Goal: Information Seeking & Learning: Learn about a topic

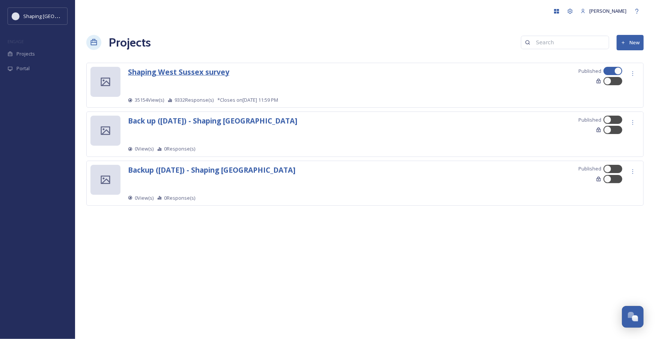
click at [185, 71] on strong "Shaping West Sussex survey" at bounding box center [178, 72] width 101 height 10
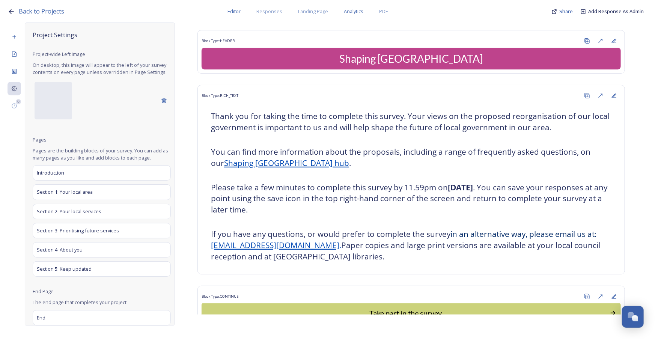
click at [350, 11] on span "Analytics" at bounding box center [354, 11] width 20 height 7
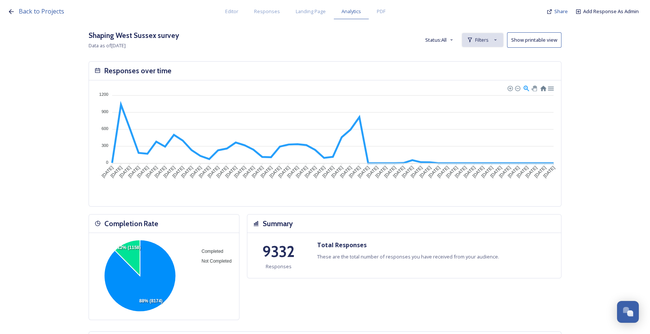
click at [496, 40] on icon at bounding box center [496, 40] width 6 height 6
click at [492, 51] on div "New Filter" at bounding box center [483, 56] width 41 height 15
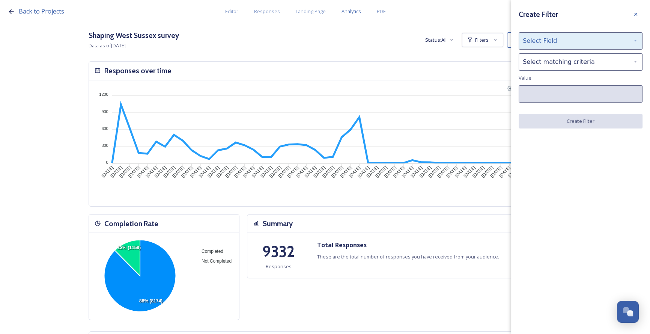
click at [539, 39] on div "Select Field" at bounding box center [581, 40] width 124 height 17
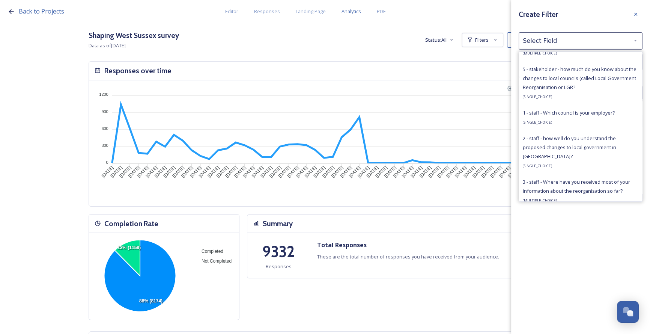
scroll to position [512, 0]
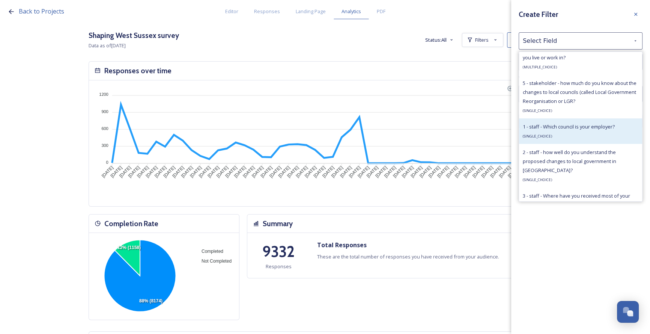
click at [563, 128] on span "1 - staff - Which council is your employer?" at bounding box center [569, 126] width 92 height 7
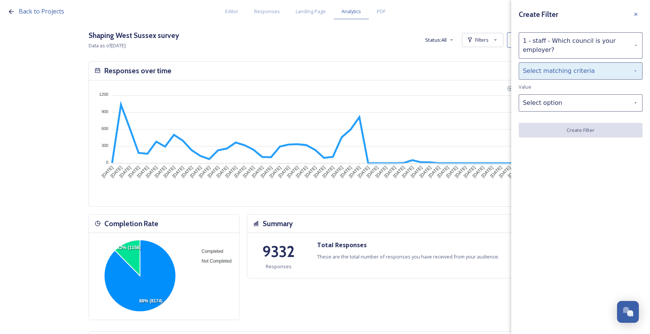
click at [535, 73] on div "Select matching criteria" at bounding box center [581, 70] width 124 height 17
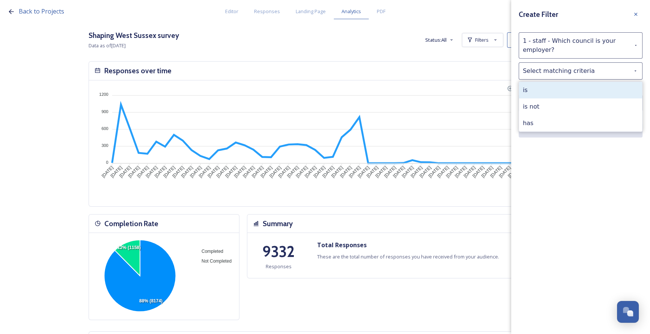
click at [539, 87] on div "is" at bounding box center [580, 90] width 123 height 17
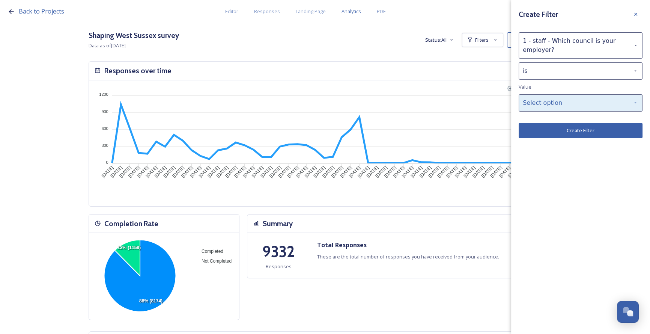
click at [542, 99] on div "Select option" at bounding box center [581, 102] width 124 height 17
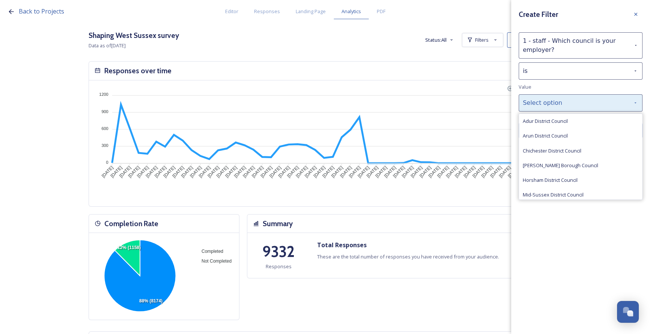
click at [549, 120] on span "Adur District Council" at bounding box center [545, 121] width 45 height 7
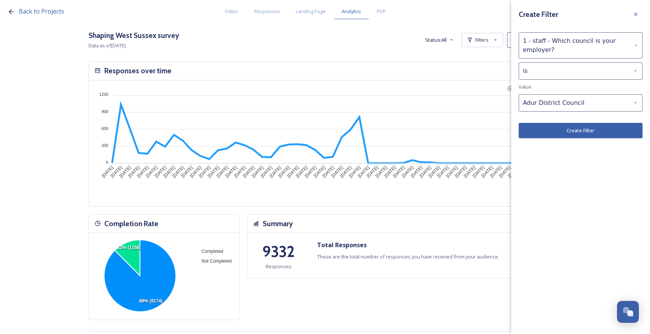
click at [556, 134] on button "Create Filter" at bounding box center [581, 130] width 124 height 15
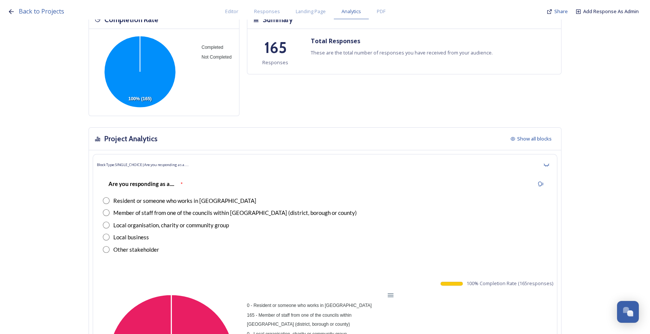
scroll to position [307, 0]
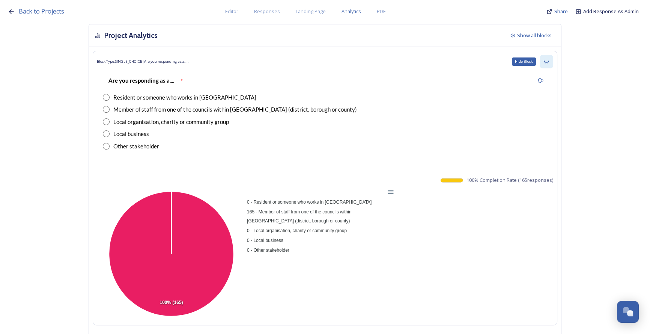
click at [550, 61] on icon at bounding box center [547, 62] width 6 height 6
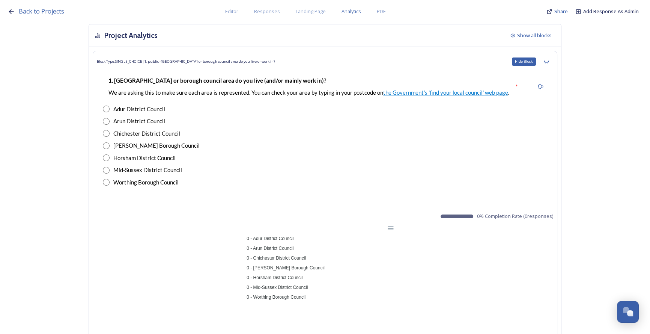
click at [550, 61] on icon at bounding box center [547, 62] width 6 height 6
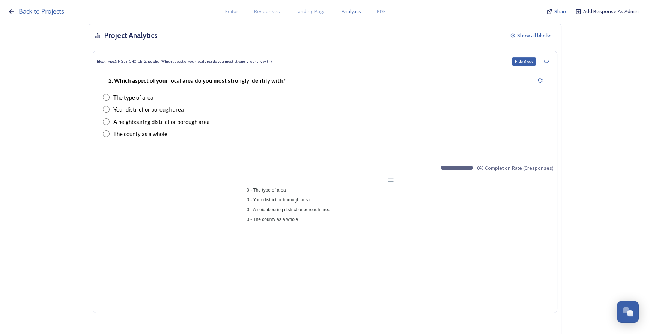
click at [550, 61] on icon at bounding box center [547, 62] width 6 height 6
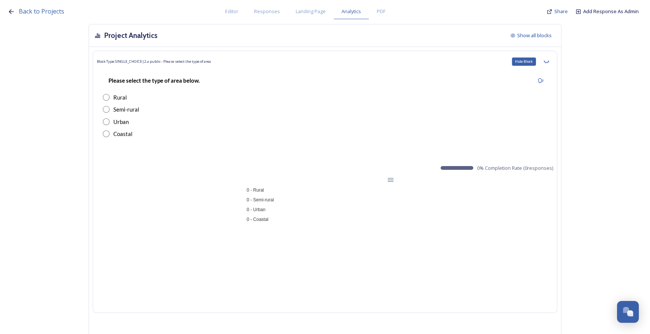
click at [550, 61] on icon at bounding box center [547, 62] width 6 height 6
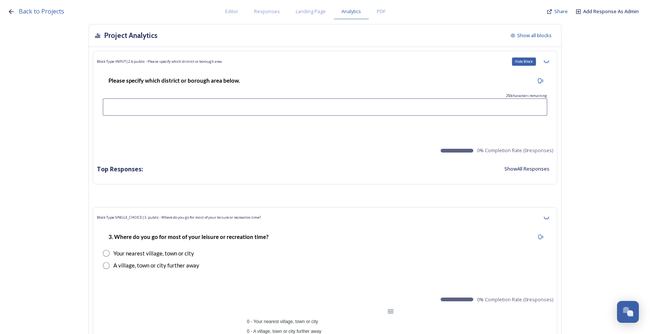
click at [550, 61] on icon at bounding box center [547, 62] width 6 height 6
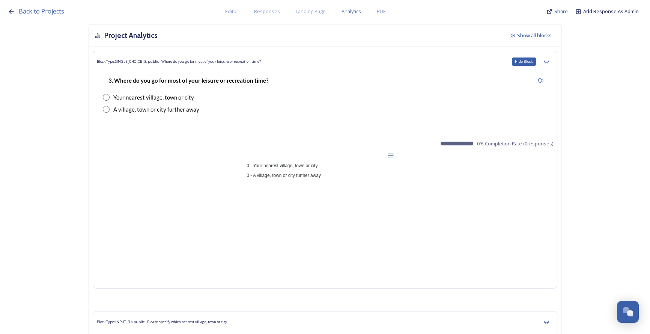
click at [550, 61] on icon at bounding box center [547, 62] width 6 height 6
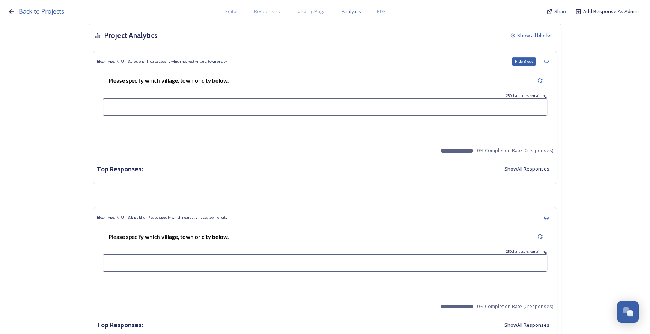
click at [550, 61] on icon at bounding box center [547, 62] width 6 height 6
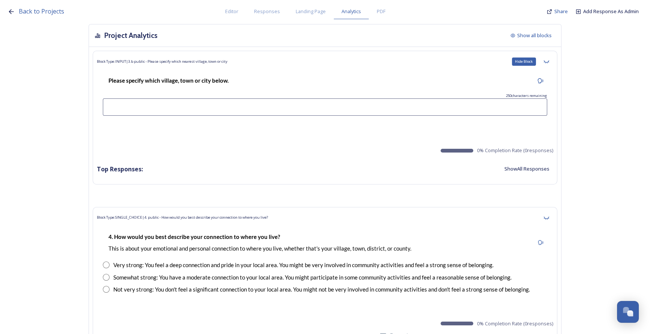
click at [550, 61] on icon at bounding box center [547, 62] width 6 height 6
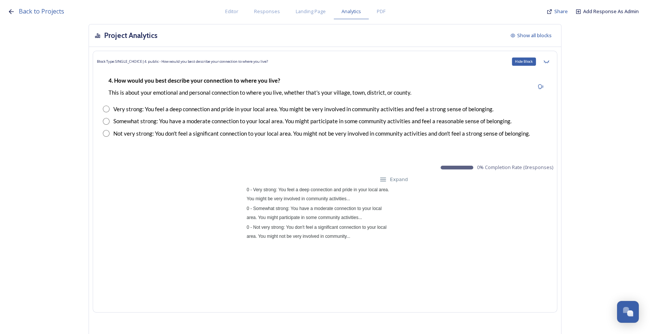
click at [550, 61] on icon at bounding box center [547, 62] width 6 height 6
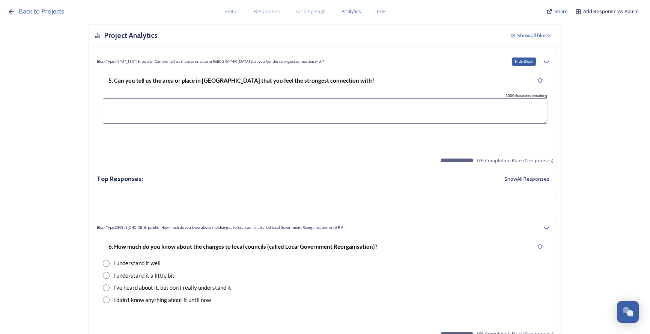
click at [550, 61] on icon at bounding box center [547, 62] width 6 height 6
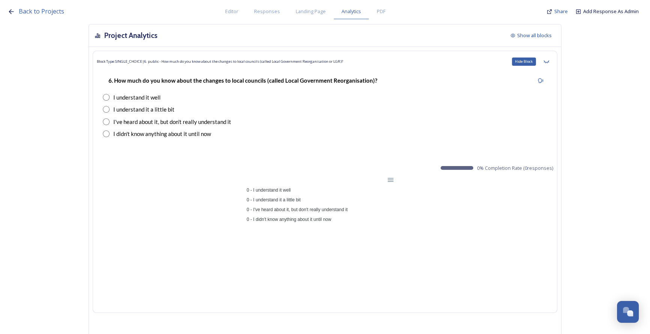
click at [550, 61] on icon at bounding box center [547, 62] width 6 height 6
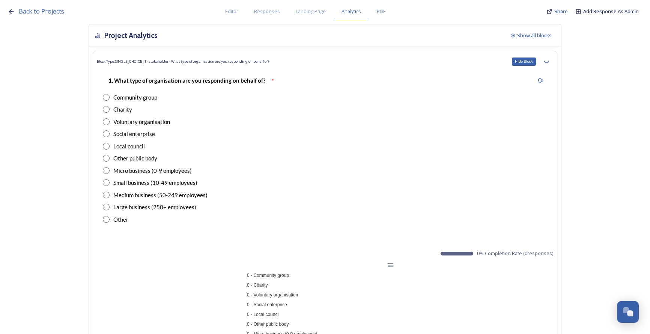
click at [550, 61] on icon at bounding box center [547, 62] width 6 height 6
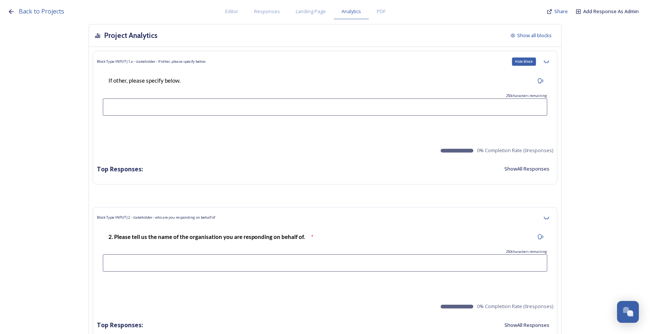
click at [550, 61] on icon at bounding box center [547, 62] width 6 height 6
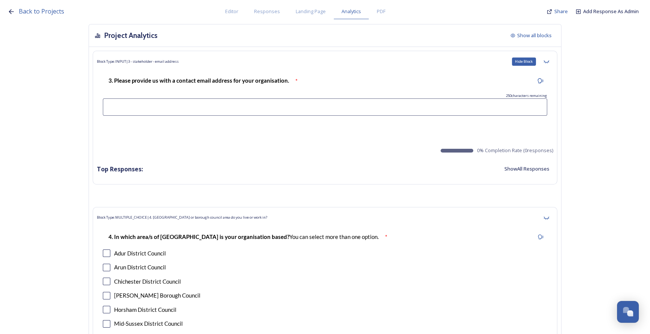
click at [550, 61] on icon at bounding box center [547, 62] width 6 height 6
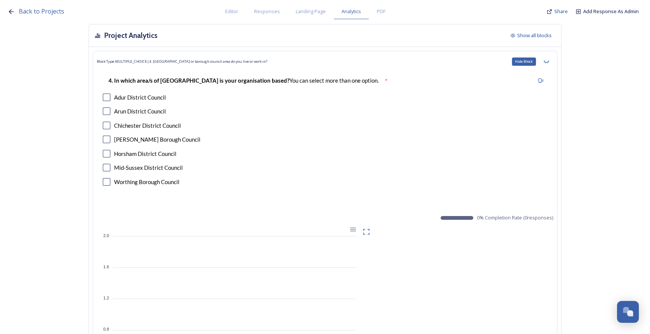
click at [550, 61] on icon at bounding box center [547, 62] width 6 height 6
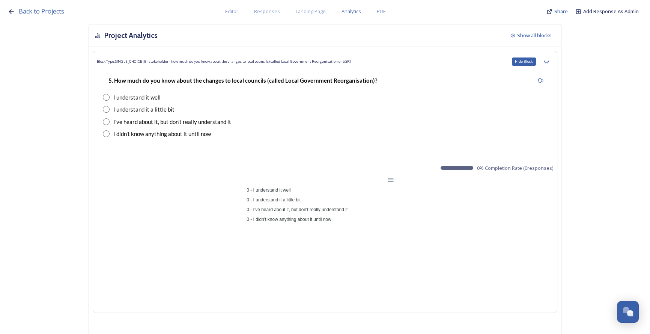
click at [550, 61] on icon at bounding box center [547, 62] width 6 height 6
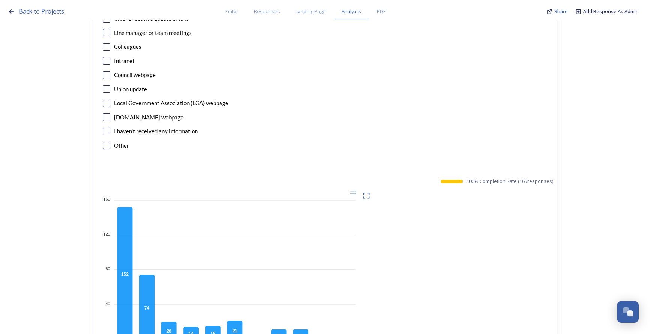
scroll to position [1058, 0]
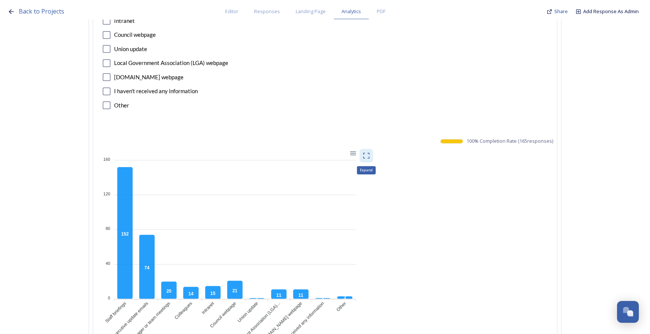
click at [368, 154] on icon at bounding box center [367, 156] width 8 height 8
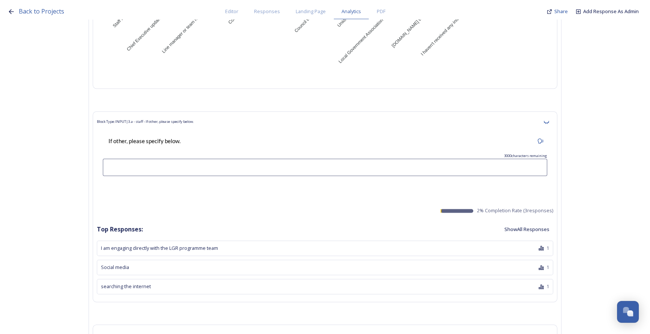
scroll to position [1365, 0]
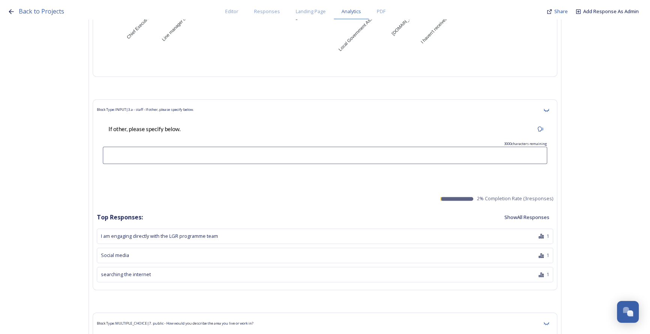
click at [518, 214] on button "Show All Responses" at bounding box center [527, 217] width 53 height 15
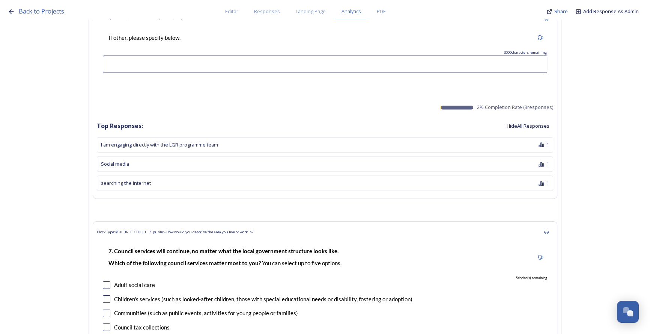
scroll to position [1536, 0]
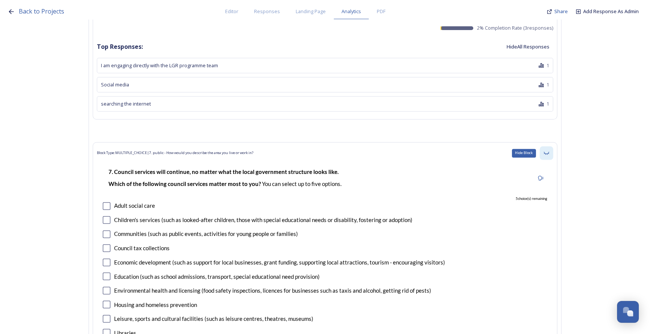
click at [549, 152] on icon at bounding box center [546, 153] width 5 height 3
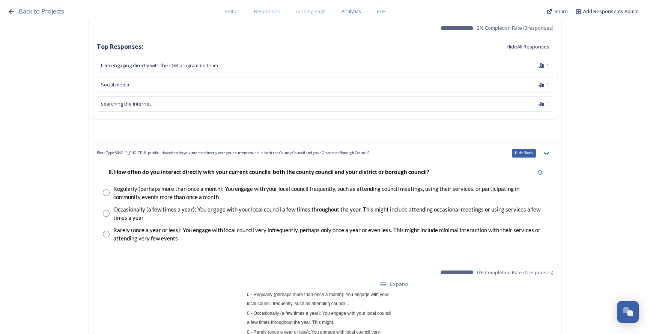
click at [549, 152] on icon at bounding box center [546, 153] width 5 height 3
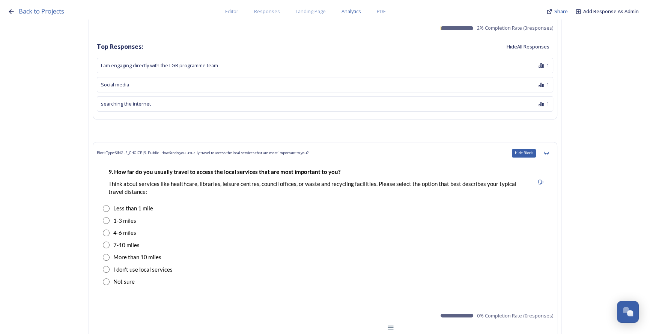
click at [549, 152] on icon at bounding box center [546, 153] width 5 height 3
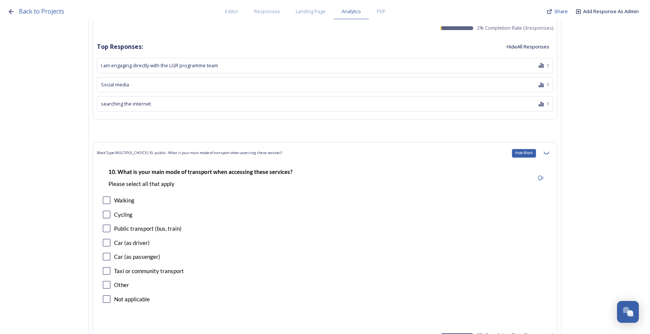
click at [549, 152] on icon at bounding box center [546, 153] width 5 height 3
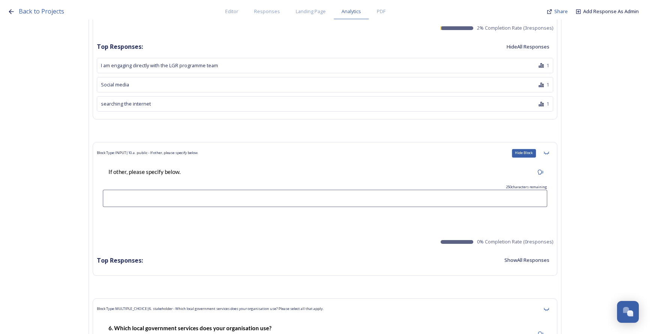
click at [549, 152] on icon at bounding box center [546, 153] width 5 height 3
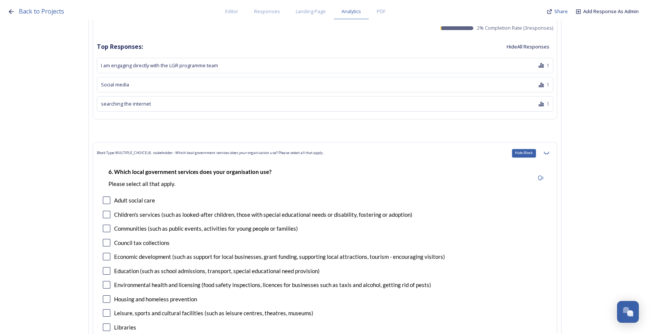
click at [549, 152] on icon at bounding box center [546, 153] width 5 height 3
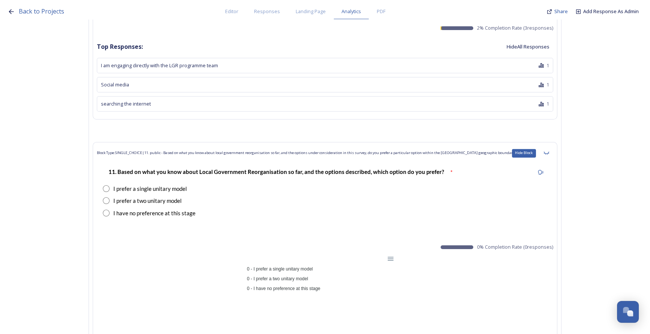
click at [549, 152] on icon at bounding box center [546, 153] width 5 height 3
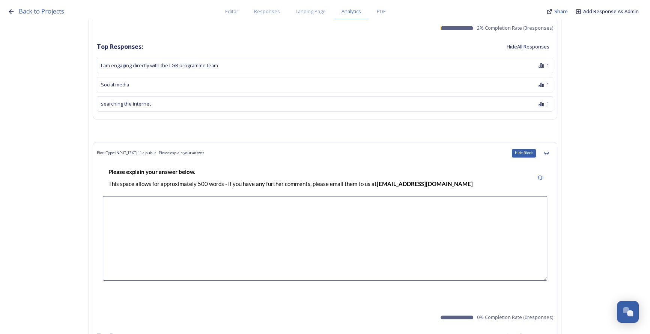
click at [549, 152] on icon at bounding box center [546, 153] width 5 height 3
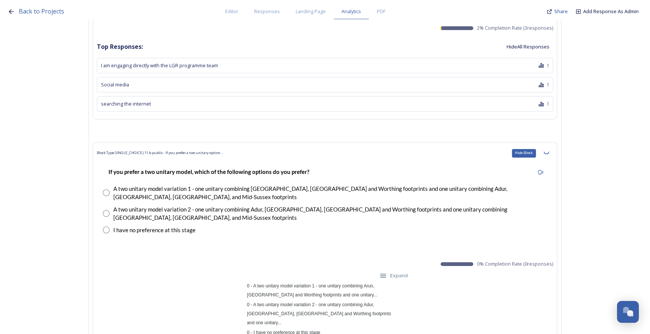
click at [549, 152] on icon at bounding box center [546, 153] width 5 height 3
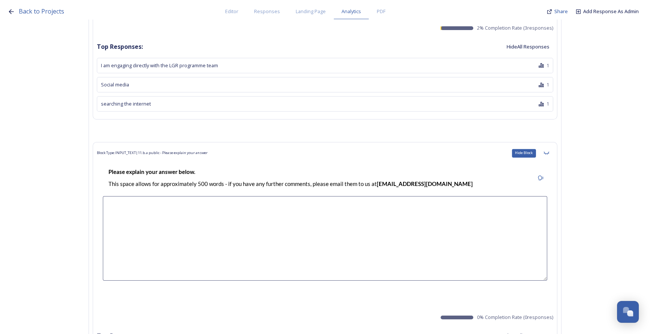
click at [549, 152] on icon at bounding box center [546, 153] width 5 height 3
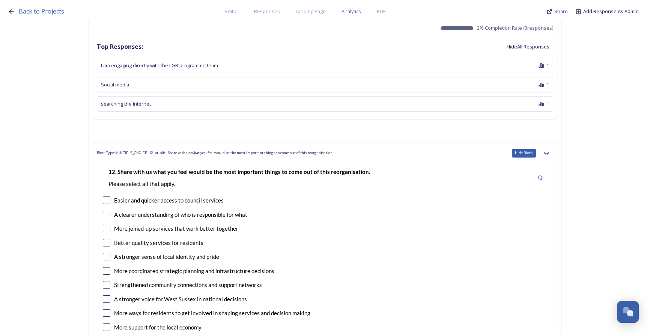
click at [549, 152] on icon at bounding box center [546, 153] width 5 height 3
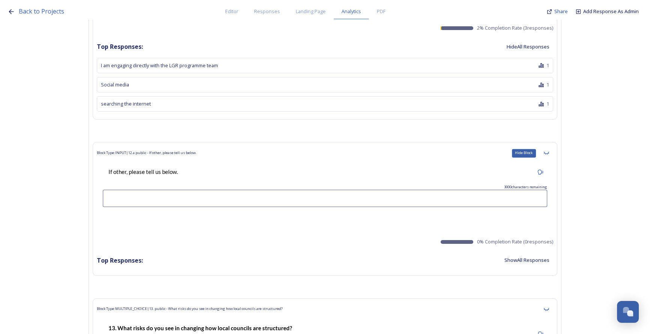
click at [549, 152] on icon at bounding box center [546, 153] width 5 height 3
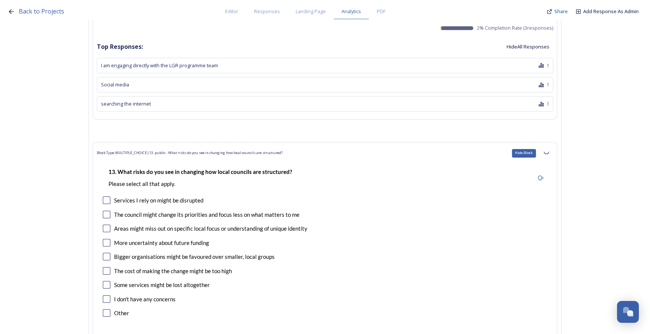
click at [549, 152] on icon at bounding box center [546, 153] width 5 height 3
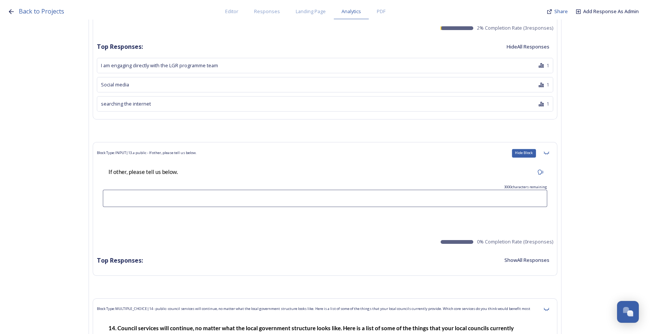
click at [549, 152] on icon at bounding box center [546, 153] width 5 height 3
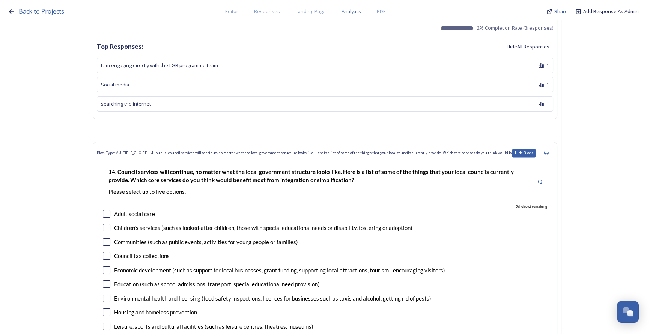
click at [549, 152] on icon at bounding box center [546, 153] width 5 height 3
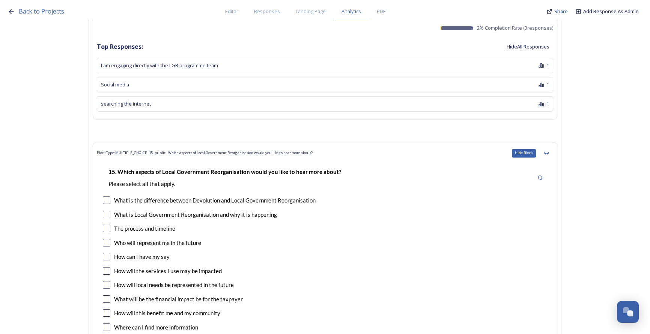
click at [549, 152] on icon at bounding box center [546, 153] width 5 height 3
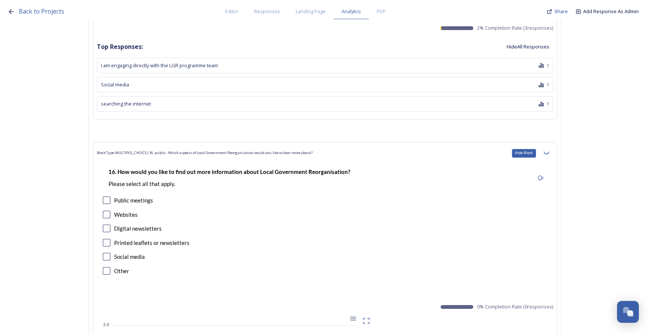
click at [549, 152] on icon at bounding box center [546, 153] width 5 height 3
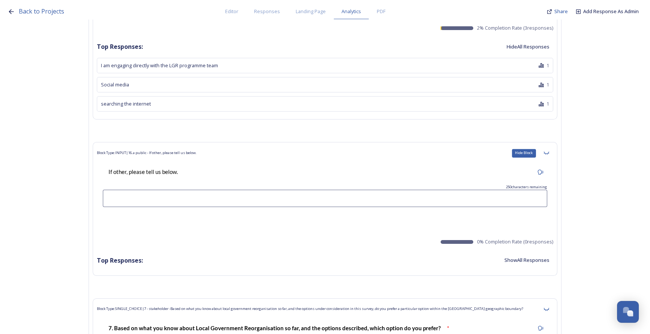
click at [549, 152] on icon at bounding box center [546, 153] width 5 height 3
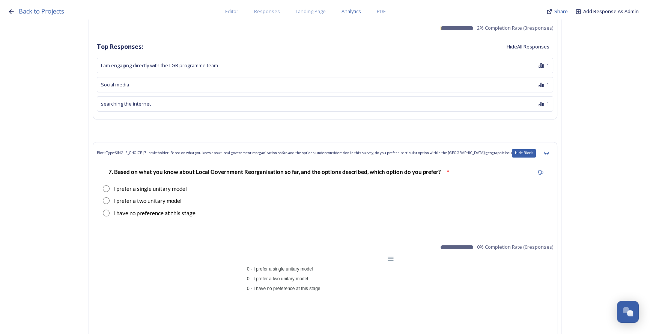
click at [549, 152] on icon at bounding box center [546, 153] width 5 height 3
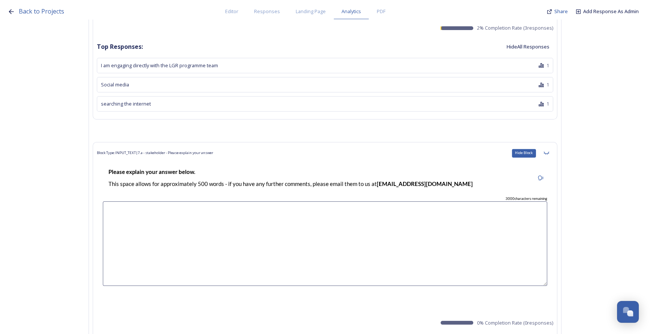
click at [549, 152] on icon at bounding box center [546, 153] width 5 height 3
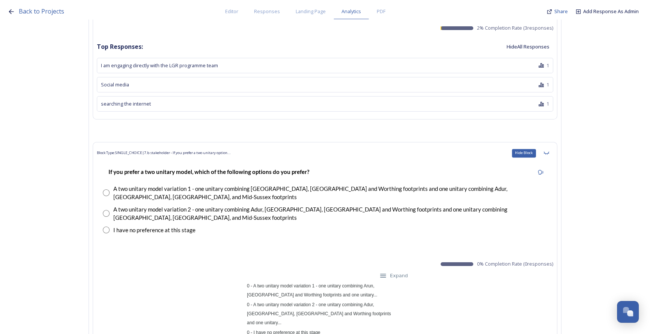
click at [549, 152] on icon at bounding box center [546, 153] width 5 height 3
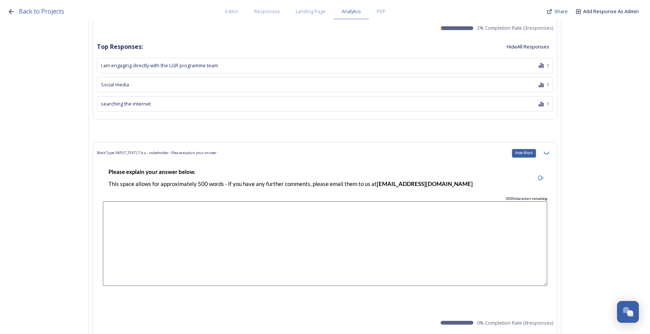
click at [549, 152] on icon at bounding box center [546, 153] width 5 height 3
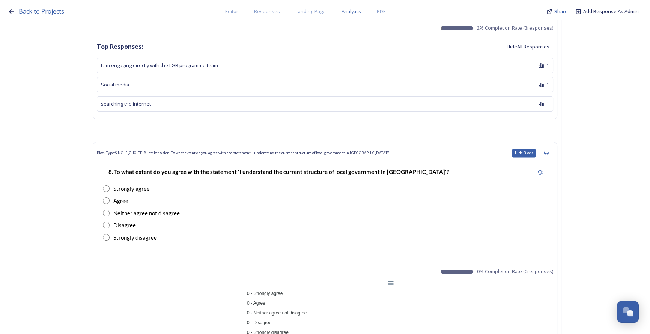
click at [549, 152] on icon at bounding box center [546, 153] width 5 height 3
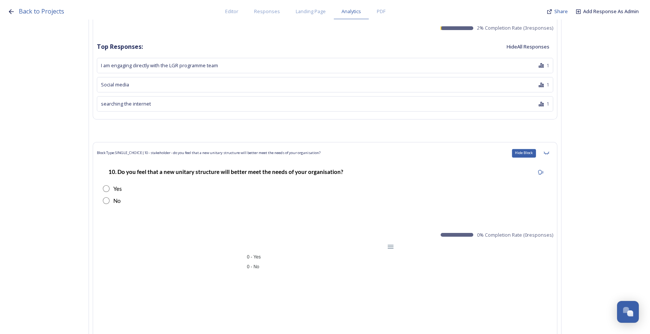
click at [549, 152] on icon at bounding box center [546, 153] width 5 height 3
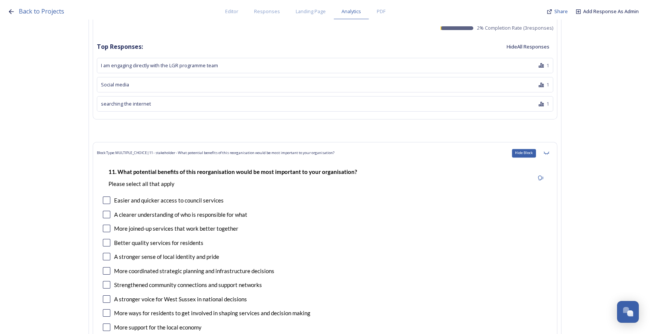
click at [549, 152] on icon at bounding box center [546, 153] width 5 height 3
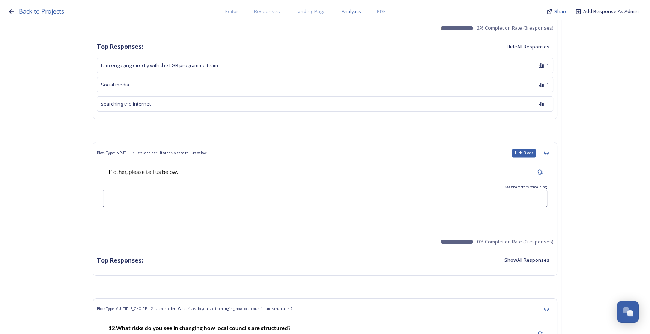
click at [549, 152] on icon at bounding box center [546, 153] width 5 height 3
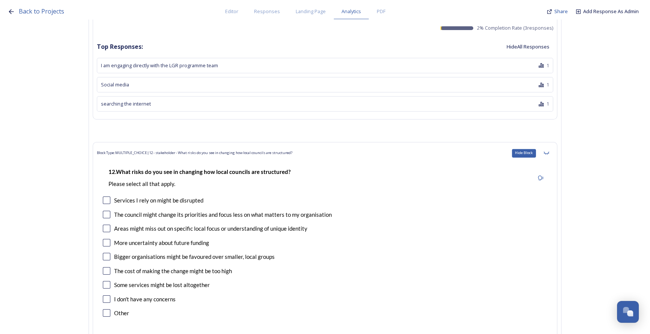
click at [549, 152] on icon at bounding box center [546, 153] width 5 height 3
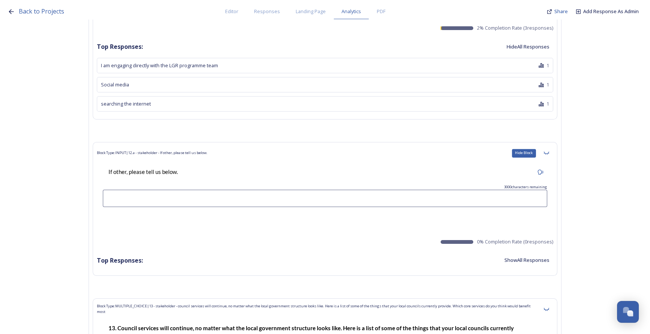
click at [549, 152] on icon at bounding box center [546, 153] width 5 height 3
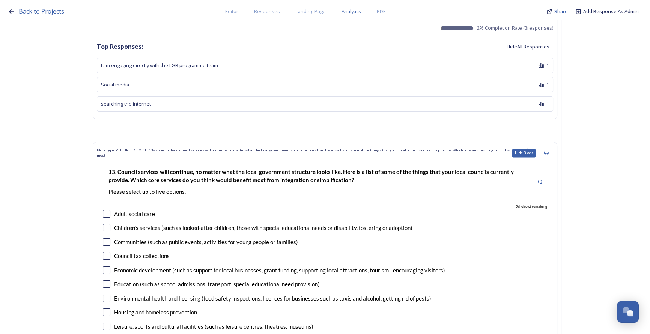
click at [549, 152] on icon at bounding box center [546, 153] width 5 height 3
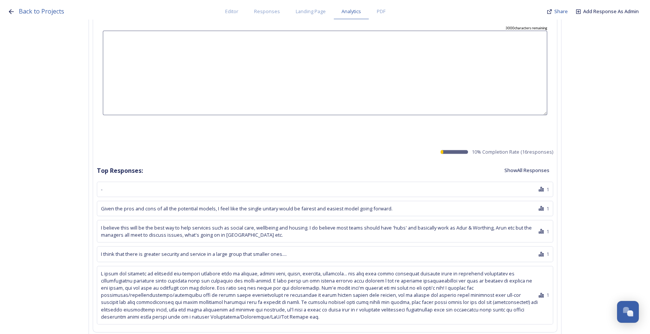
scroll to position [1980, 0]
click at [526, 170] on button "Show All Responses" at bounding box center [527, 169] width 53 height 15
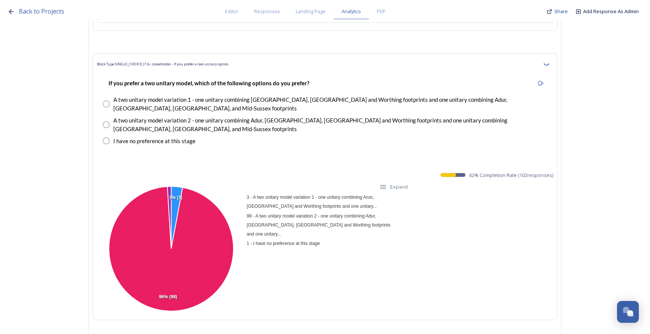
scroll to position [2662, 0]
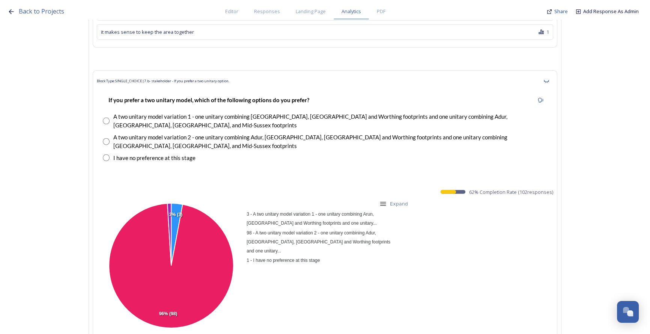
click at [386, 200] on div at bounding box center [383, 203] width 6 height 6
click at [416, 199] on div "3 - A two unitary model variation 1 - one unitary combining Arun, [GEOGRAPHIC_D…" at bounding box center [325, 266] width 457 height 134
click at [401, 199] on small "Expand" at bounding box center [399, 203] width 18 height 9
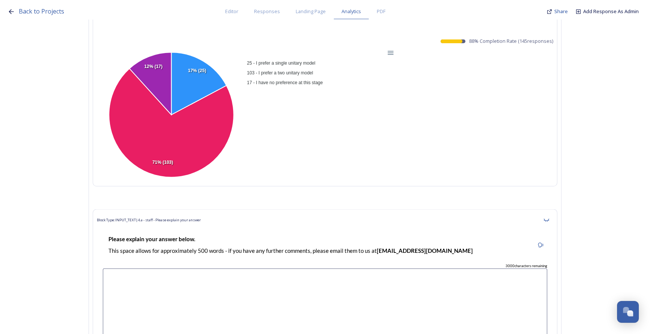
scroll to position [1741, 0]
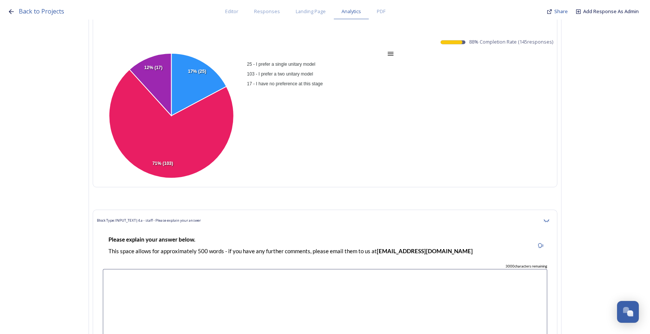
click at [392, 54] on div at bounding box center [390, 53] width 6 height 6
click at [423, 77] on div "25 - I prefer a single unitary model 103 - I prefer a two unitary model 17 - I …" at bounding box center [325, 116] width 457 height 134
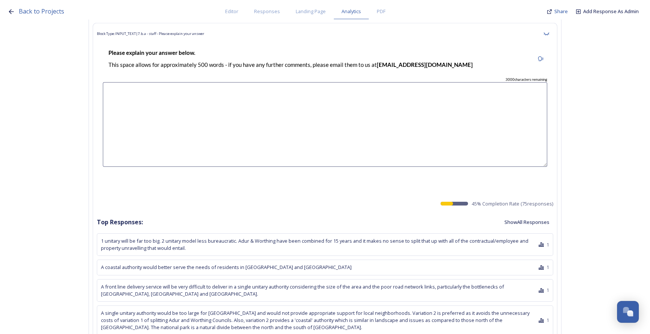
scroll to position [3004, 0]
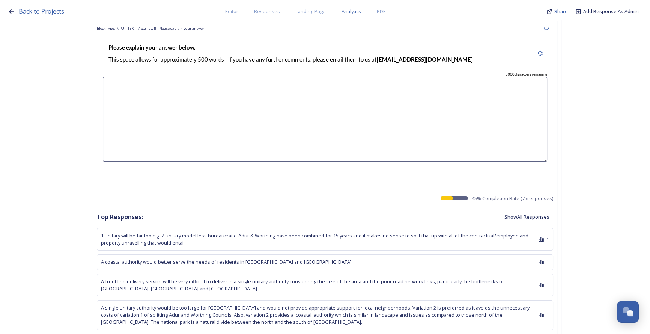
click at [511, 210] on button "Show All Responses" at bounding box center [527, 217] width 53 height 15
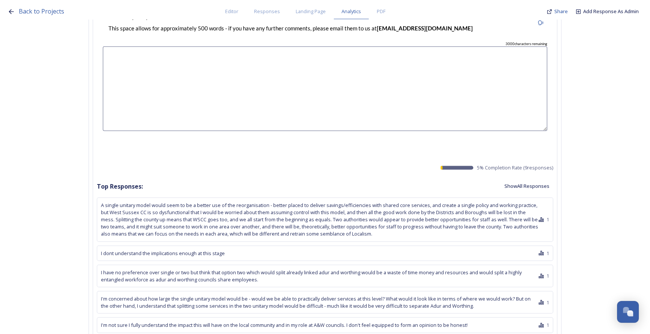
scroll to position [5325, 0]
click at [525, 179] on button "Show All Responses" at bounding box center [527, 186] width 53 height 15
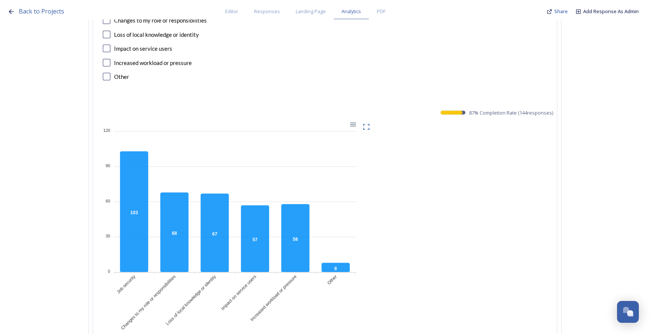
scroll to position [6110, 0]
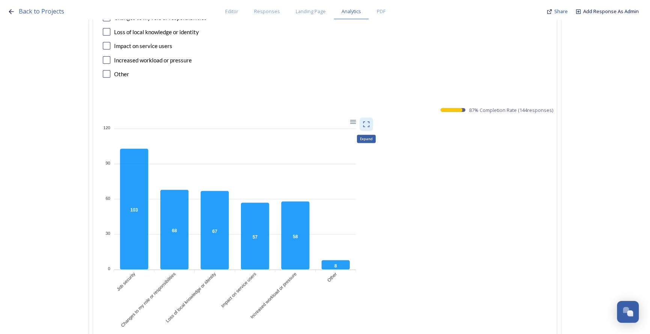
click at [369, 121] on icon at bounding box center [367, 125] width 8 height 8
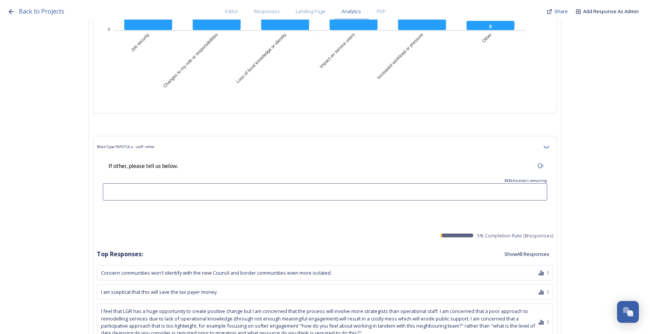
scroll to position [6383, 0]
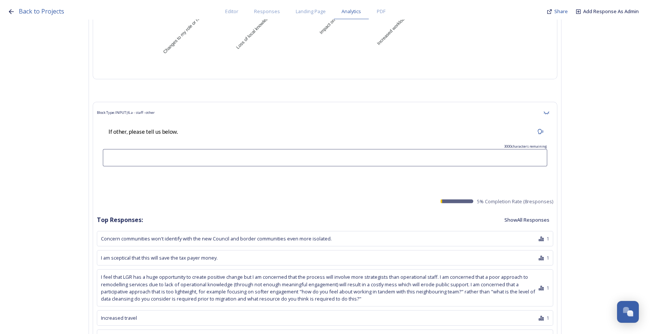
click at [525, 213] on button "Show All Responses" at bounding box center [527, 220] width 53 height 15
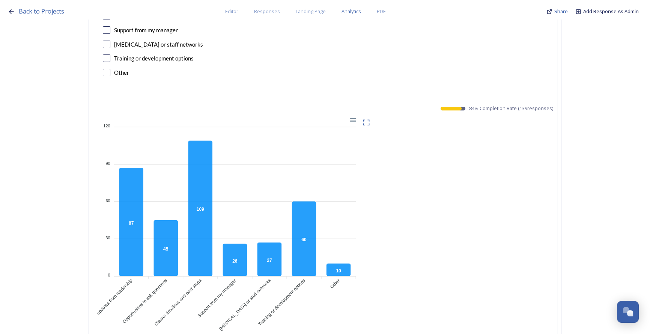
scroll to position [7202, 0]
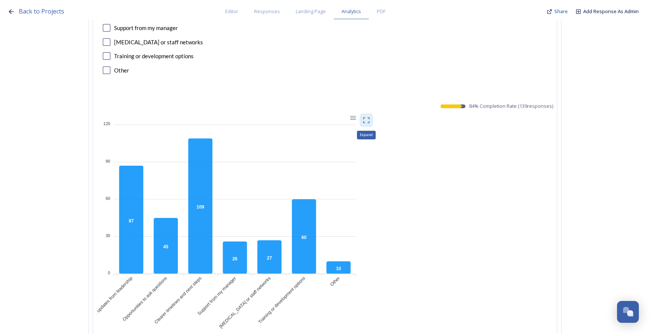
click at [369, 116] on icon at bounding box center [367, 120] width 8 height 8
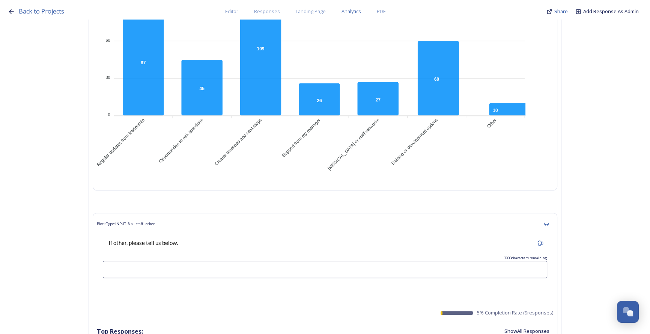
scroll to position [7442, 0]
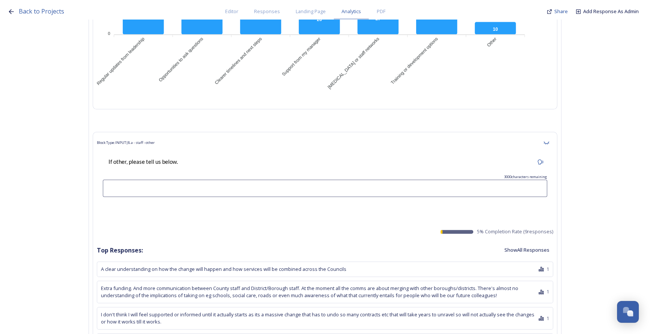
click at [522, 243] on button "Show All Responses" at bounding box center [527, 250] width 53 height 15
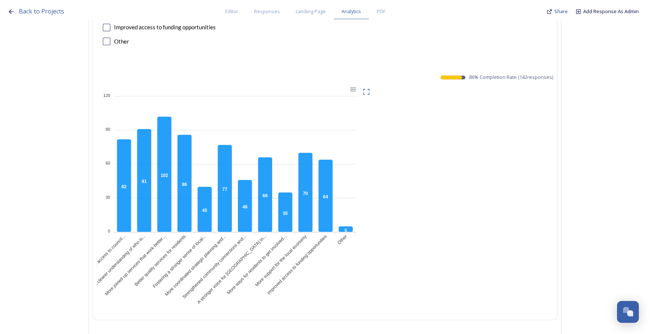
scroll to position [8090, 0]
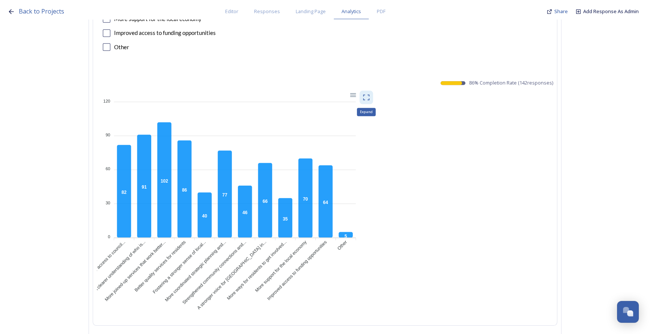
click at [370, 93] on icon at bounding box center [367, 97] width 8 height 8
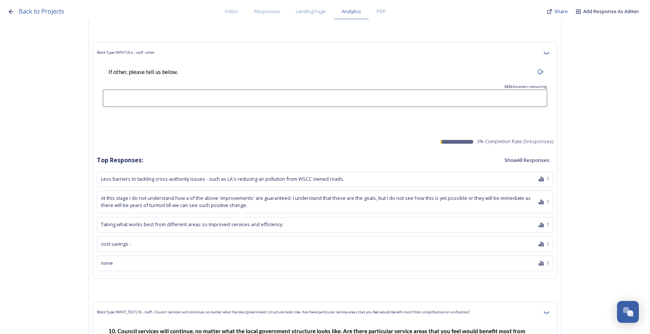
scroll to position [8397, 0]
click at [522, 152] on button "Show All Responses" at bounding box center [527, 159] width 53 height 15
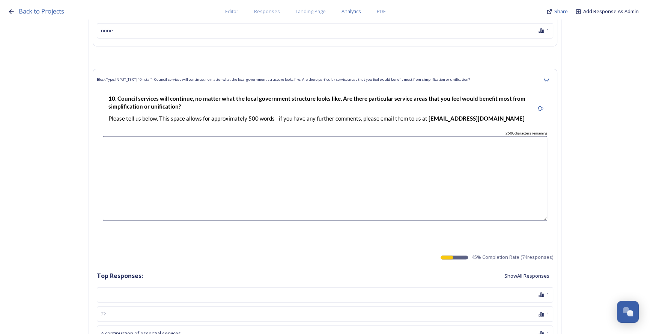
scroll to position [8704, 0]
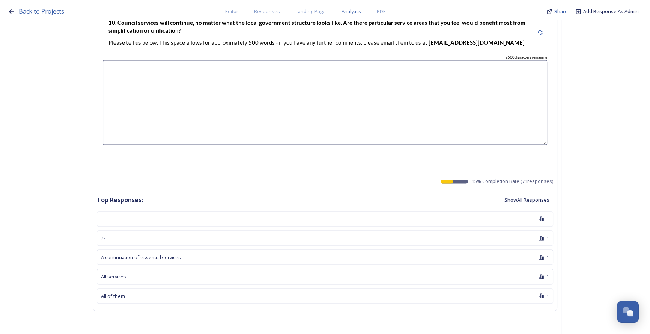
click at [522, 193] on button "Show All Responses" at bounding box center [527, 200] width 53 height 15
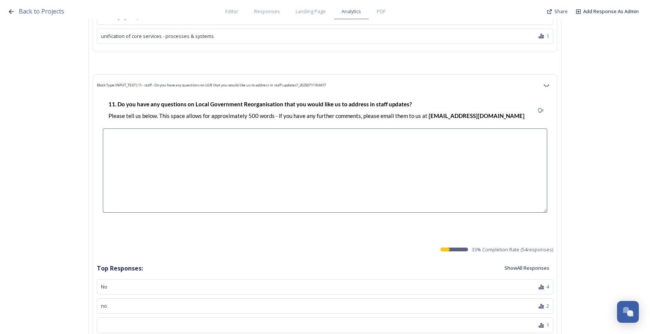
scroll to position [10616, 0]
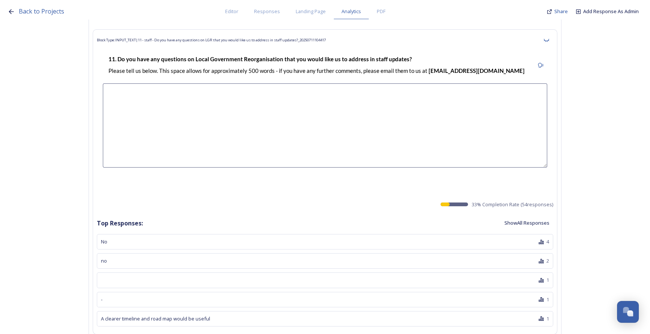
click at [533, 216] on button "Show All Responses" at bounding box center [527, 223] width 53 height 15
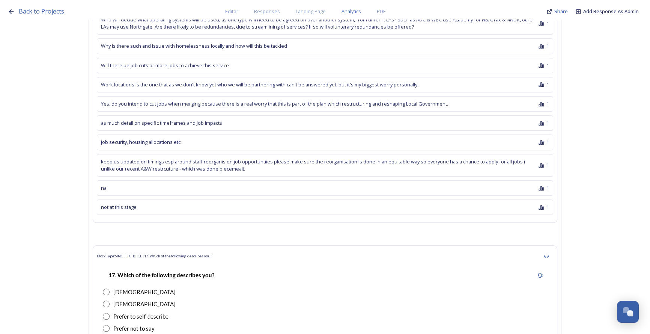
scroll to position [11708, 0]
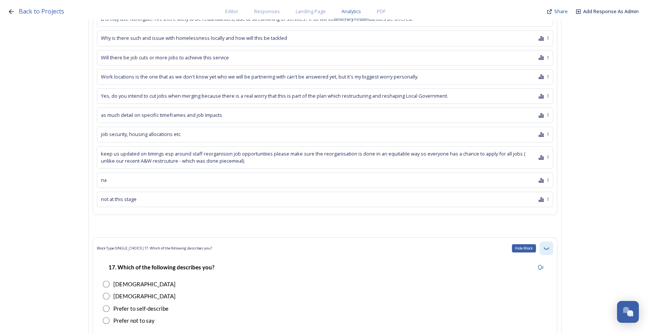
click at [549, 245] on icon at bounding box center [547, 248] width 6 height 6
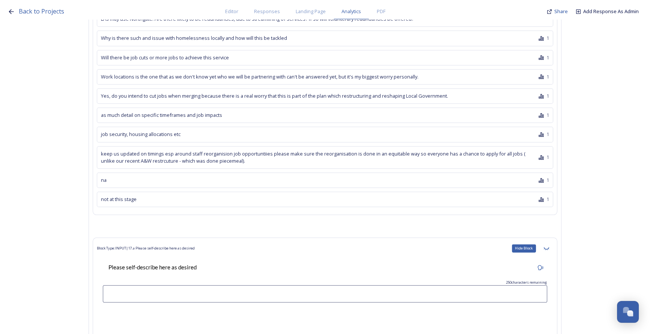
click at [549, 245] on icon at bounding box center [547, 248] width 6 height 6
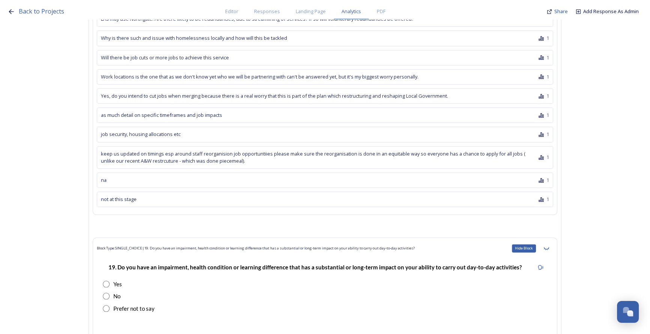
click at [549, 245] on icon at bounding box center [547, 248] width 6 height 6
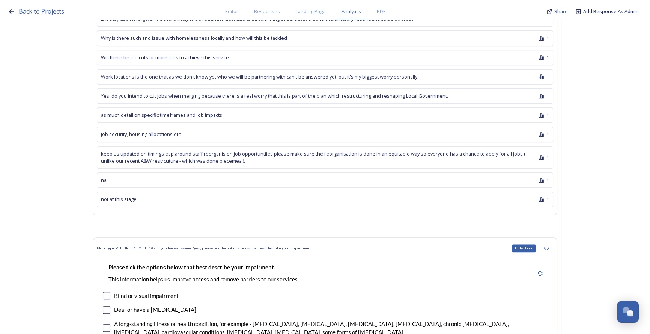
click at [549, 245] on icon at bounding box center [547, 248] width 6 height 6
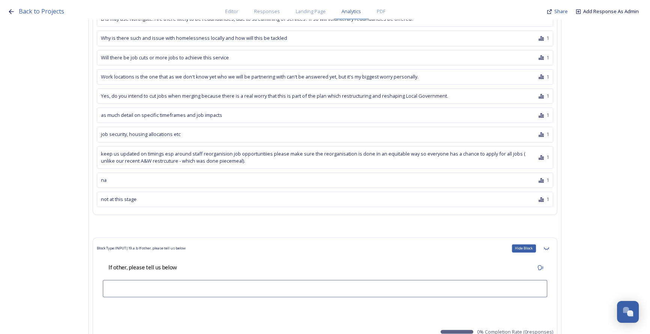
click at [549, 245] on icon at bounding box center [547, 248] width 6 height 6
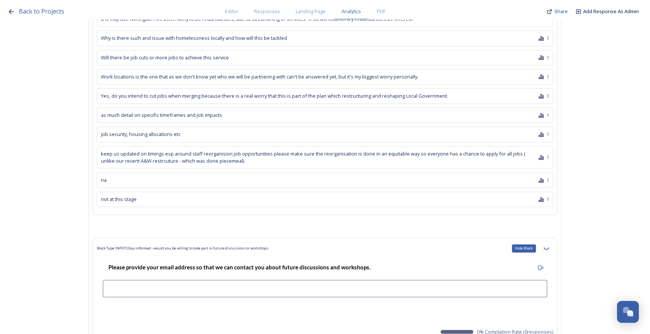
click at [549, 245] on icon at bounding box center [547, 248] width 6 height 6
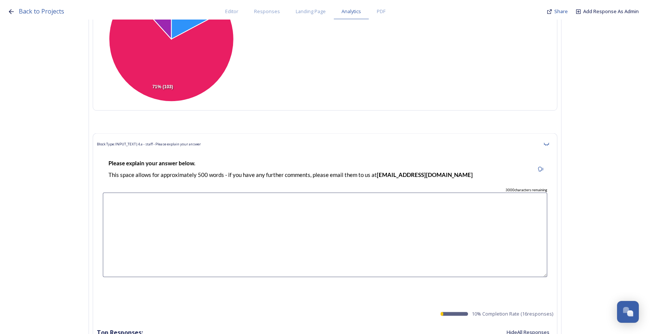
scroll to position [1956, 0]
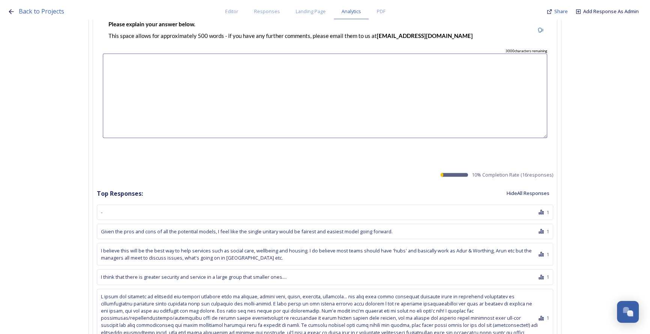
drag, startPoint x: 654, startPoint y: 305, endPoint x: 623, endPoint y: 49, distance: 257.7
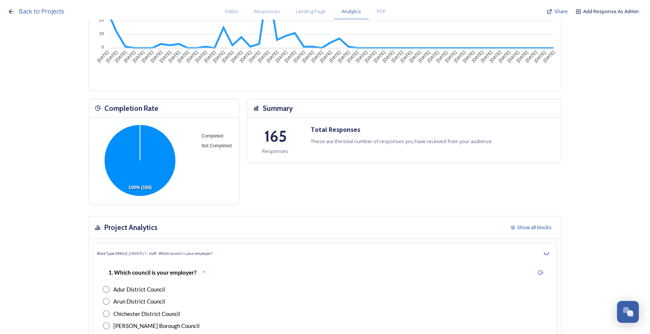
scroll to position [0, 0]
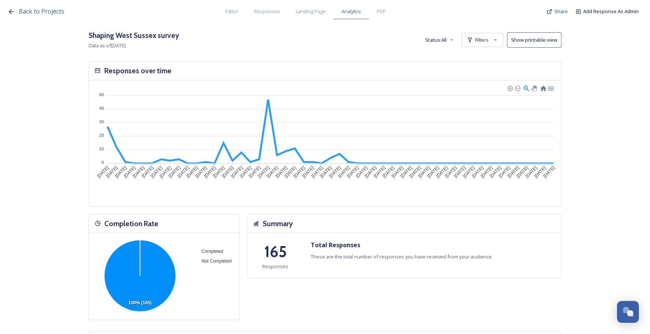
click at [529, 41] on button "Show printable view" at bounding box center [534, 39] width 54 height 15
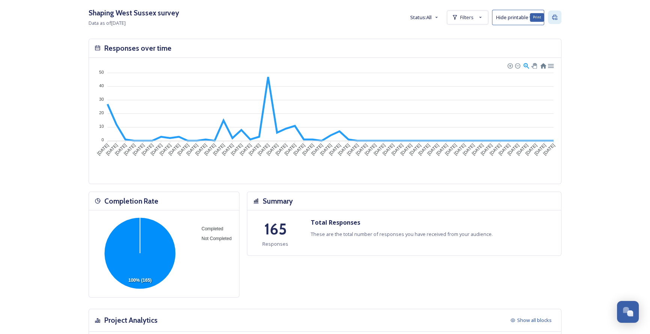
click at [558, 18] on icon at bounding box center [554, 17] width 5 height 5
click at [438, 18] on icon at bounding box center [437, 18] width 2 height 2
click at [466, 14] on span "Filters" at bounding box center [467, 17] width 14 height 7
click at [480, 37] on icon at bounding box center [478, 37] width 6 height 6
checkbox input "false"
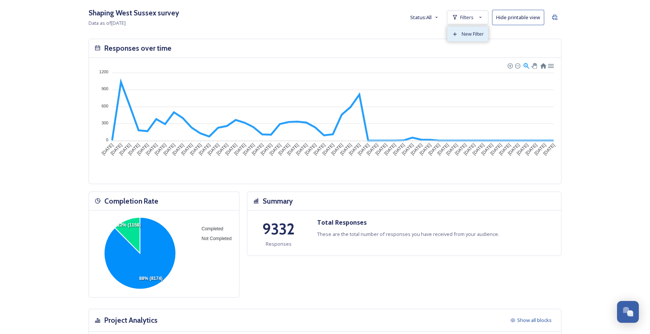
click at [469, 37] on span "New Filter" at bounding box center [473, 33] width 22 height 7
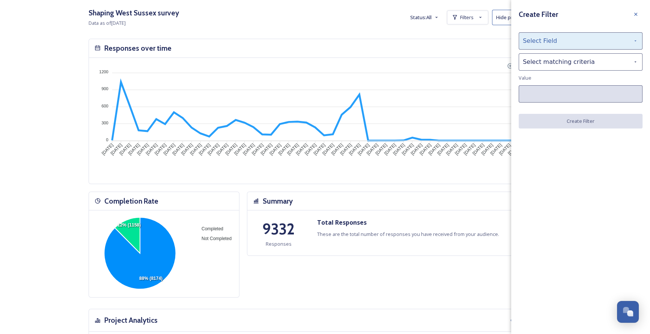
click at [550, 38] on div "Select Field" at bounding box center [581, 40] width 124 height 17
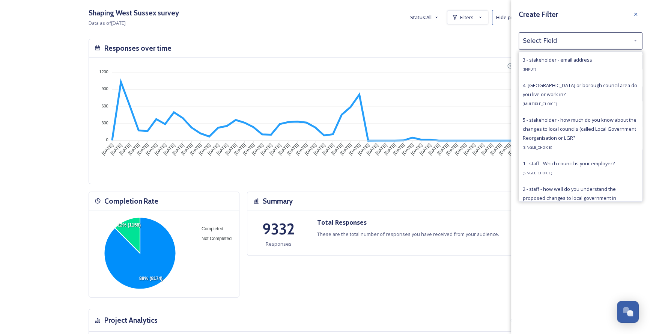
scroll to position [478, 0]
click at [568, 163] on span "1 - staff - Which council is your employer?" at bounding box center [569, 160] width 92 height 7
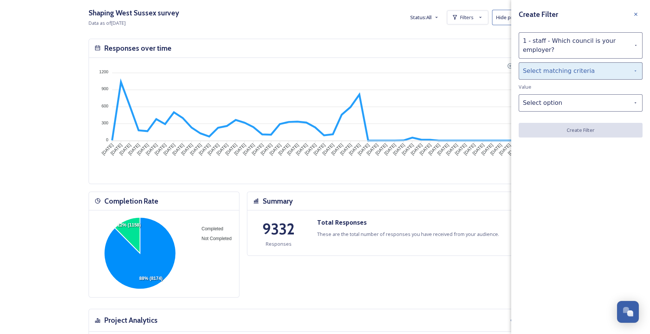
click at [544, 71] on div "Select matching criteria" at bounding box center [581, 70] width 124 height 17
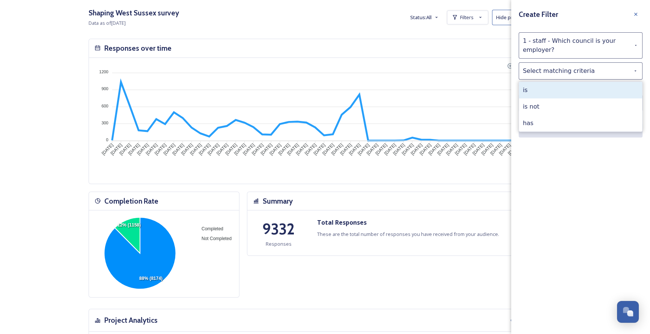
click at [542, 88] on div "is" at bounding box center [580, 90] width 123 height 17
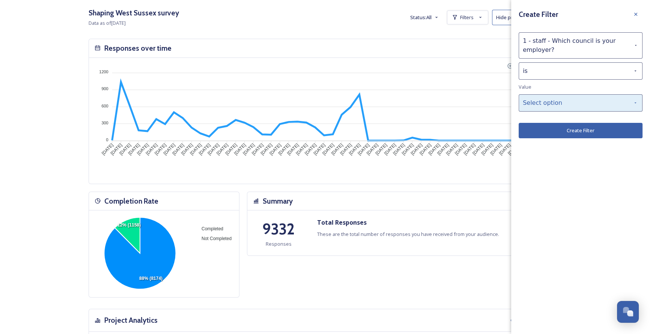
click at [547, 103] on div "Select option" at bounding box center [581, 102] width 124 height 17
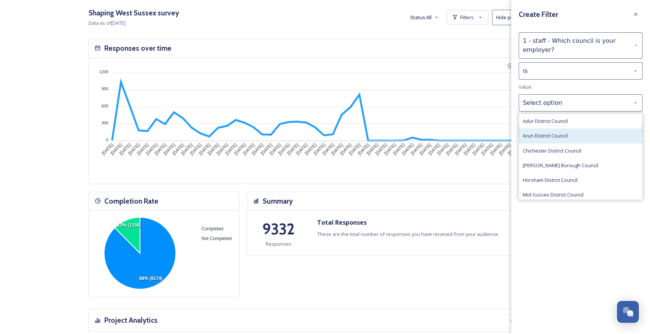
click at [551, 133] on span "Arun District Council" at bounding box center [545, 135] width 45 height 7
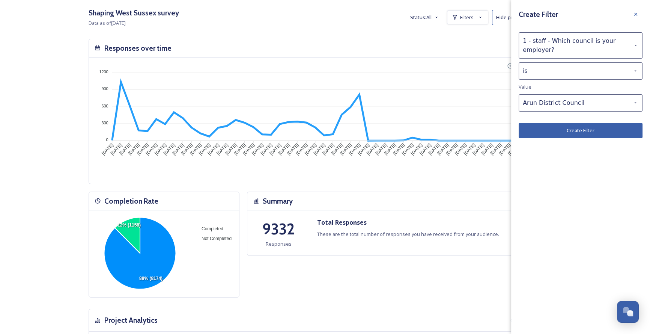
click at [552, 133] on button "Create Filter" at bounding box center [581, 130] width 124 height 15
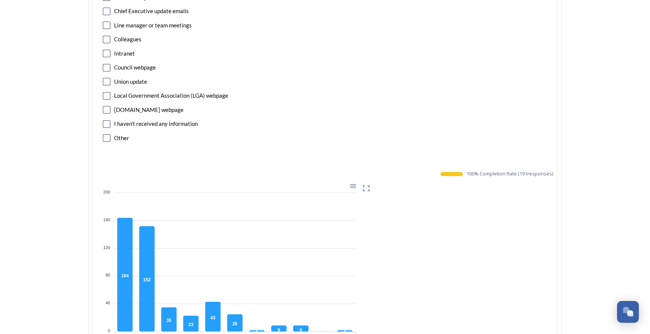
scroll to position [1092, 0]
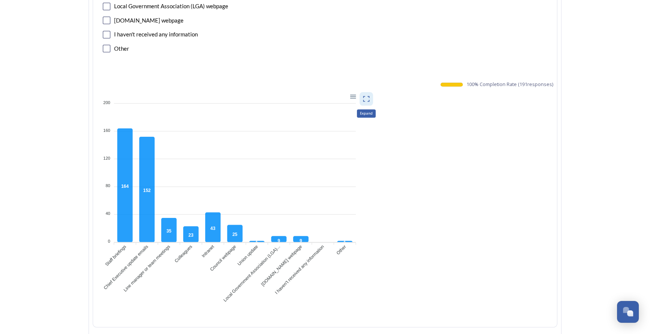
click at [369, 95] on icon at bounding box center [367, 99] width 8 height 8
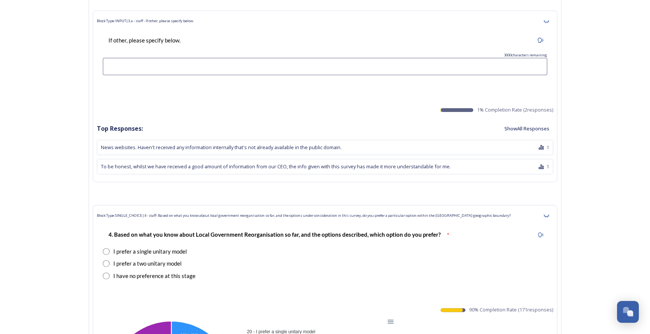
scroll to position [1399, 0]
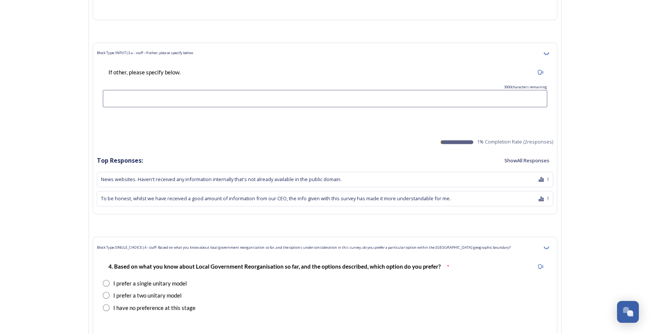
click at [518, 160] on button "Show All Responses" at bounding box center [527, 160] width 53 height 15
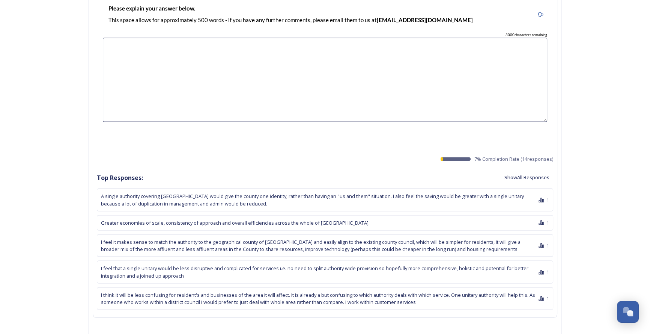
scroll to position [1945, 0]
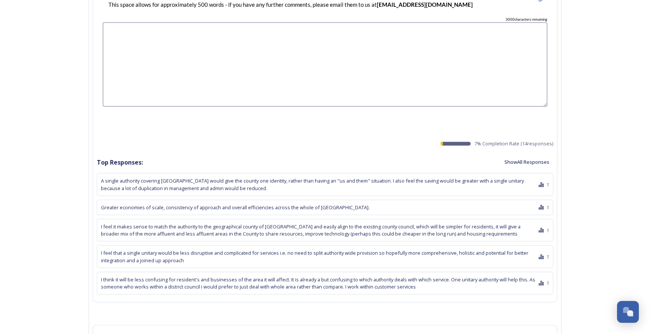
click at [518, 160] on button "Show All Responses" at bounding box center [527, 162] width 53 height 15
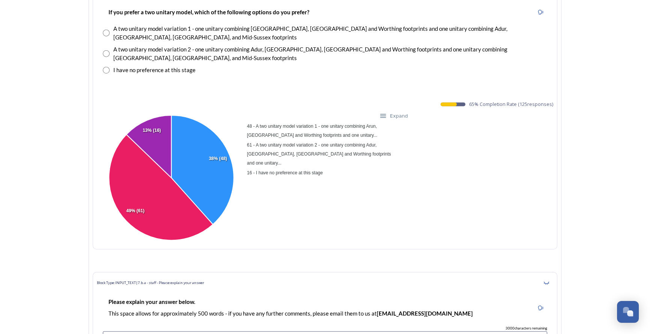
scroll to position [2731, 0]
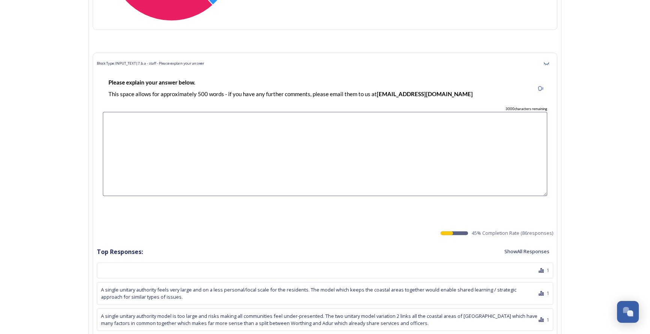
click at [512, 244] on button "Show All Responses" at bounding box center [527, 251] width 53 height 15
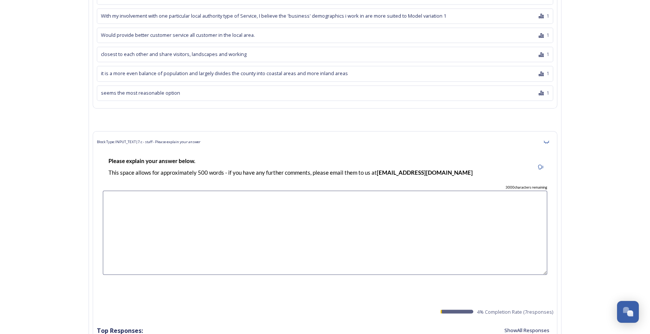
scroll to position [5086, 0]
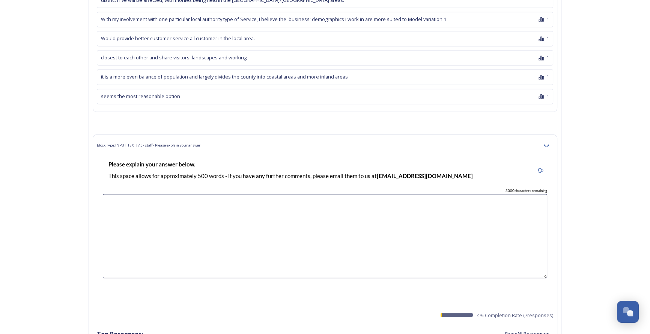
click at [526, 326] on button "Show All Responses" at bounding box center [527, 333] width 53 height 15
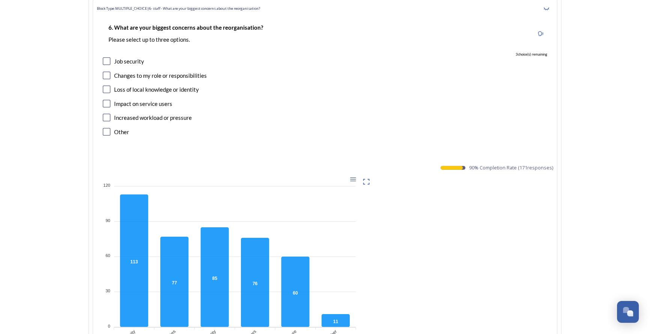
scroll to position [5940, 0]
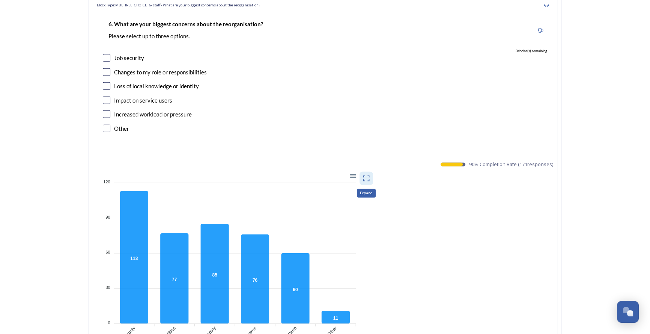
click at [370, 175] on icon at bounding box center [367, 179] width 8 height 8
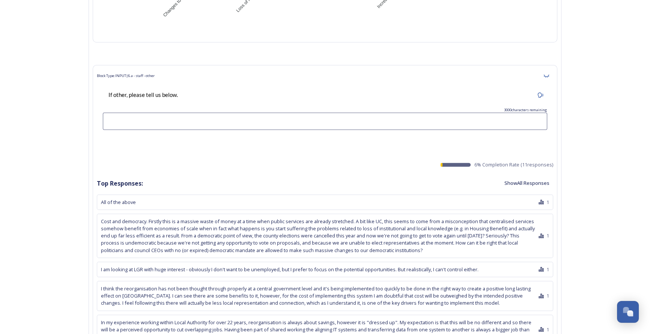
scroll to position [6315, 0]
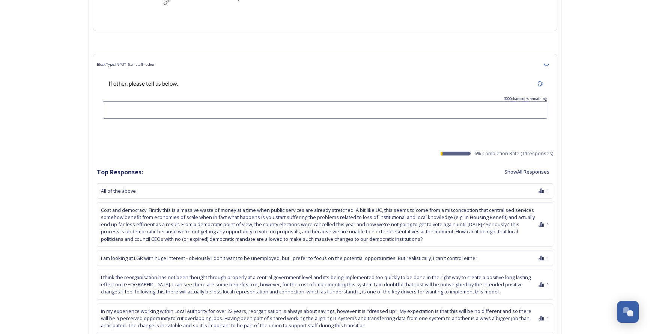
click at [512, 164] on button "Show All Responses" at bounding box center [527, 171] width 53 height 15
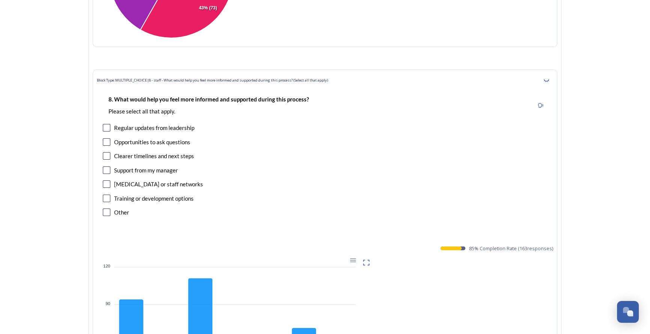
scroll to position [7066, 0]
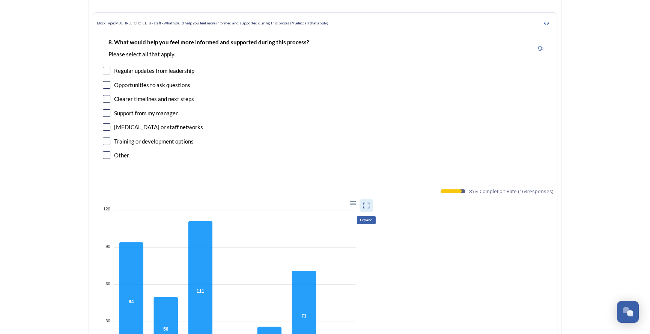
click at [369, 202] on icon at bounding box center [367, 206] width 8 height 8
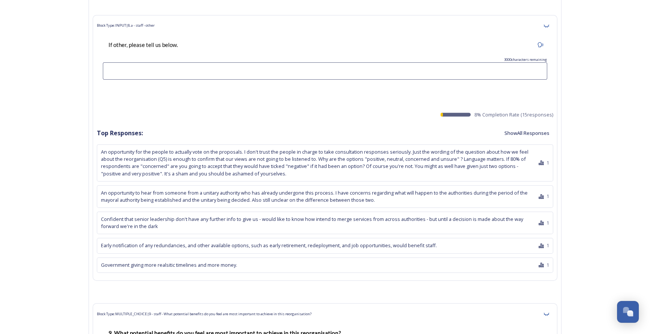
scroll to position [7510, 0]
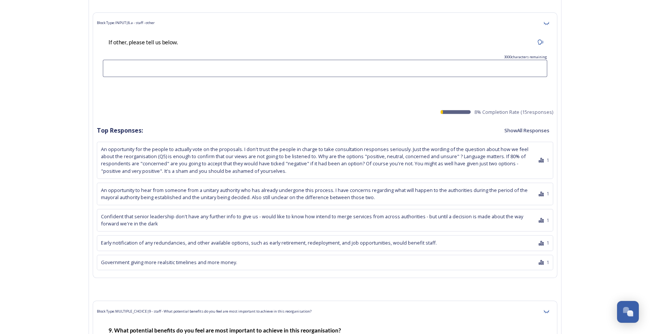
click at [521, 123] on button "Show All Responses" at bounding box center [527, 130] width 53 height 15
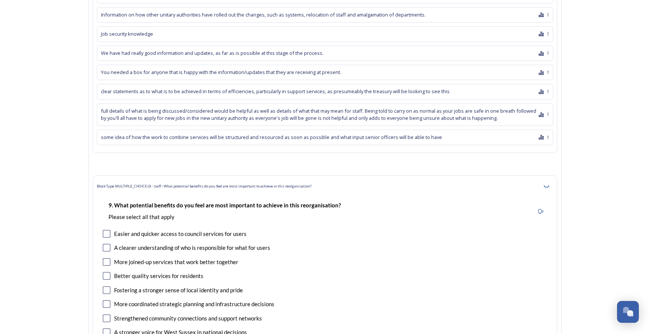
scroll to position [7988, 0]
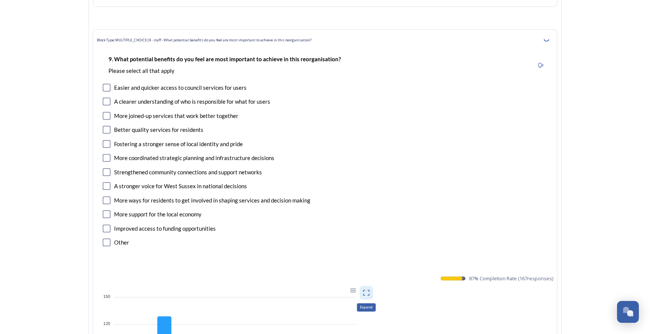
click at [370, 289] on icon at bounding box center [367, 293] width 8 height 8
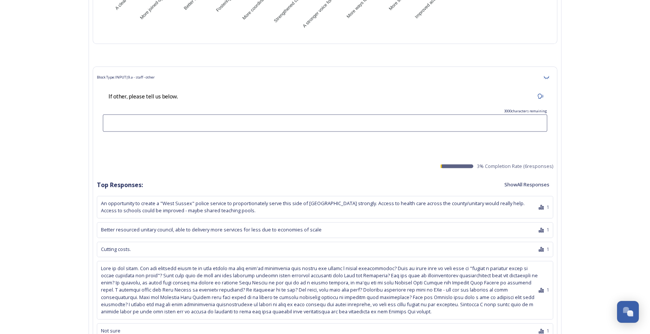
scroll to position [8466, 0]
click at [516, 176] on button "Show All Responses" at bounding box center [527, 183] width 53 height 15
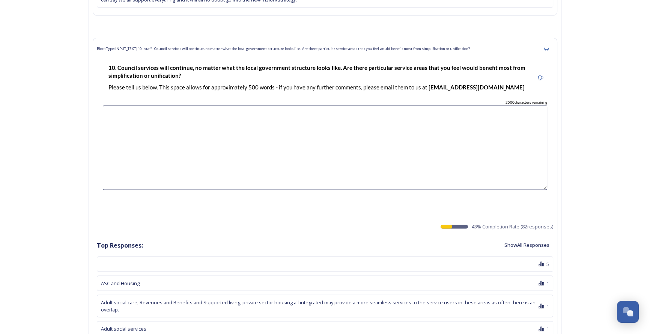
scroll to position [8875, 0]
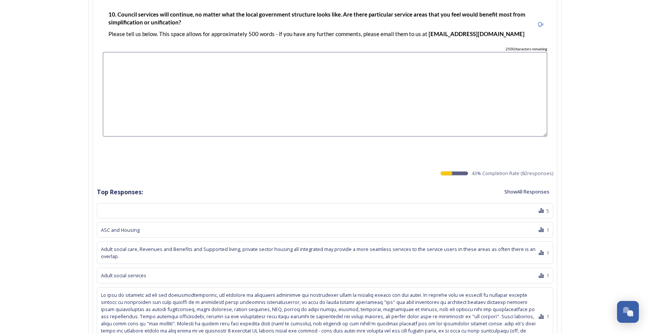
click at [524, 184] on button "Show All Responses" at bounding box center [527, 191] width 53 height 15
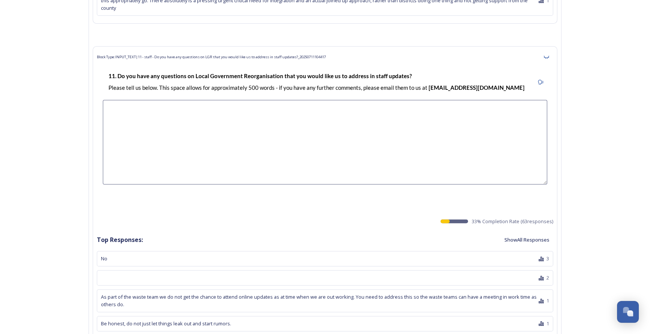
scroll to position [11008, 0]
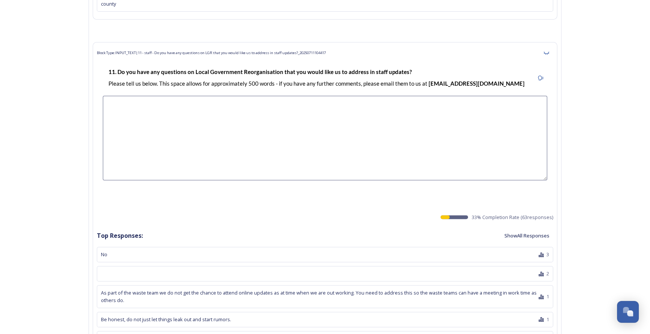
click at [528, 228] on button "Show All Responses" at bounding box center [527, 235] width 53 height 15
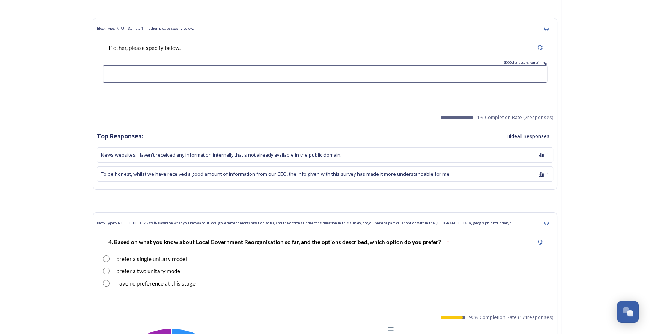
scroll to position [0, 0]
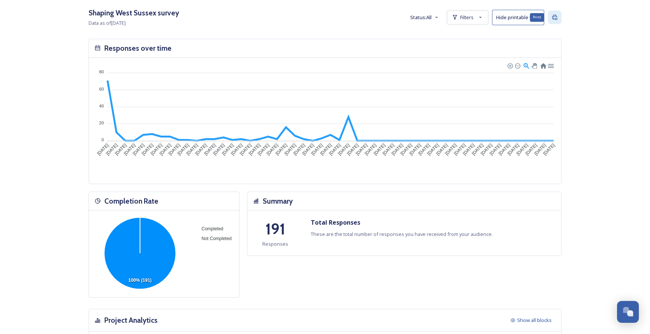
click at [559, 21] on div "Print" at bounding box center [555, 18] width 14 height 14
click at [467, 16] on span "Filters" at bounding box center [467, 17] width 14 height 7
click at [479, 38] on icon at bounding box center [478, 37] width 6 height 6
checkbox input "false"
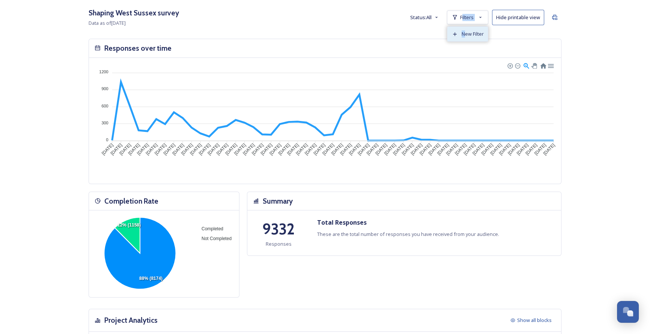
drag, startPoint x: 464, startPoint y: 19, endPoint x: 467, endPoint y: 31, distance: 12.3
click at [467, 24] on div "Filters New Filter" at bounding box center [467, 18] width 41 height 14
click at [480, 35] on span "New Filter" at bounding box center [473, 33] width 22 height 7
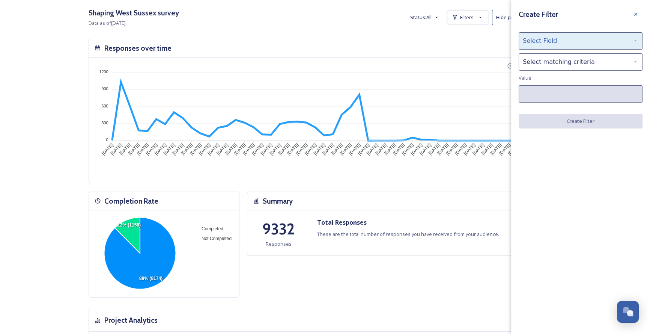
click at [553, 39] on div "Select Field" at bounding box center [581, 40] width 124 height 17
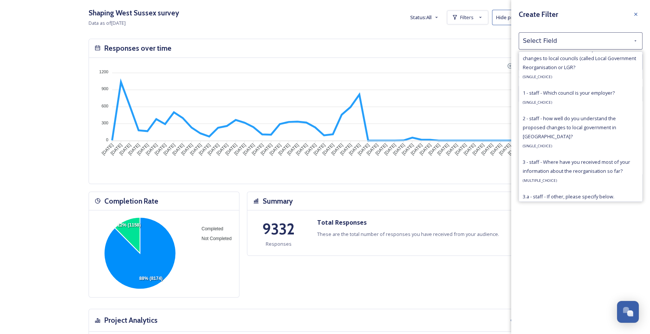
scroll to position [546, 0]
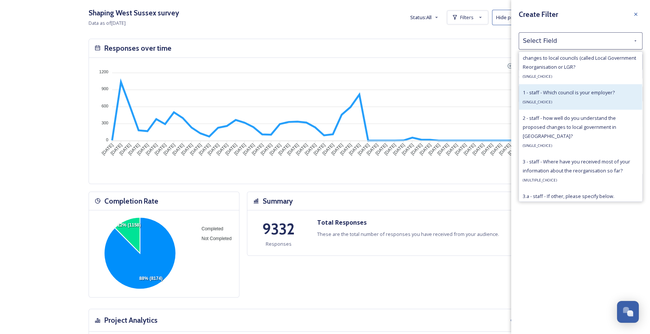
click at [562, 101] on div "1 - staff - Which council is your employer? ( SINGLE_CHOICE )" at bounding box center [569, 97] width 92 height 18
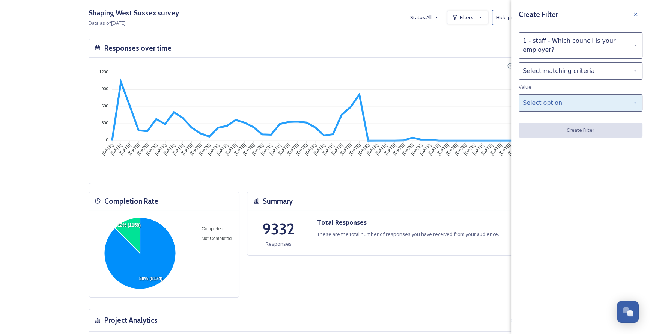
click at [554, 100] on div "Select option" at bounding box center [581, 102] width 124 height 17
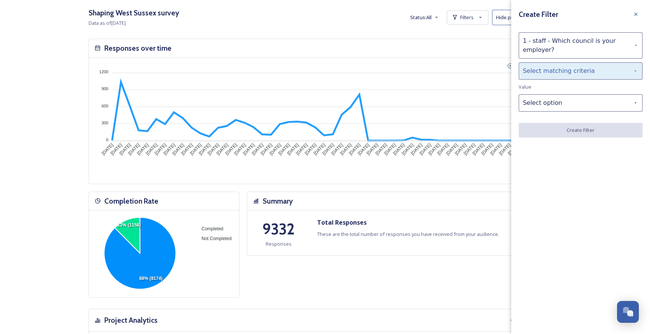
click at [548, 71] on div "Select matching criteria" at bounding box center [581, 70] width 124 height 17
click at [547, 70] on div "Select matching criteria" at bounding box center [581, 70] width 124 height 17
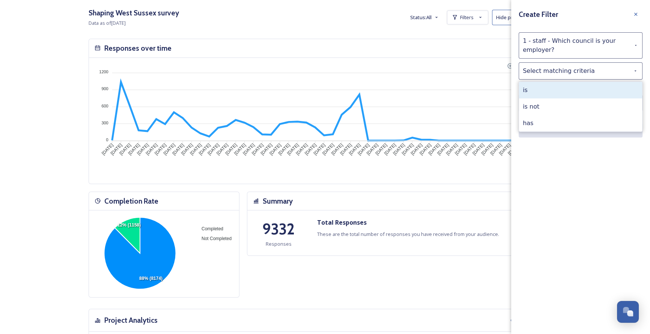
click at [537, 89] on div "is" at bounding box center [580, 90] width 123 height 17
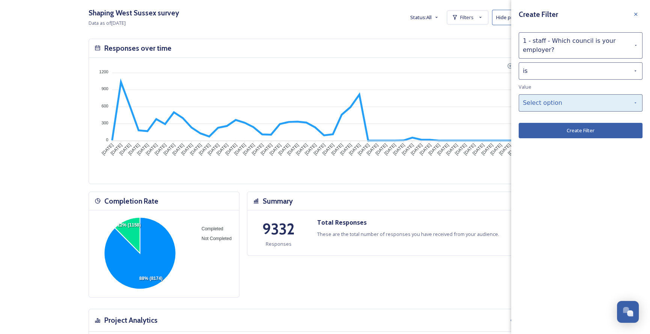
click at [546, 103] on div "Select option" at bounding box center [581, 102] width 124 height 17
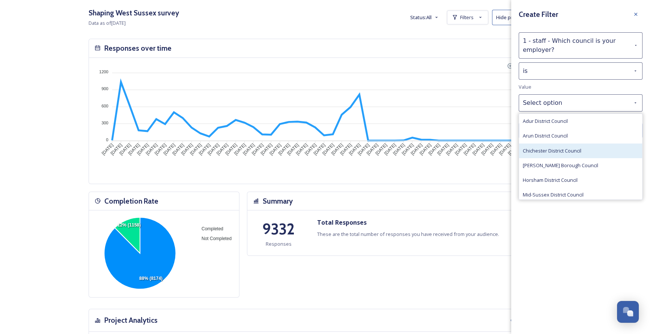
click at [547, 148] on span "Chichester District Council" at bounding box center [552, 150] width 59 height 7
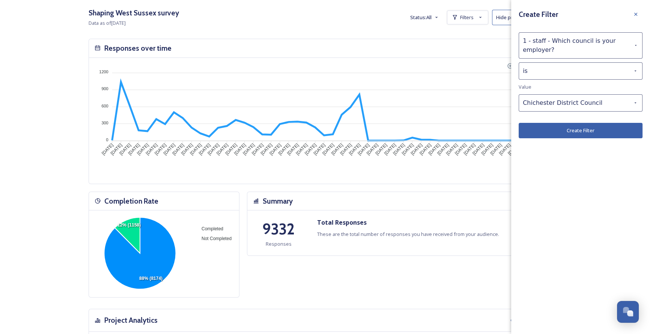
click at [554, 131] on button "Create Filter" at bounding box center [581, 130] width 124 height 15
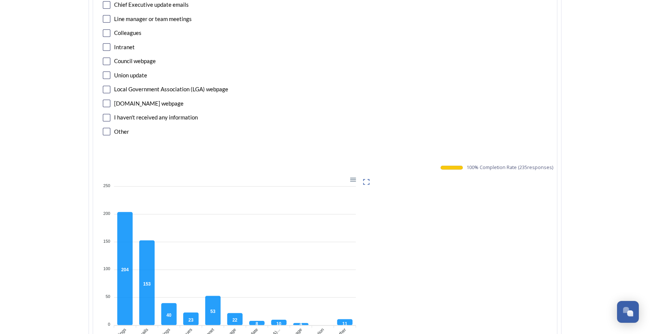
scroll to position [1024, 0]
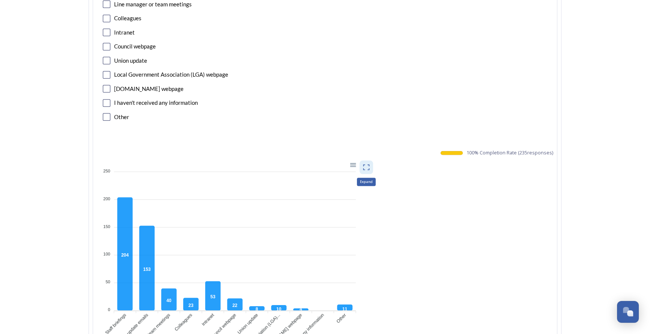
click at [370, 167] on icon at bounding box center [367, 167] width 8 height 8
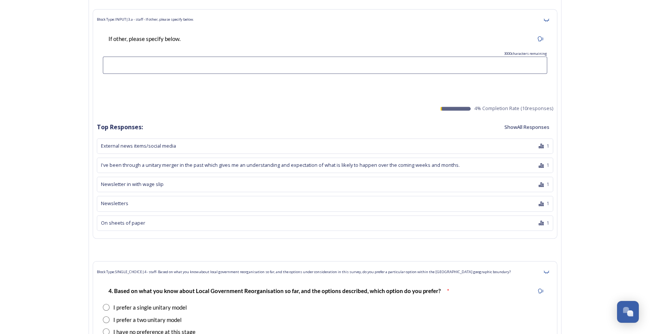
scroll to position [1434, 0]
click at [537, 124] on button "Show All Responses" at bounding box center [527, 126] width 53 height 15
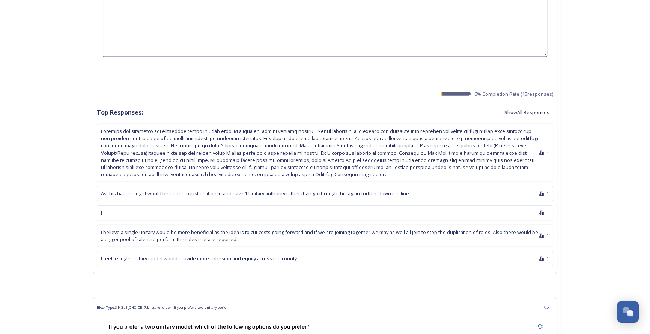
scroll to position [2150, 0]
click at [515, 110] on button "Show All Responses" at bounding box center [527, 111] width 53 height 15
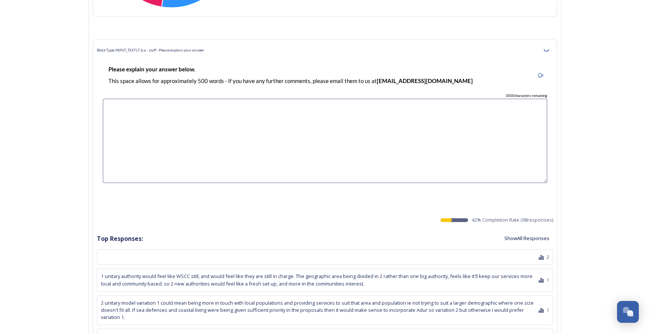
scroll to position [3038, 0]
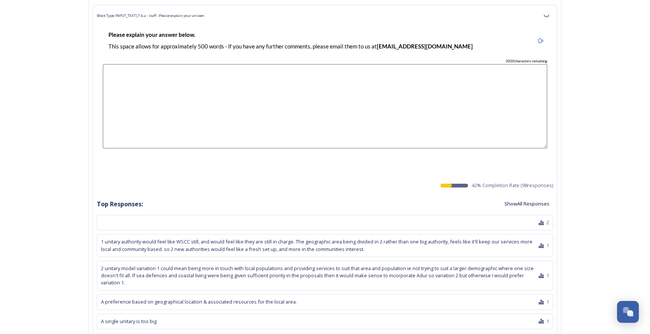
click at [511, 196] on button "Show All Responses" at bounding box center [527, 203] width 53 height 15
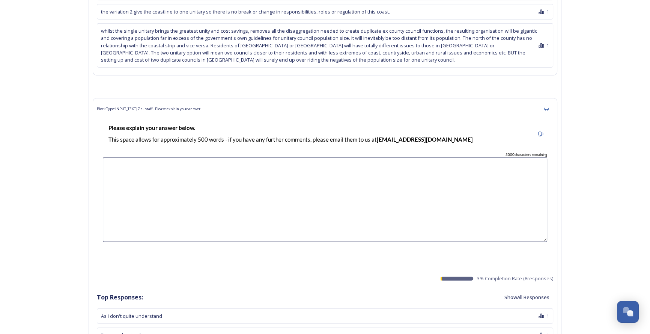
scroll to position [5837, 0]
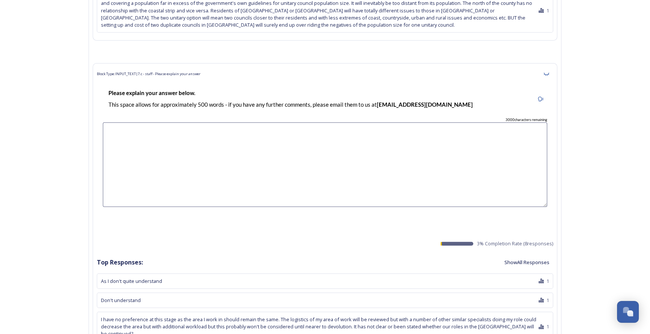
click at [532, 255] on button "Show All Responses" at bounding box center [527, 262] width 53 height 15
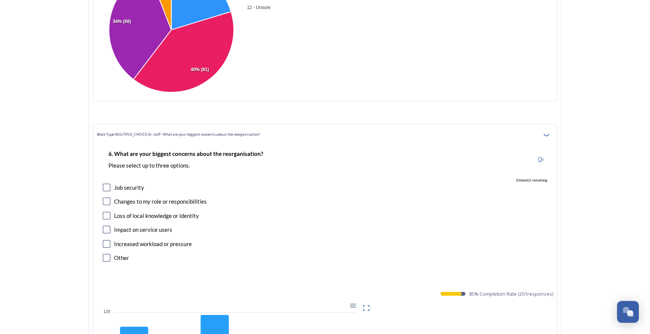
scroll to position [6656, 0]
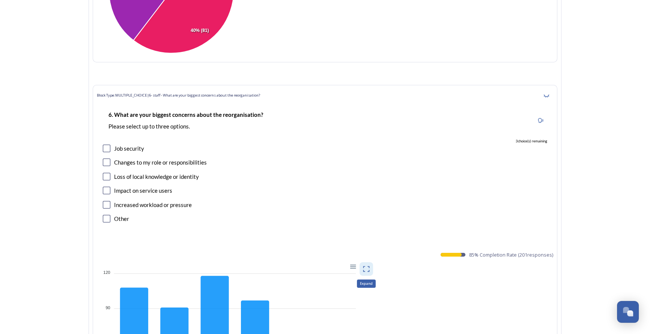
click at [370, 265] on icon at bounding box center [367, 269] width 8 height 8
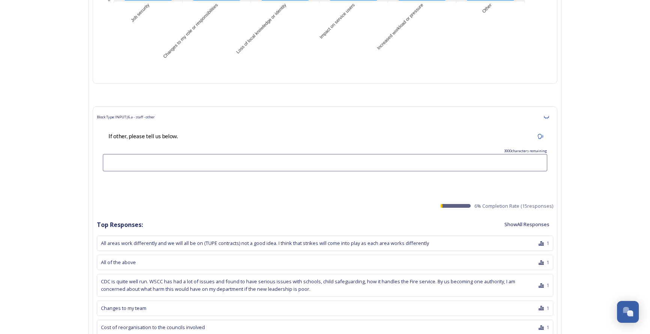
scroll to position [7066, 0]
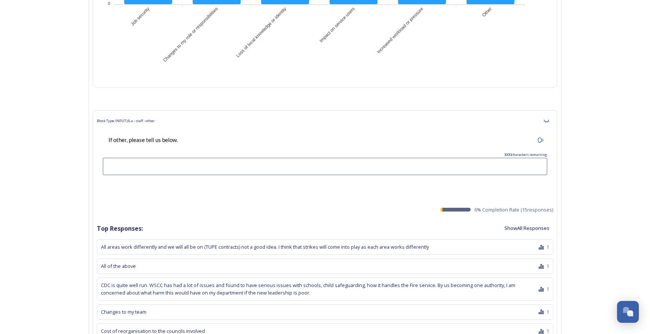
click at [523, 221] on button "Show All Responses" at bounding box center [527, 228] width 53 height 15
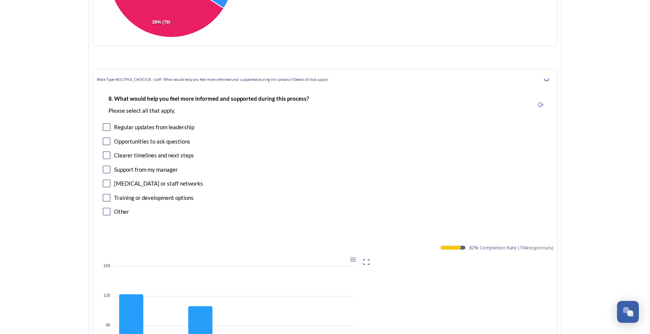
scroll to position [7851, 0]
click at [370, 257] on icon at bounding box center [367, 261] width 8 height 8
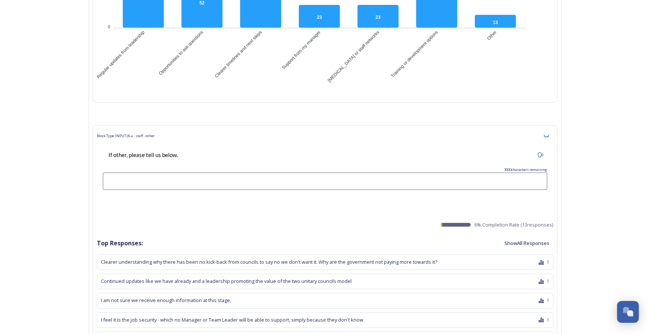
scroll to position [8261, 0]
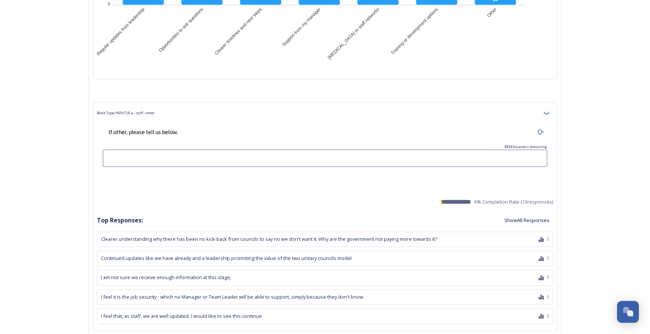
click at [531, 213] on button "Show All Responses" at bounding box center [527, 220] width 53 height 15
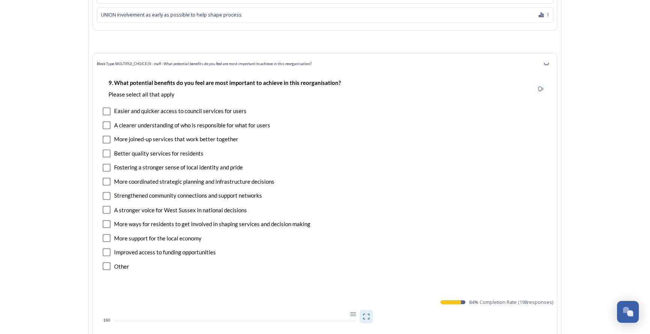
scroll to position [8738, 0]
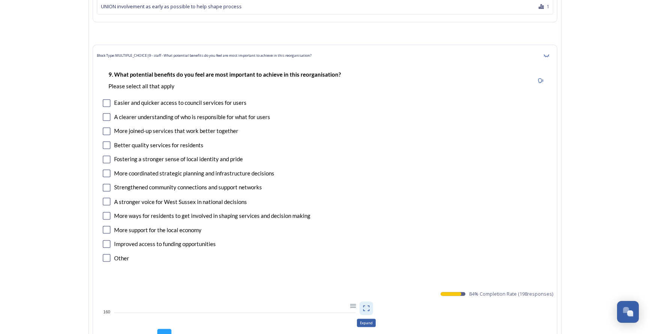
click at [365, 304] on icon at bounding box center [367, 308] width 8 height 8
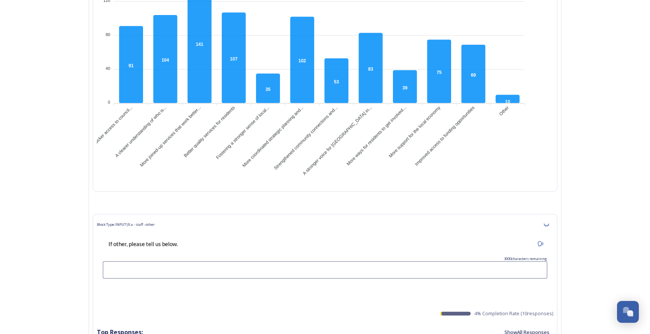
scroll to position [9182, 0]
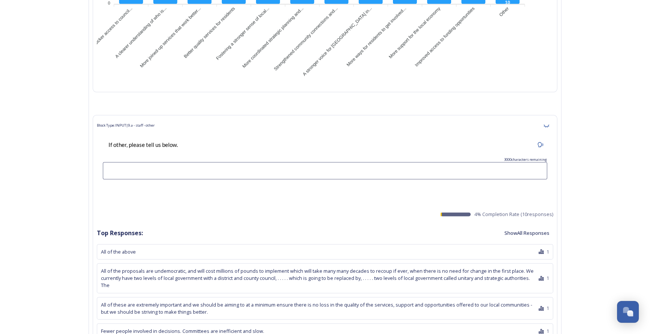
click at [520, 226] on button "Show All Responses" at bounding box center [527, 233] width 53 height 15
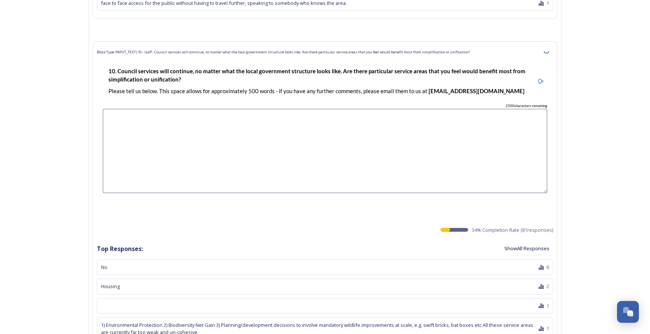
scroll to position [9626, 0]
click at [522, 240] on button "Show All Responses" at bounding box center [527, 247] width 53 height 15
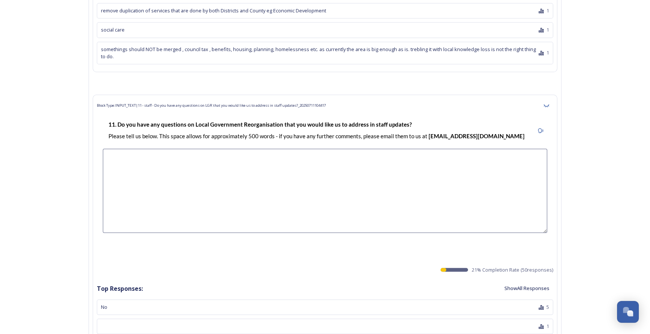
scroll to position [11634, 0]
click at [517, 280] on button "Show All Responses" at bounding box center [527, 287] width 53 height 15
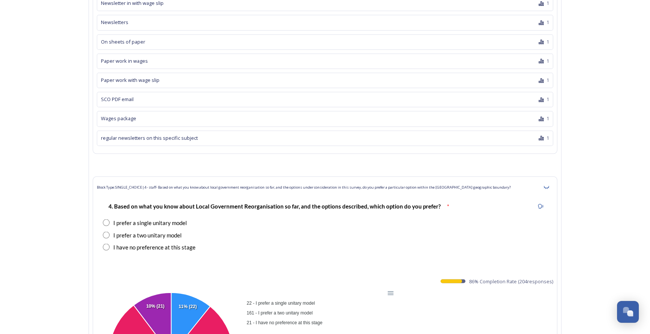
scroll to position [1313, 0]
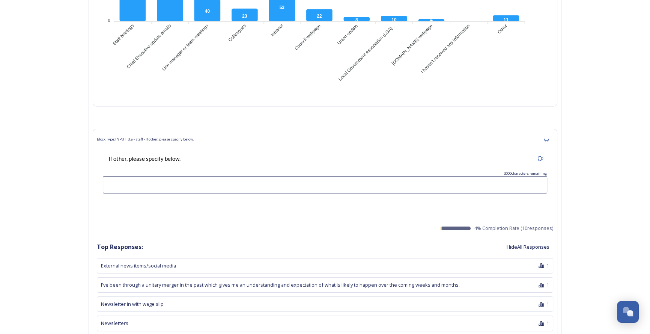
drag, startPoint x: 652, startPoint y: 320, endPoint x: 617, endPoint y: 14, distance: 307.6
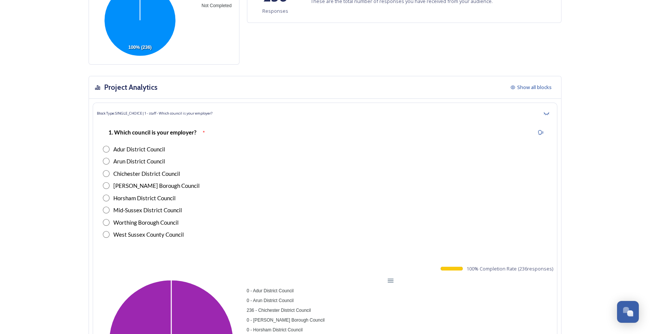
scroll to position [0, 0]
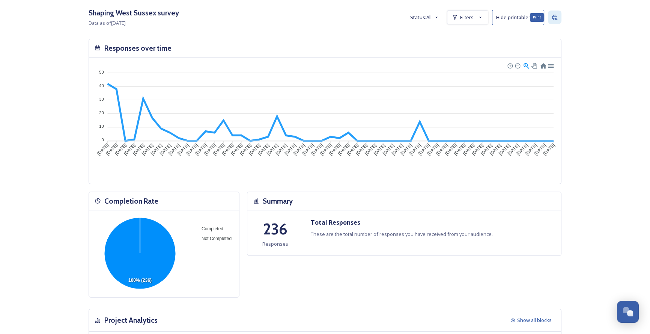
click at [556, 18] on icon at bounding box center [555, 17] width 6 height 6
click at [470, 18] on span "Filters" at bounding box center [467, 17] width 14 height 7
click at [480, 38] on icon at bounding box center [477, 37] width 5 height 5
checkbox input "false"
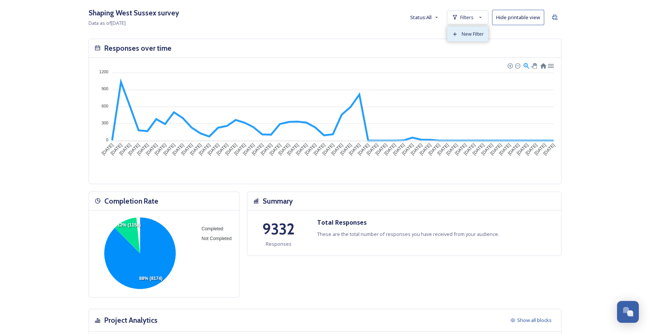
click at [461, 35] on div "New Filter" at bounding box center [468, 34] width 41 height 15
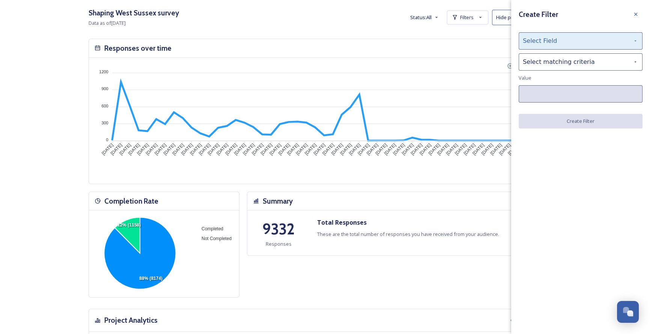
click at [535, 45] on div "Select Field" at bounding box center [581, 40] width 124 height 17
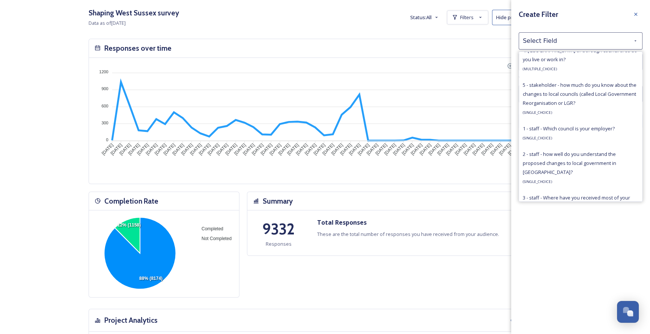
scroll to position [512, 0]
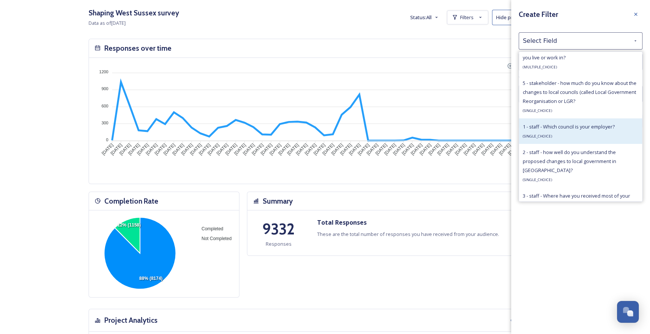
click at [559, 133] on div "1 - staff - Which council is your employer? ( SINGLE_CHOICE )" at bounding box center [569, 131] width 92 height 18
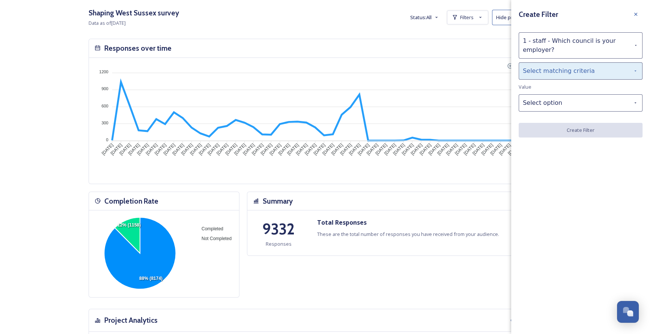
click at [534, 67] on div "Select matching criteria" at bounding box center [581, 70] width 124 height 17
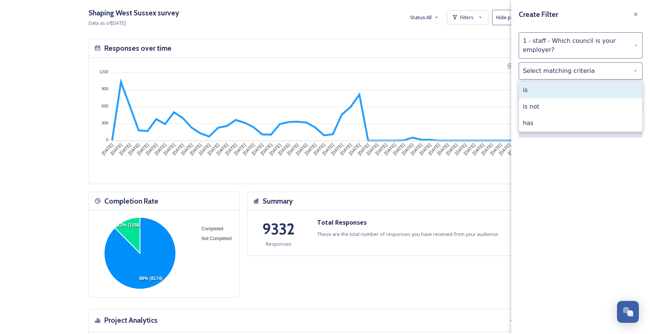
click at [539, 89] on div "is" at bounding box center [580, 90] width 123 height 17
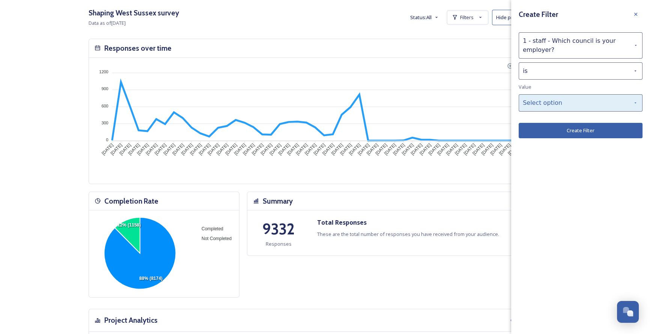
click at [552, 100] on div "Select option" at bounding box center [581, 102] width 124 height 17
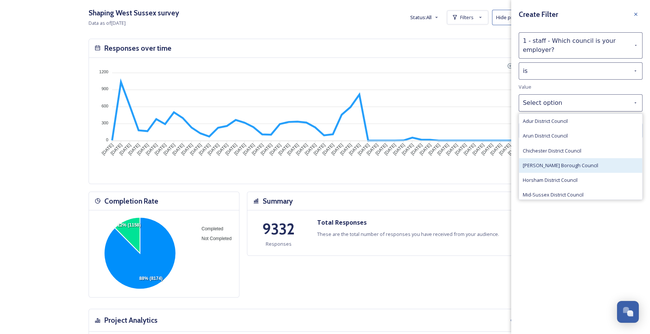
click at [551, 162] on span "[PERSON_NAME] Borough Council" at bounding box center [560, 165] width 75 height 7
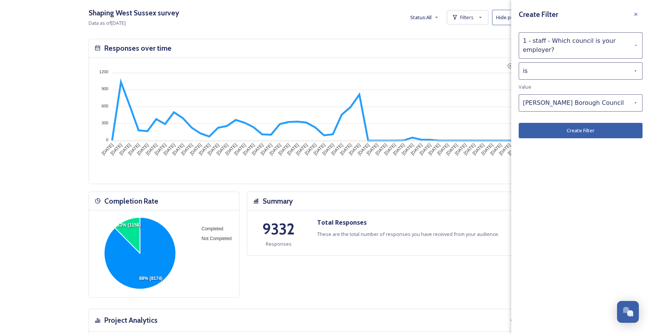
click at [555, 133] on button "Create Filter" at bounding box center [581, 130] width 124 height 15
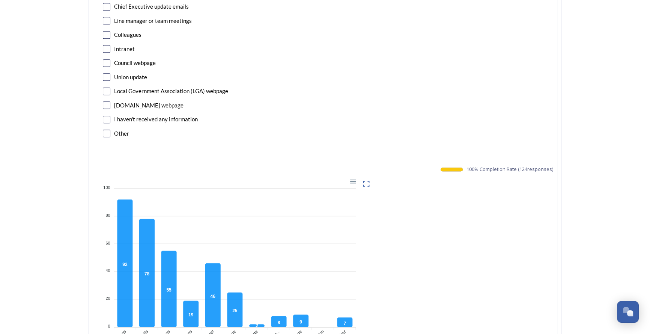
scroll to position [1024, 0]
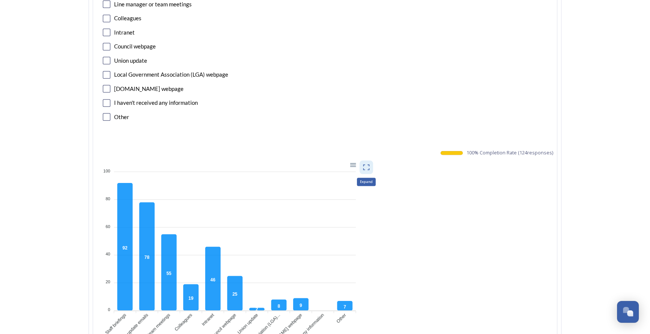
click at [370, 165] on icon at bounding box center [367, 167] width 8 height 8
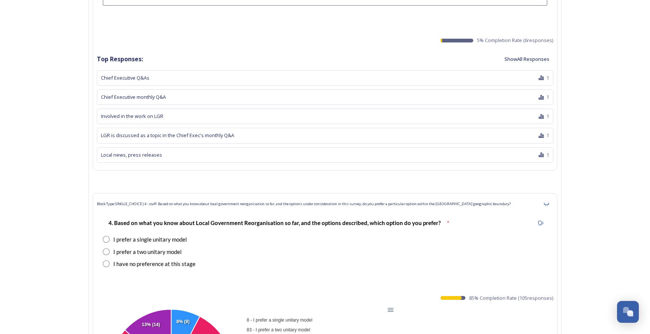
scroll to position [1536, 0]
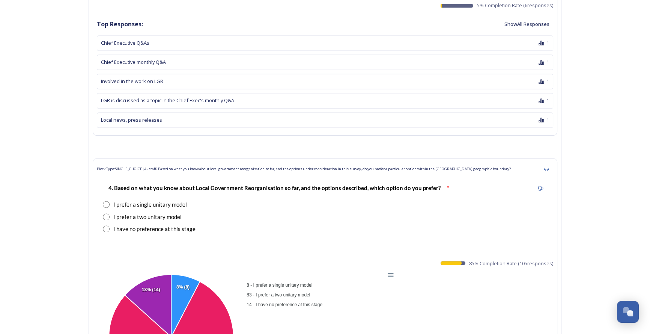
click at [520, 22] on button "Show All Responses" at bounding box center [527, 24] width 53 height 15
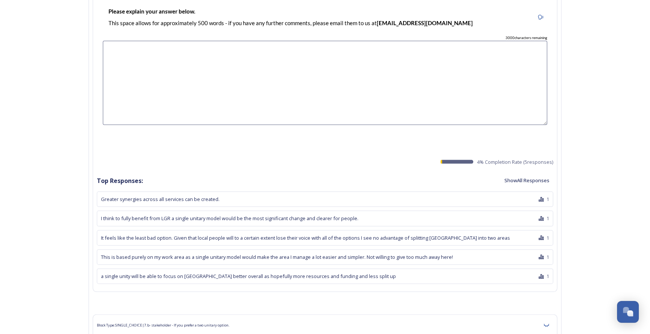
scroll to position [2014, 0]
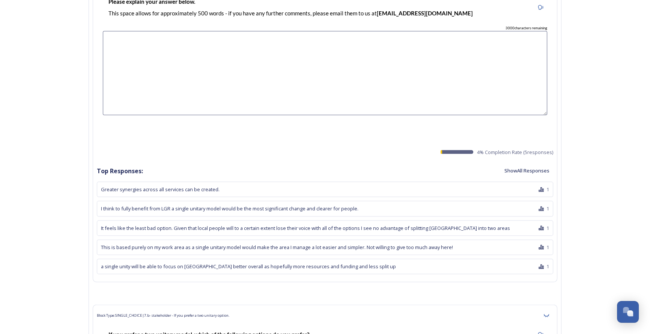
click at [526, 168] on button "Show All Responses" at bounding box center [527, 170] width 53 height 15
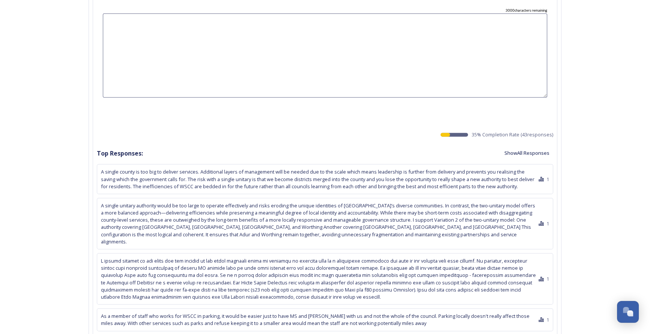
scroll to position [2662, 0]
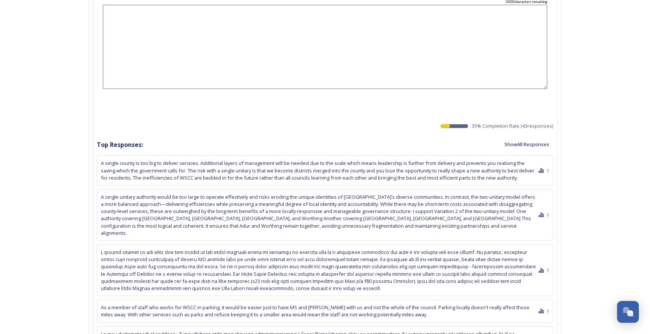
click at [515, 137] on button "Show All Responses" at bounding box center [527, 144] width 53 height 15
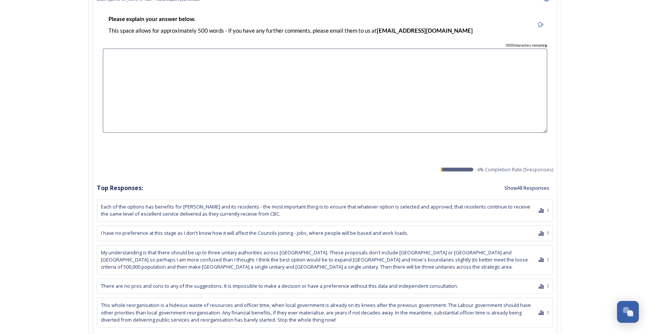
scroll to position [4164, 0]
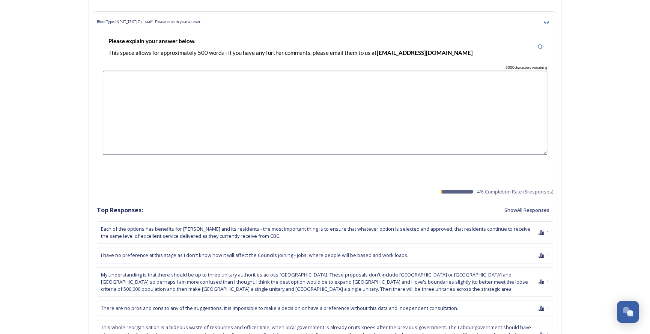
click at [517, 203] on button "Show All Responses" at bounding box center [527, 210] width 53 height 15
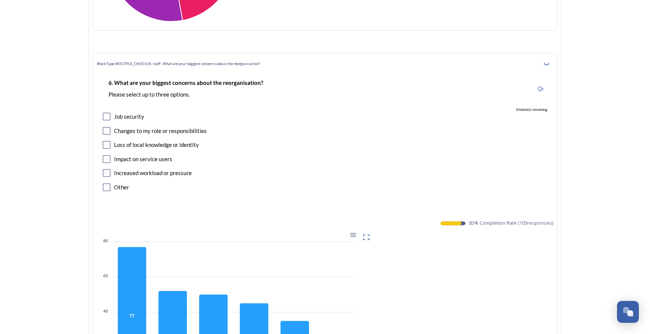
scroll to position [4813, 0]
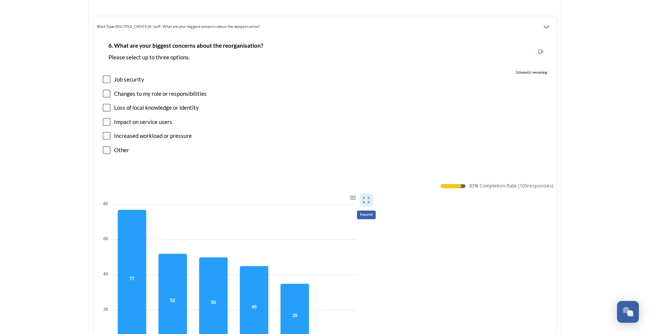
click at [368, 196] on icon at bounding box center [367, 200] width 8 height 8
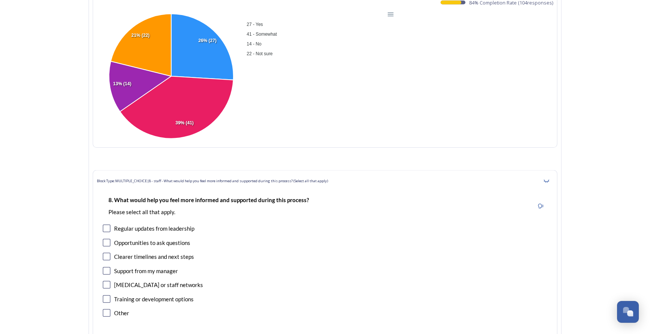
scroll to position [5666, 0]
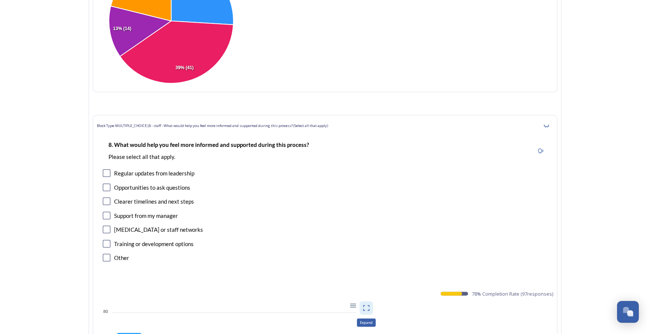
click at [369, 304] on icon at bounding box center [367, 308] width 8 height 8
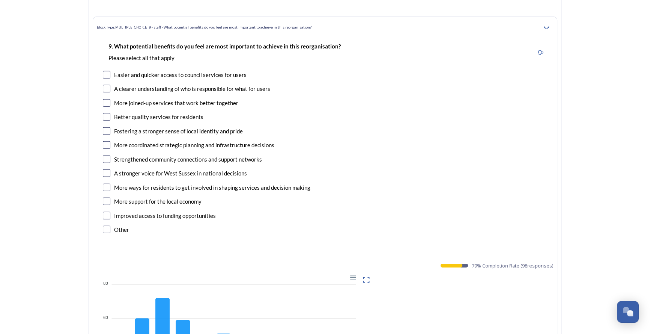
scroll to position [6486, 0]
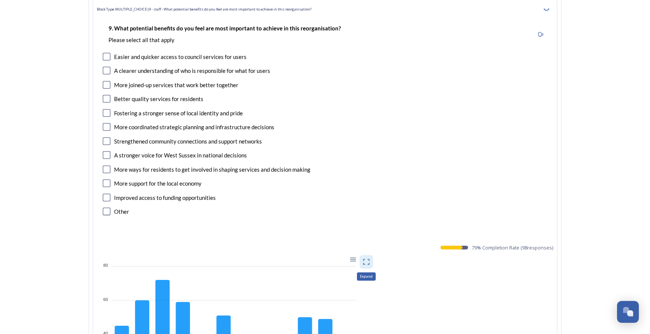
click at [365, 258] on icon at bounding box center [367, 262] width 8 height 8
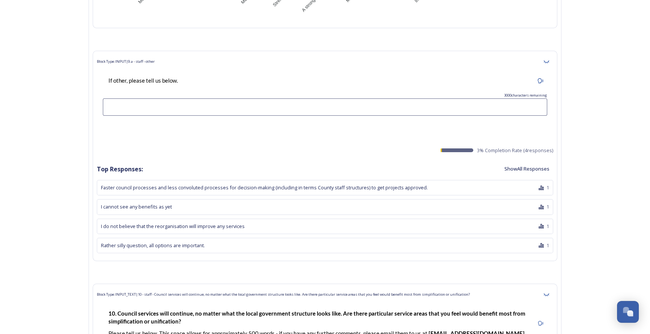
scroll to position [6964, 0]
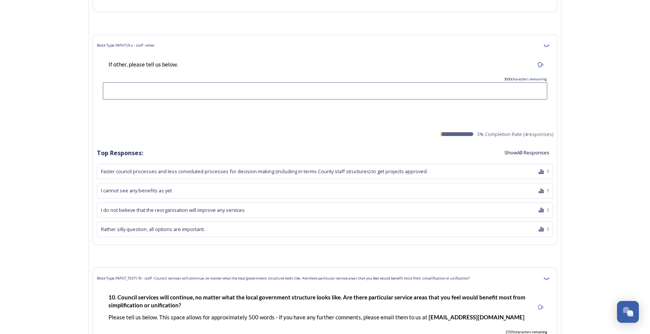
click at [519, 145] on button "Show All Responses" at bounding box center [527, 152] width 53 height 15
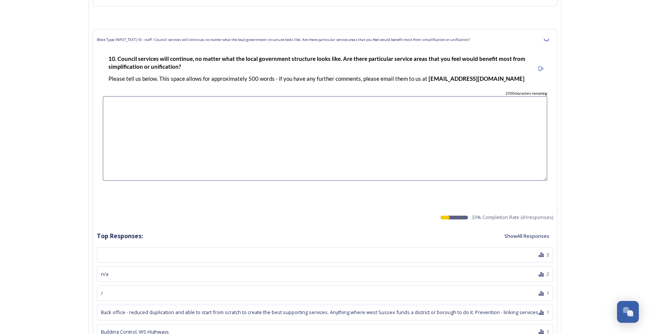
scroll to position [7202, 0]
click at [526, 228] on button "Show All Responses" at bounding box center [527, 235] width 53 height 15
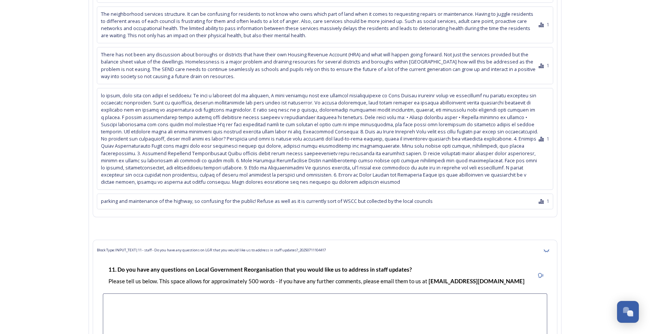
scroll to position [8363, 0]
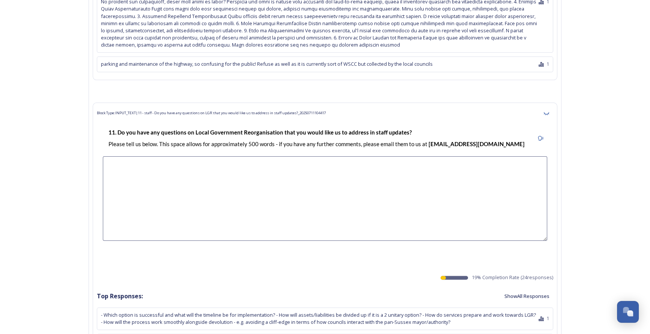
click at [516, 289] on button "Show All Responses" at bounding box center [527, 296] width 53 height 15
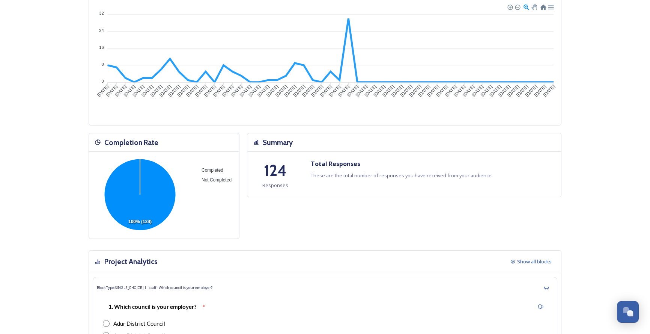
scroll to position [0, 0]
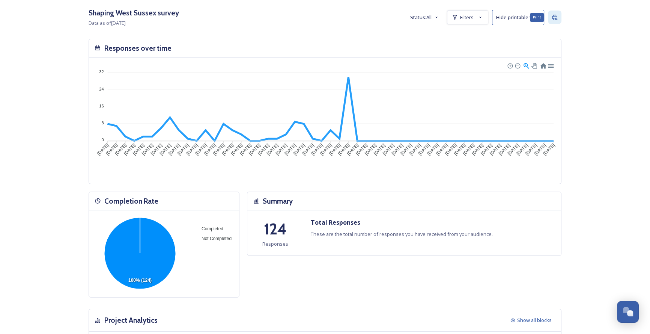
click at [558, 20] on icon at bounding box center [554, 17] width 5 height 5
click at [470, 15] on span "Filters" at bounding box center [467, 17] width 14 height 7
click at [480, 36] on icon at bounding box center [477, 37] width 5 height 5
checkbox input "false"
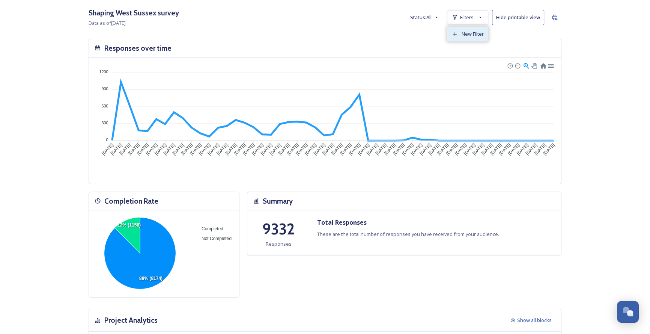
click at [471, 33] on span "New Filter" at bounding box center [473, 33] width 22 height 7
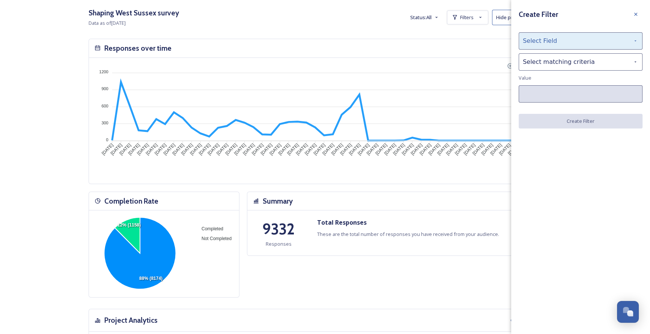
click at [528, 42] on div "Select Field" at bounding box center [581, 40] width 124 height 17
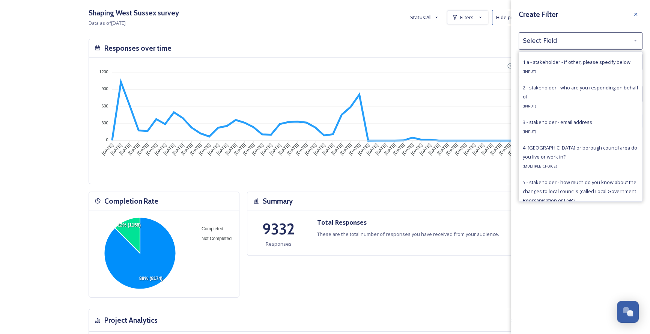
scroll to position [546, 0]
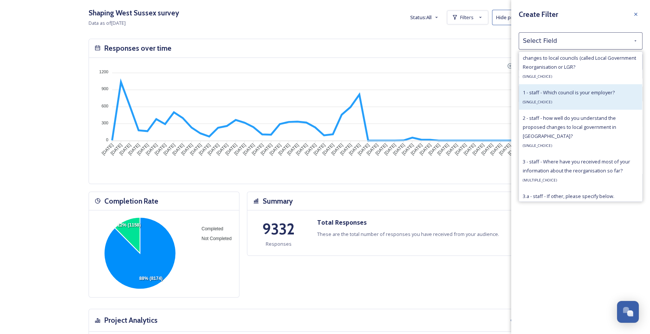
click at [547, 97] on div "1 - staff - Which council is your employer? ( SINGLE_CHOICE )" at bounding box center [569, 97] width 92 height 18
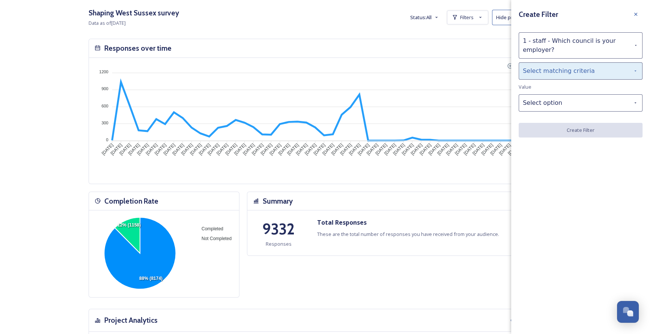
drag, startPoint x: 538, startPoint y: 68, endPoint x: 538, endPoint y: 77, distance: 9.8
click at [538, 68] on div "Select matching criteria" at bounding box center [581, 70] width 124 height 17
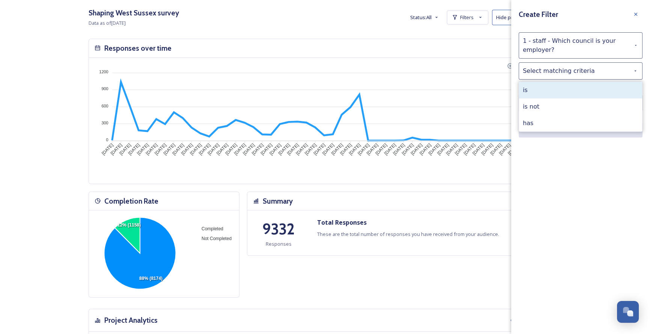
click at [543, 91] on div "is" at bounding box center [580, 90] width 123 height 17
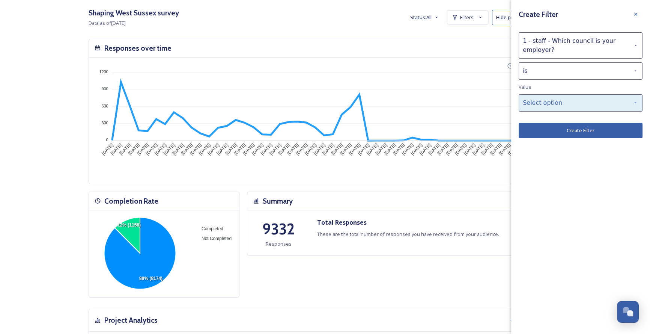
click at [546, 98] on div "Select option" at bounding box center [581, 102] width 124 height 17
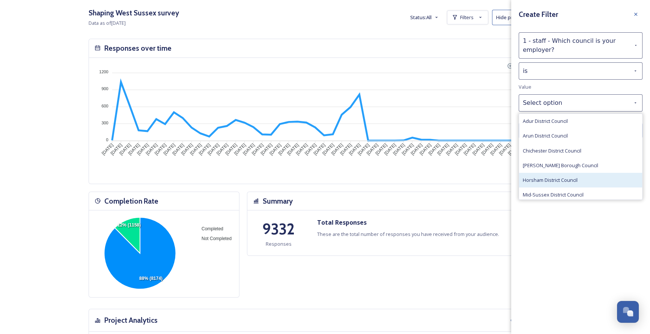
click at [560, 175] on div "Horsham District Council" at bounding box center [580, 180] width 123 height 15
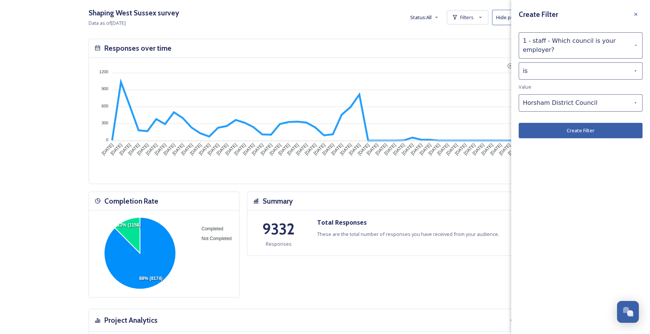
click at [548, 133] on button "Create Filter" at bounding box center [581, 130] width 124 height 15
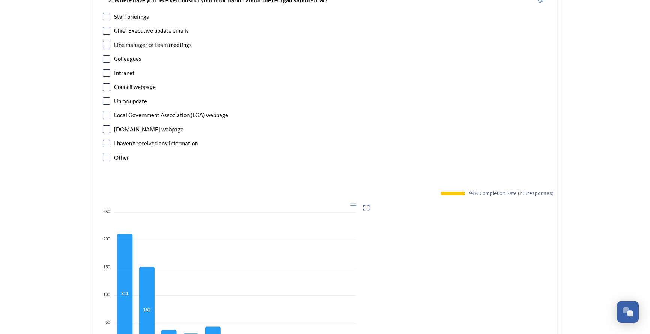
scroll to position [990, 0]
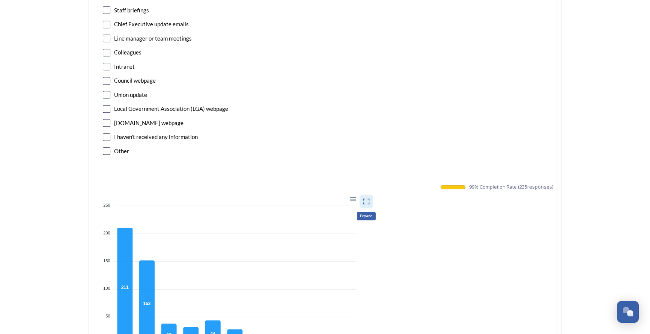
click at [370, 199] on icon at bounding box center [367, 202] width 8 height 8
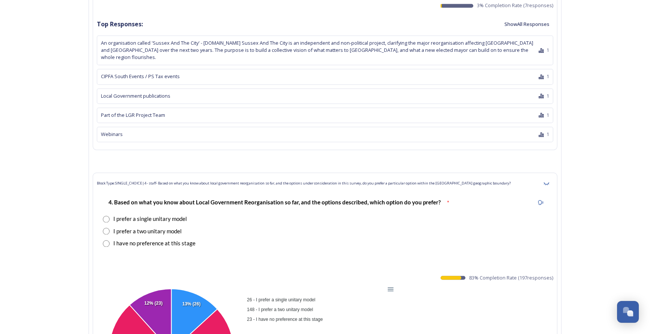
scroll to position [1434, 0]
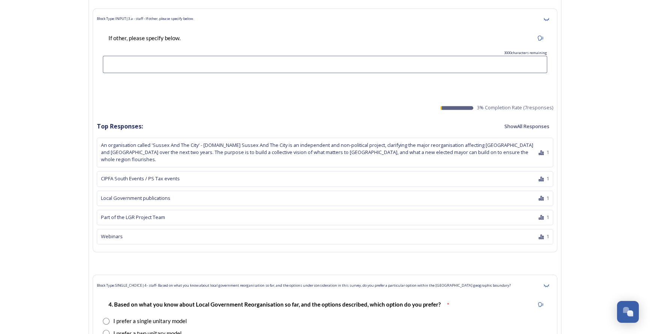
click at [521, 128] on button "Show All Responses" at bounding box center [527, 126] width 53 height 15
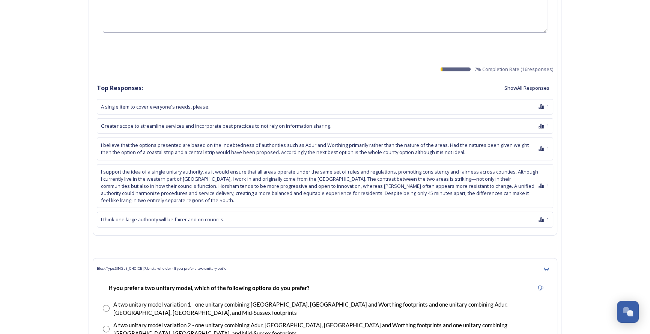
scroll to position [2150, 0]
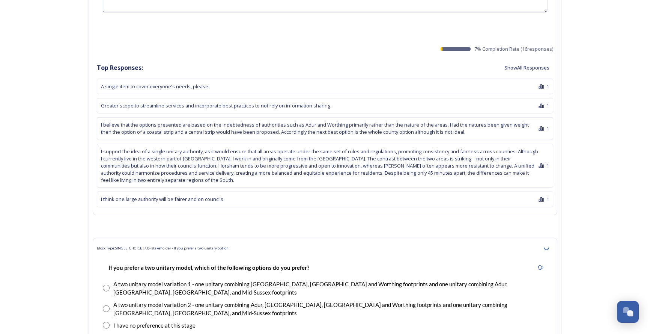
click at [521, 60] on button "Show All Responses" at bounding box center [527, 67] width 53 height 15
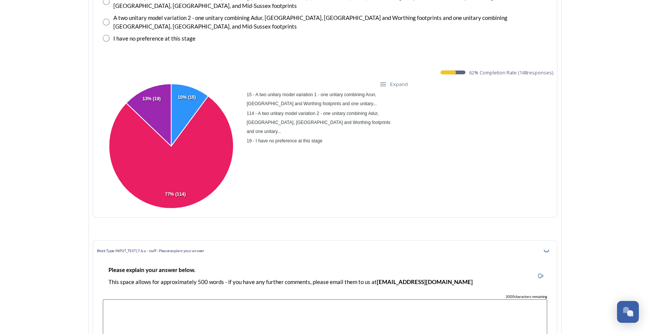
scroll to position [2731, 0]
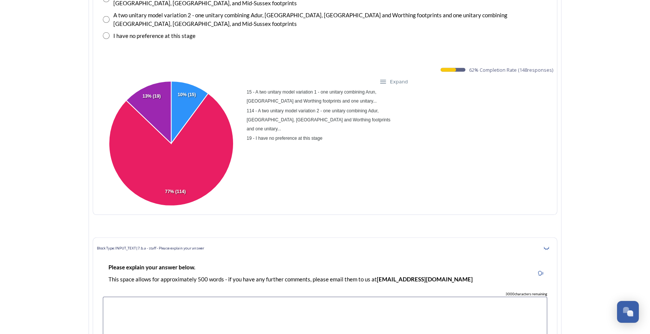
click at [395, 77] on small "Expand" at bounding box center [399, 81] width 18 height 9
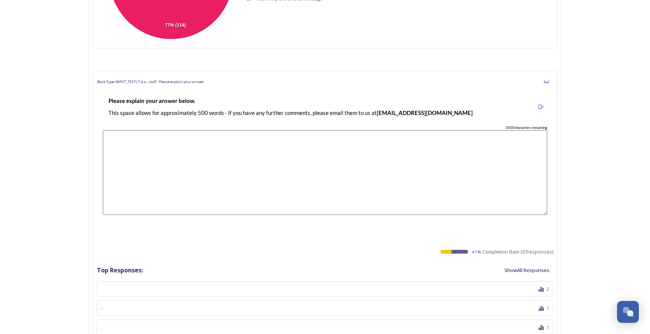
scroll to position [2901, 0]
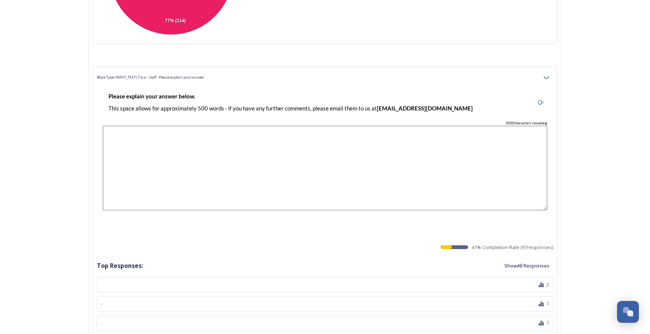
click at [536, 258] on button "Show All Responses" at bounding box center [527, 265] width 53 height 15
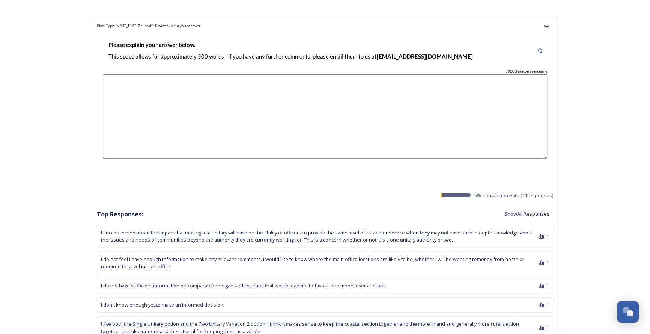
scroll to position [6110, 0]
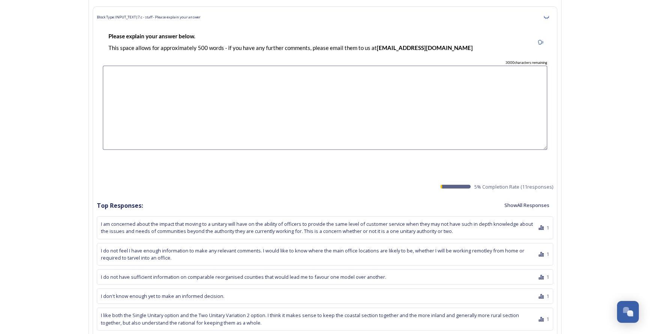
click at [524, 198] on button "Show All Responses" at bounding box center [527, 205] width 53 height 15
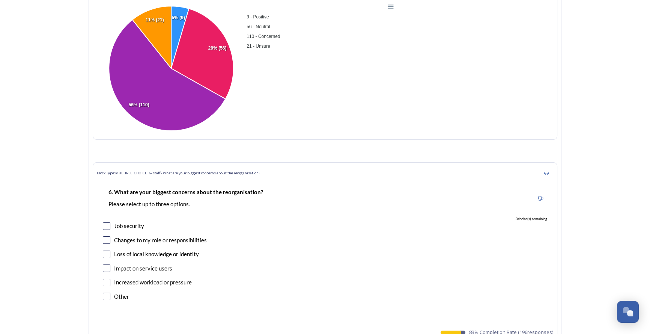
scroll to position [6861, 0]
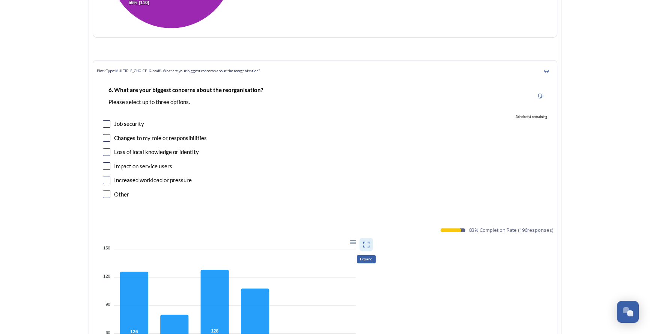
click at [370, 241] on icon at bounding box center [367, 245] width 8 height 8
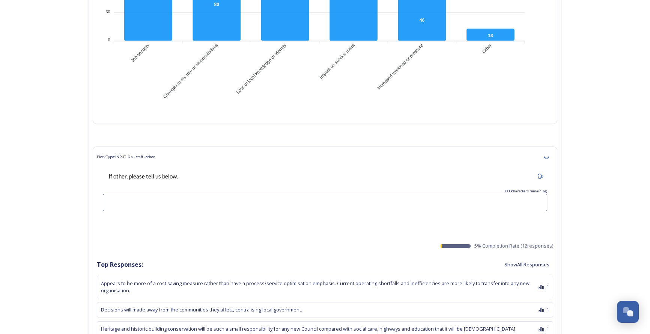
scroll to position [7237, 0]
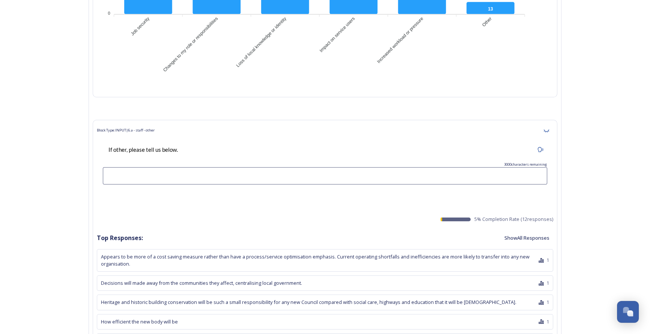
click at [528, 231] on button "Show All Responses" at bounding box center [527, 238] width 53 height 15
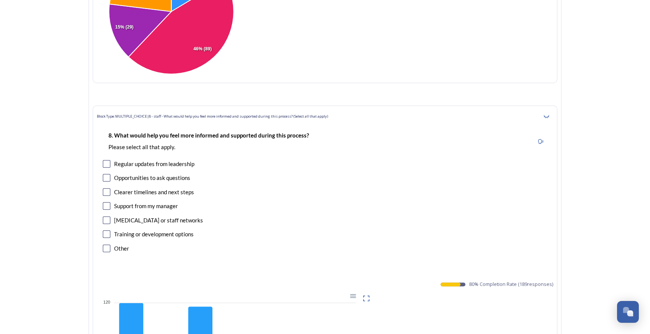
scroll to position [7988, 0]
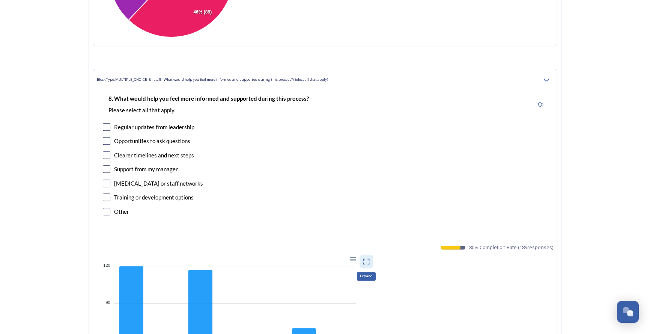
click at [368, 258] on icon at bounding box center [367, 262] width 8 height 8
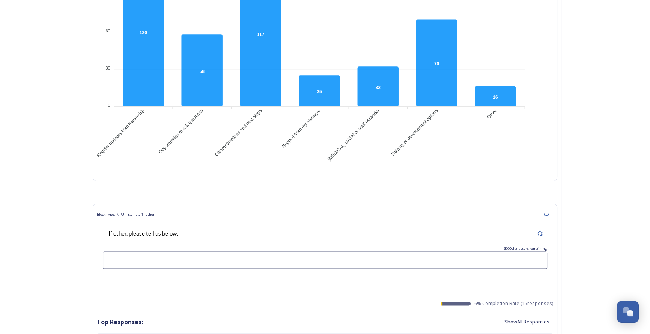
scroll to position [8397, 0]
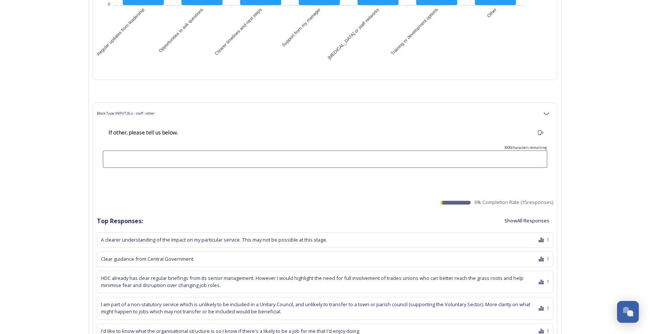
click at [521, 213] on button "Show All Responses" at bounding box center [527, 220] width 53 height 15
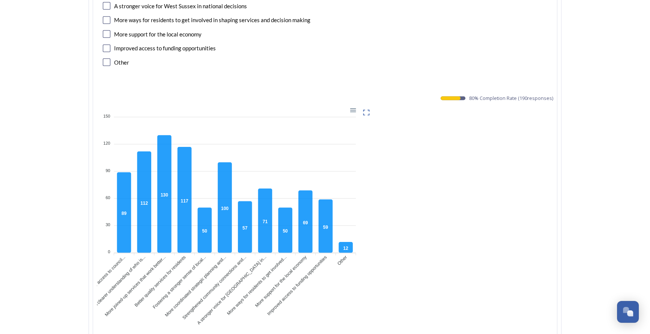
scroll to position [9080, 0]
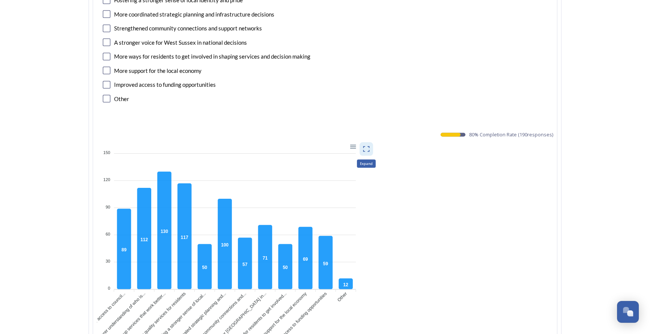
click at [370, 145] on icon at bounding box center [367, 149] width 8 height 8
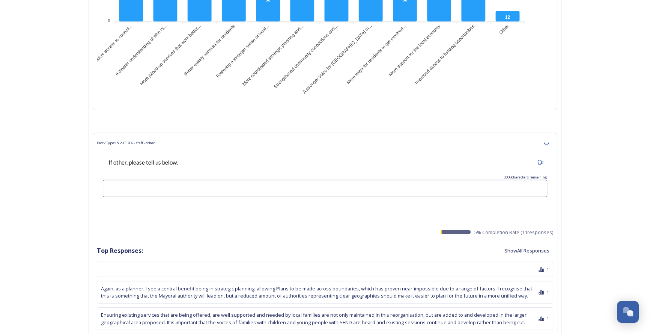
scroll to position [9353, 0]
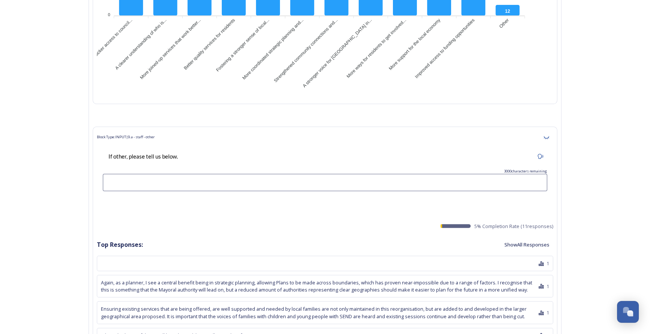
click at [532, 237] on button "Show All Responses" at bounding box center [527, 244] width 53 height 15
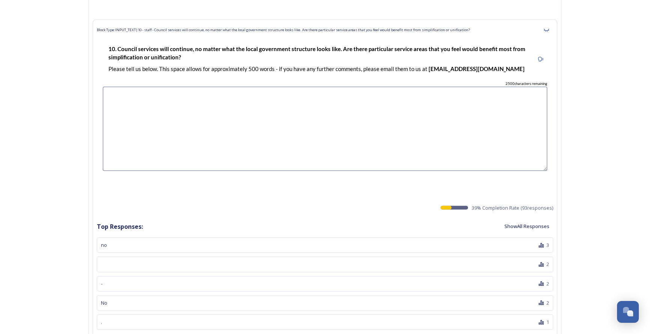
scroll to position [9865, 0]
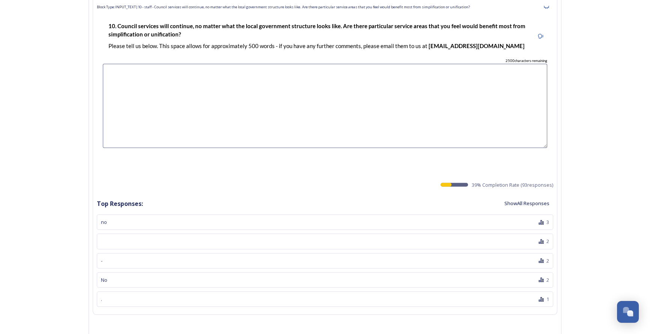
click at [533, 196] on button "Show All Responses" at bounding box center [527, 203] width 53 height 15
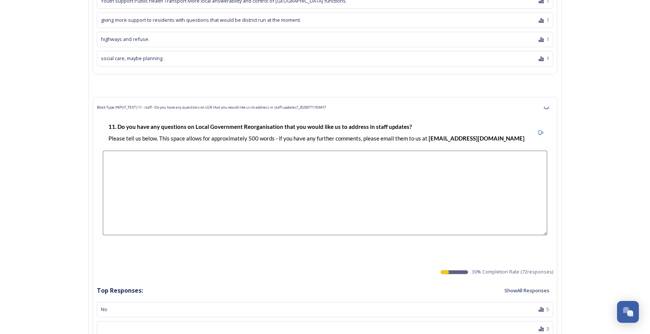
scroll to position [12200, 0]
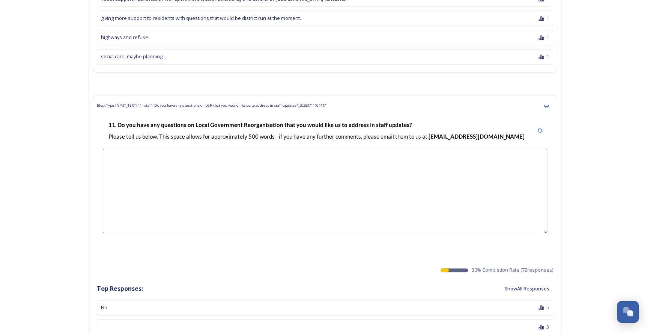
click at [517, 281] on button "Show All Responses" at bounding box center [527, 288] width 53 height 15
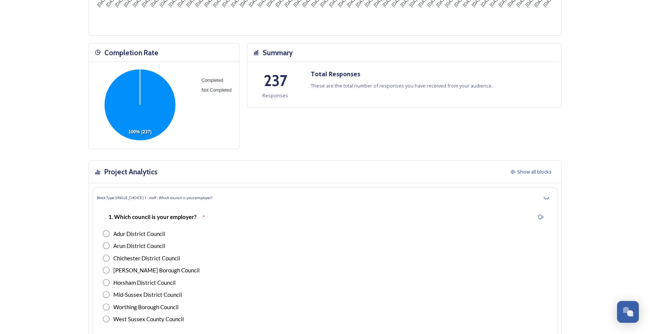
scroll to position [0, 0]
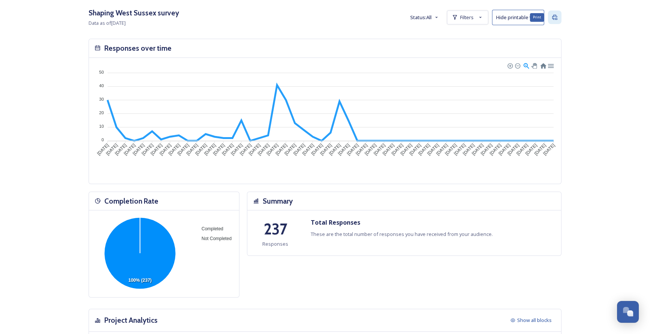
click at [558, 16] on icon at bounding box center [555, 17] width 6 height 6
click at [468, 13] on div "Filters" at bounding box center [467, 18] width 41 height 14
click at [480, 38] on icon at bounding box center [477, 37] width 5 height 5
checkbox input "false"
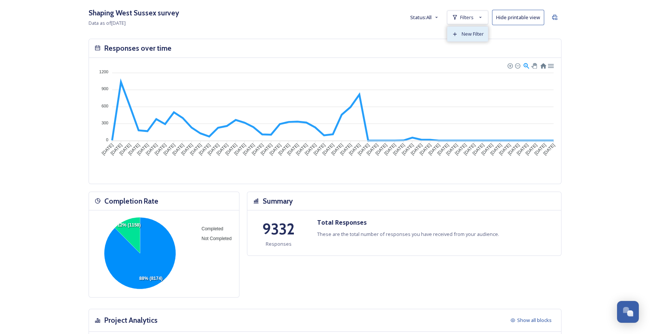
click at [478, 30] on div "New Filter" at bounding box center [468, 34] width 41 height 15
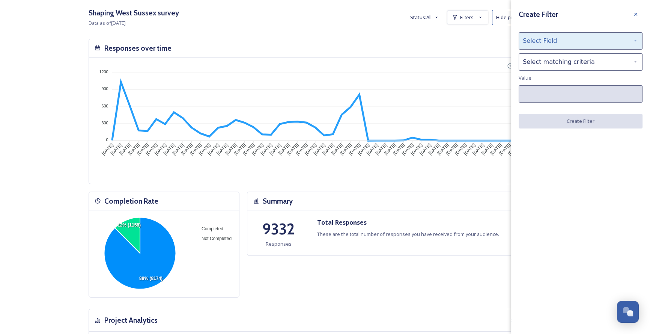
click at [544, 34] on div "Select Field" at bounding box center [581, 40] width 124 height 17
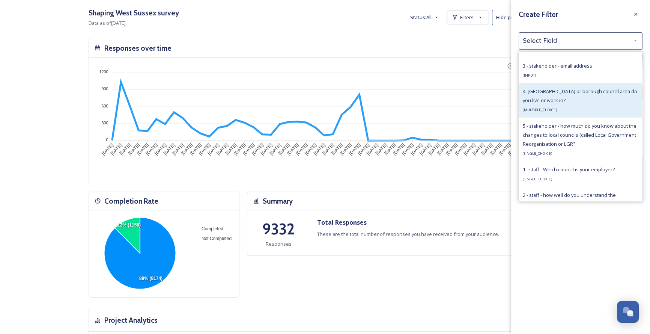
scroll to position [478, 0]
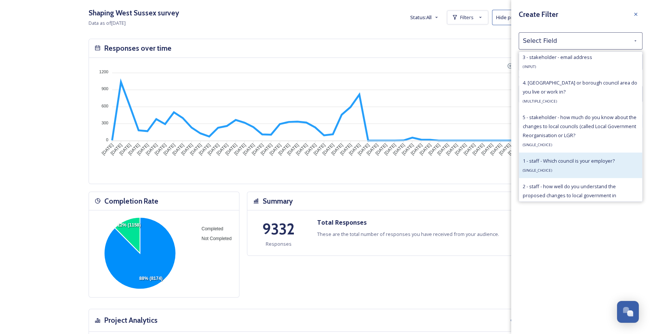
click at [568, 159] on span "1 - staff - Which council is your employer?" at bounding box center [569, 160] width 92 height 7
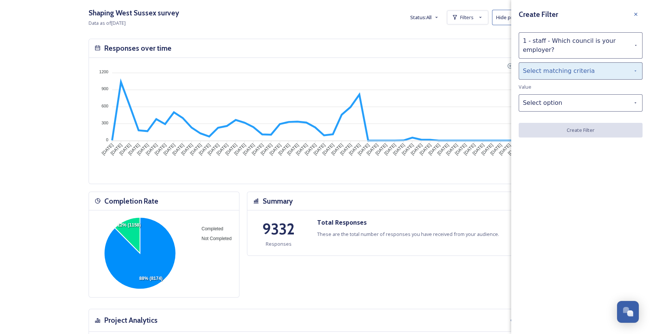
click at [535, 73] on div "Select matching criteria" at bounding box center [581, 70] width 124 height 17
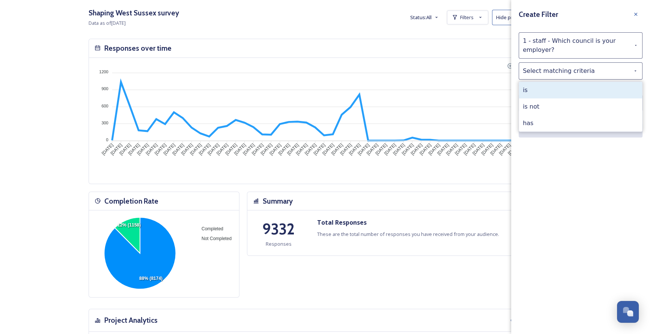
click at [541, 93] on div "is" at bounding box center [580, 90] width 123 height 17
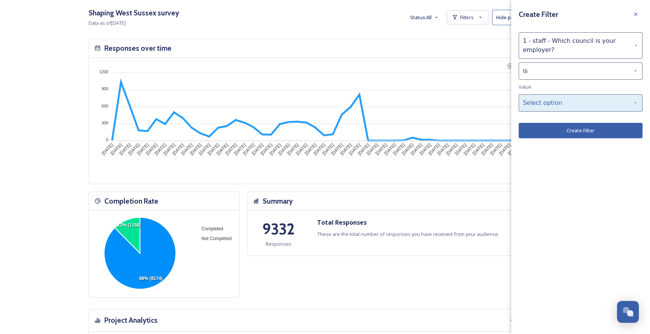
click at [548, 103] on div "Select option" at bounding box center [581, 102] width 124 height 17
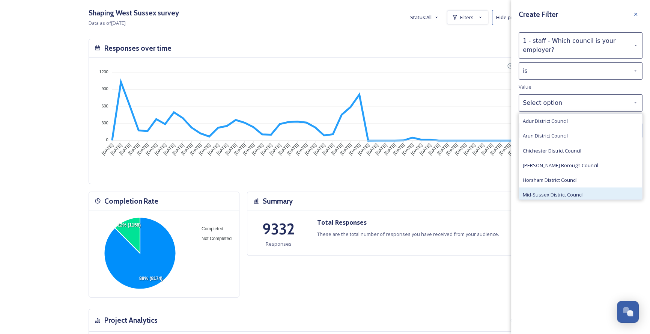
click at [556, 190] on div "Mid-Sussex District Council" at bounding box center [580, 194] width 123 height 15
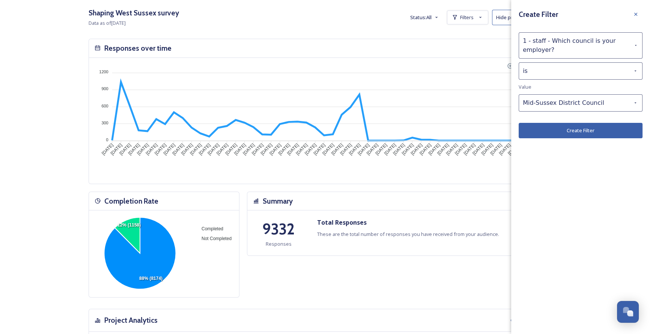
click at [568, 133] on button "Create Filter" at bounding box center [581, 130] width 124 height 15
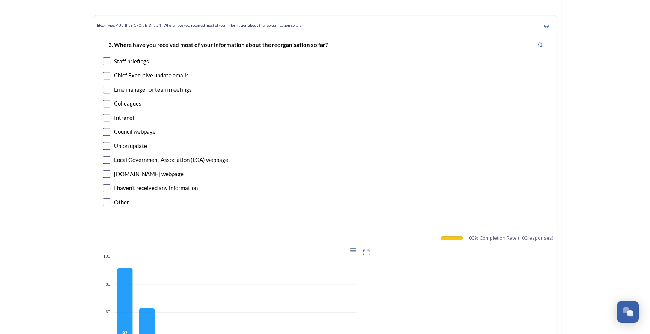
scroll to position [990, 0]
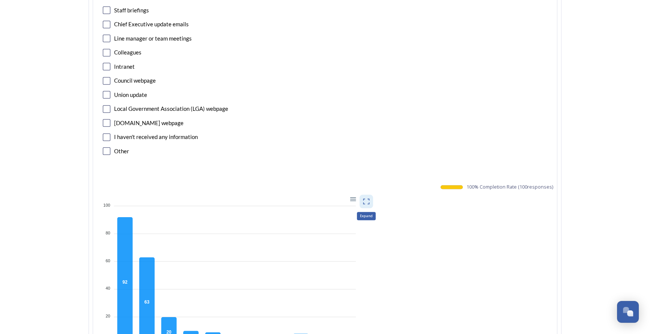
click at [370, 199] on icon at bounding box center [366, 201] width 6 height 6
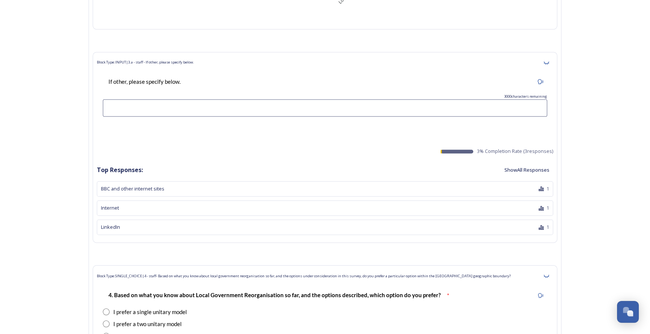
scroll to position [1399, 0]
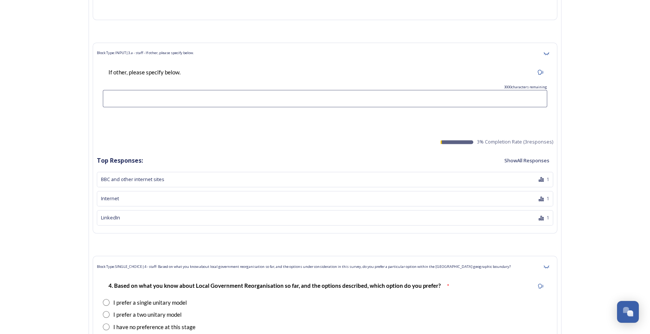
click at [529, 161] on button "Show All Responses" at bounding box center [527, 160] width 53 height 15
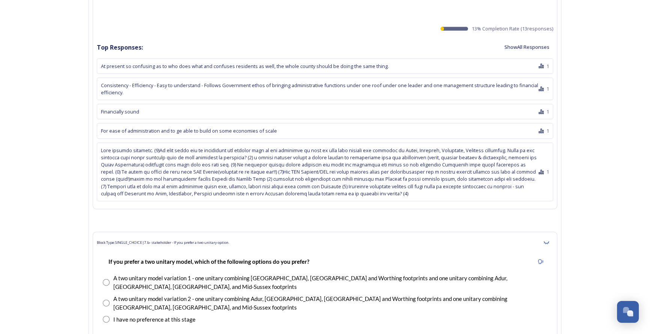
scroll to position [2082, 0]
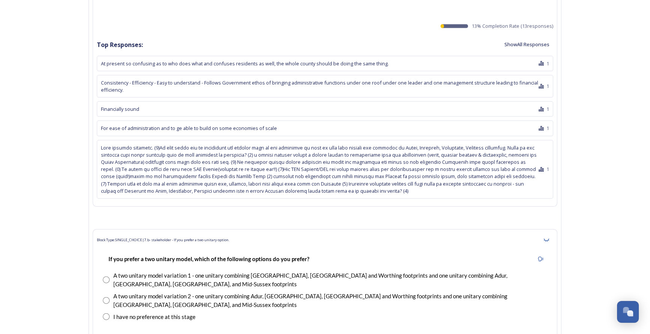
click at [523, 43] on button "Show All Responses" at bounding box center [527, 44] width 53 height 15
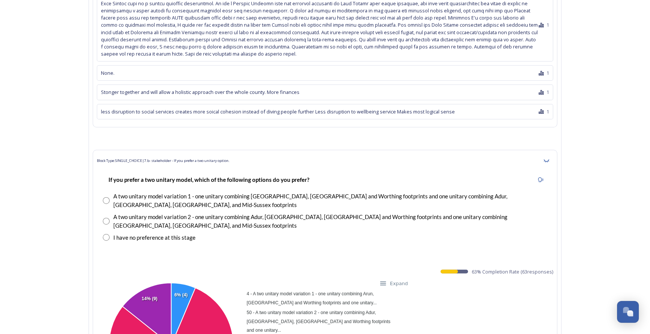
scroll to position [2560, 0]
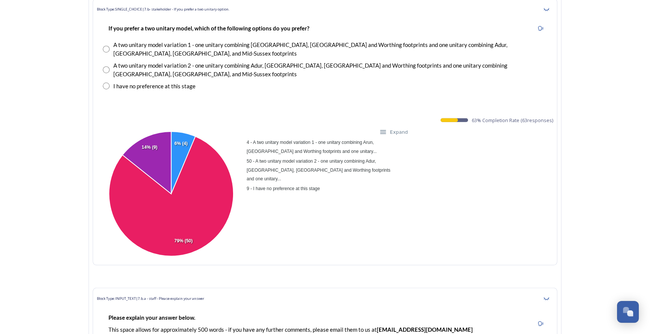
click at [389, 128] on div "Expand" at bounding box center [390, 132] width 8 height 8
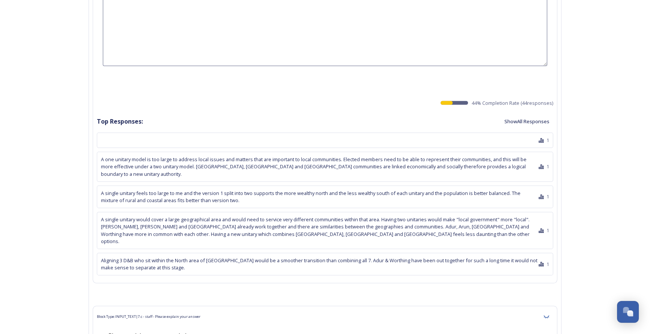
scroll to position [2936, 0]
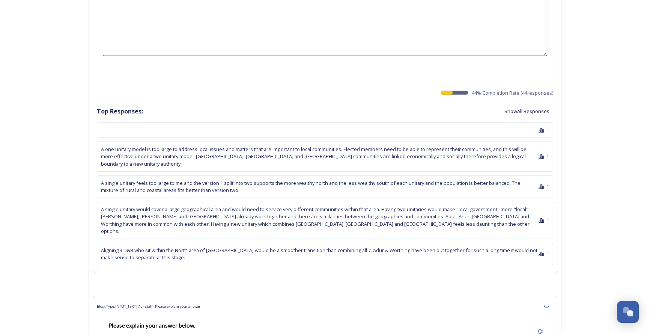
click at [517, 104] on button "Show All Responses" at bounding box center [527, 111] width 53 height 15
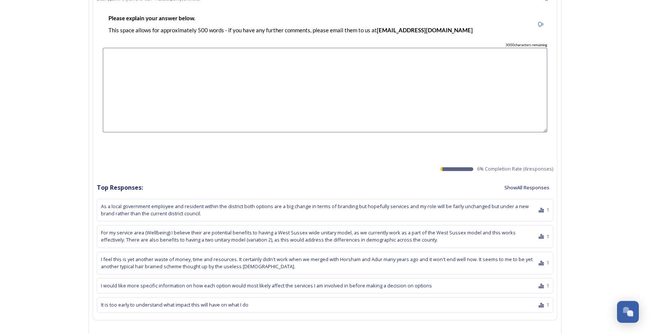
scroll to position [4403, 0]
click at [526, 180] on button "Show All Responses" at bounding box center [527, 187] width 53 height 15
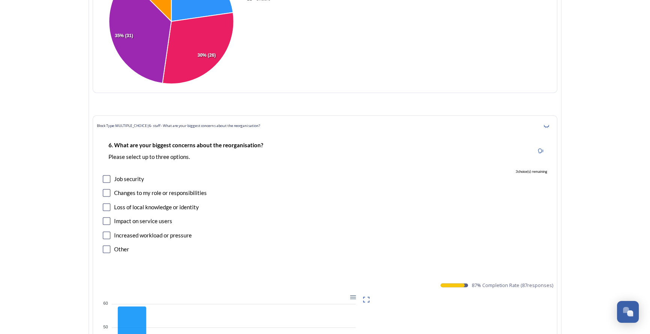
scroll to position [4949, 0]
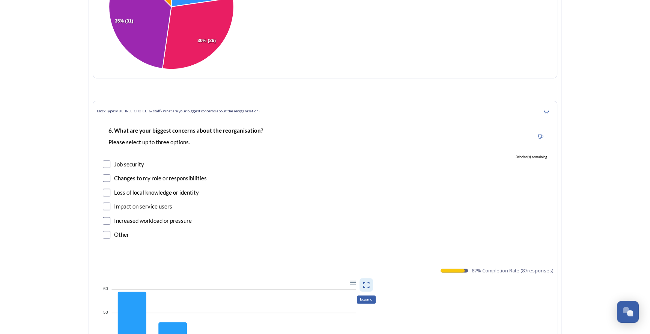
click at [368, 281] on icon at bounding box center [367, 285] width 8 height 8
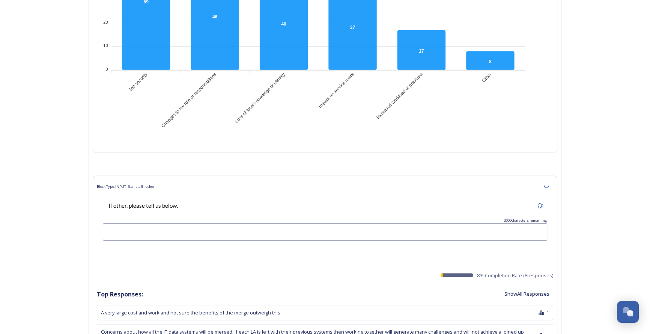
scroll to position [5325, 0]
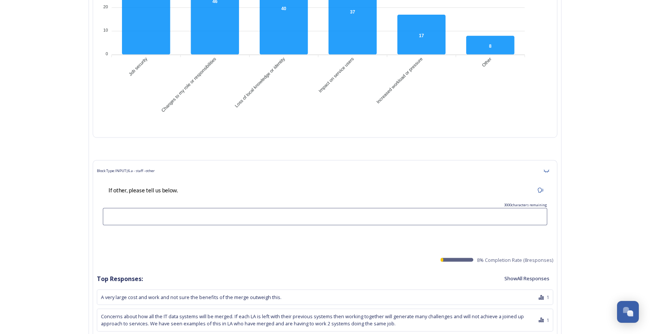
click at [514, 271] on button "Show All Responses" at bounding box center [527, 278] width 53 height 15
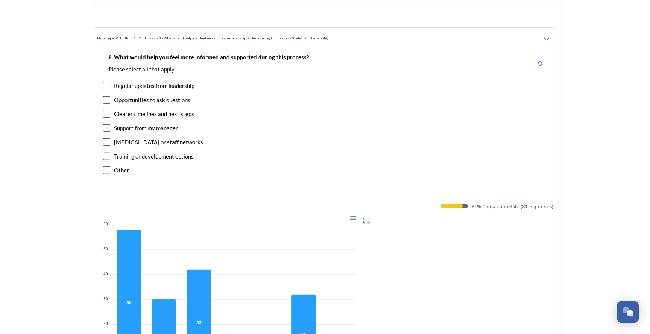
scroll to position [6144, 0]
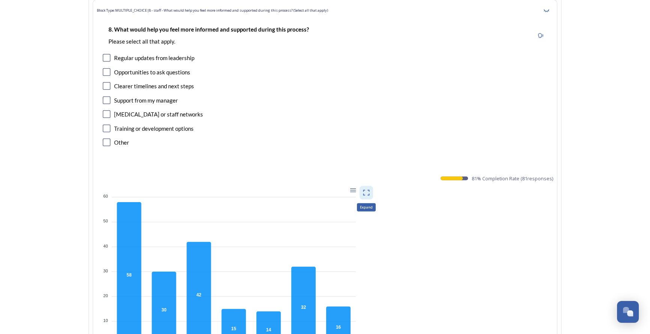
click at [367, 189] on icon at bounding box center [367, 193] width 8 height 8
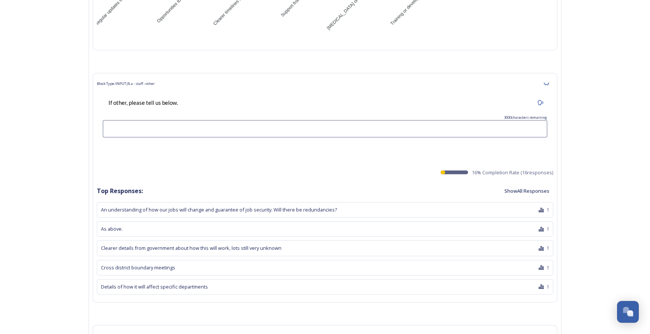
scroll to position [6520, 0]
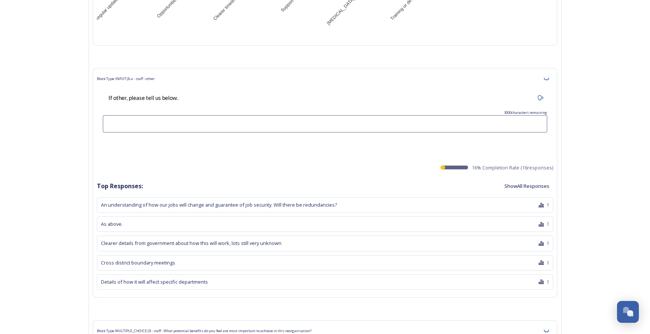
click at [529, 179] on button "Show All Responses" at bounding box center [527, 186] width 53 height 15
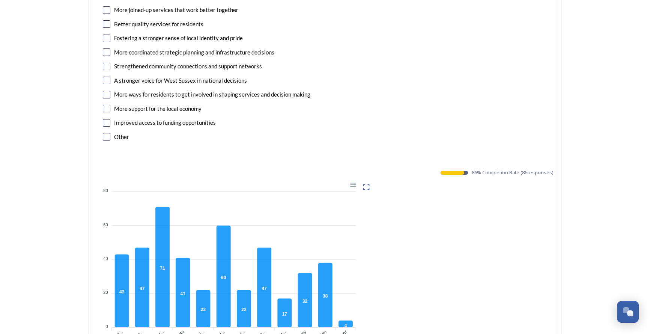
scroll to position [7168, 0]
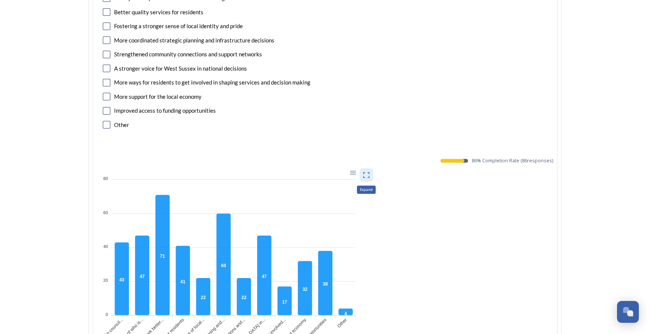
click at [370, 171] on icon at bounding box center [367, 175] width 8 height 8
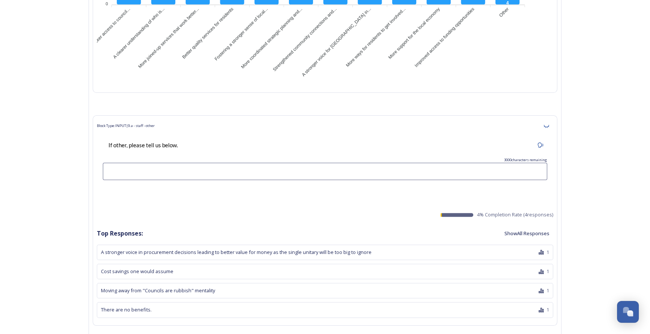
scroll to position [7544, 0]
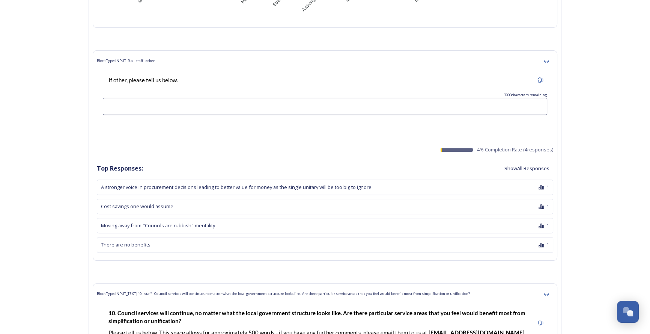
click at [538, 161] on button "Show All Responses" at bounding box center [527, 168] width 53 height 15
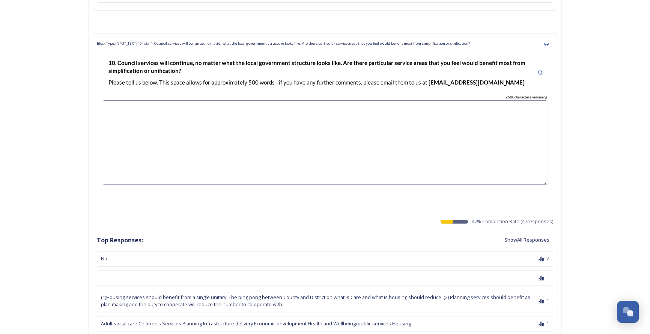
scroll to position [7817, 0]
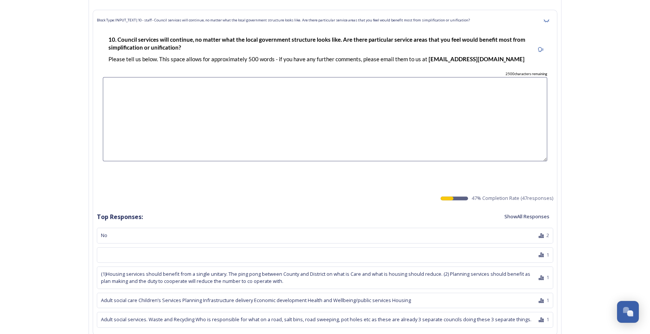
click at [516, 209] on button "Show All Responses" at bounding box center [527, 216] width 53 height 15
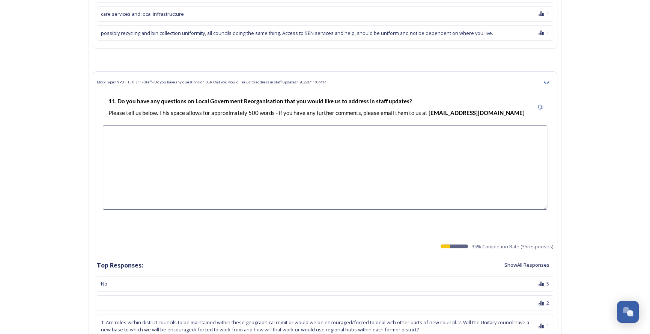
scroll to position [9214, 0]
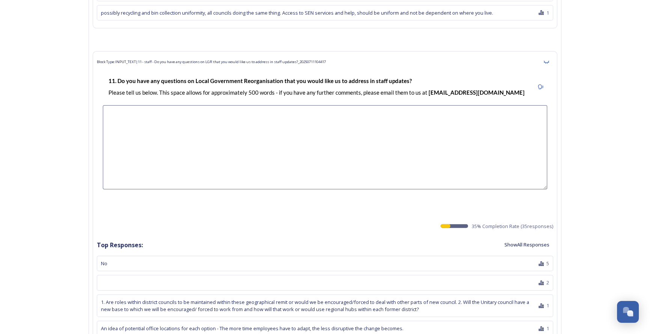
click at [526, 237] on button "Show All Responses" at bounding box center [527, 244] width 53 height 15
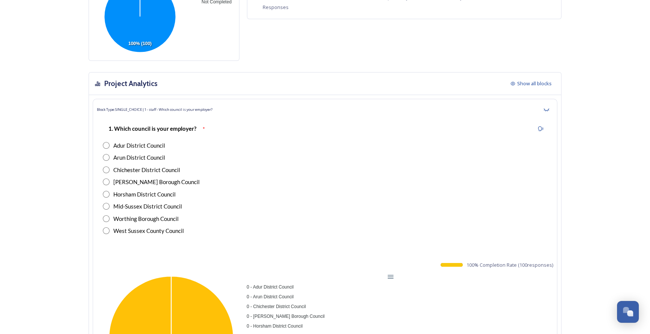
scroll to position [0, 0]
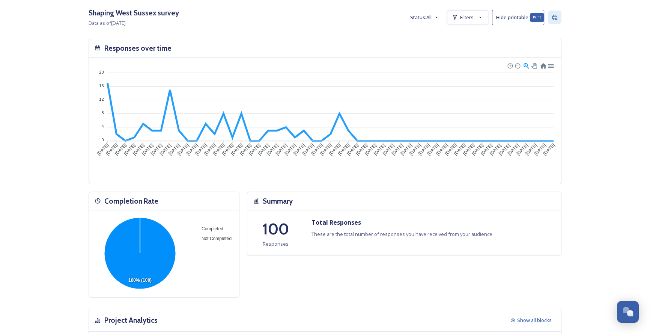
click at [556, 19] on icon at bounding box center [555, 17] width 6 height 6
click at [472, 17] on span "Filters" at bounding box center [467, 17] width 14 height 7
click at [480, 36] on icon at bounding box center [477, 37] width 5 height 5
checkbox input "false"
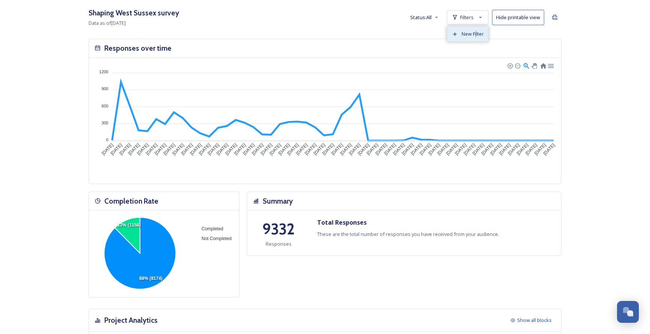
click at [479, 33] on span "New Filter" at bounding box center [473, 33] width 22 height 7
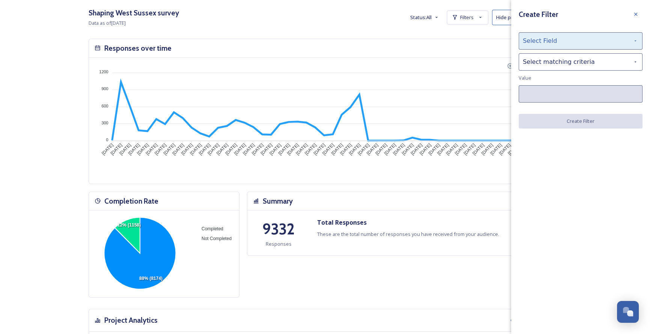
click at [525, 39] on div "Select Field" at bounding box center [581, 40] width 124 height 17
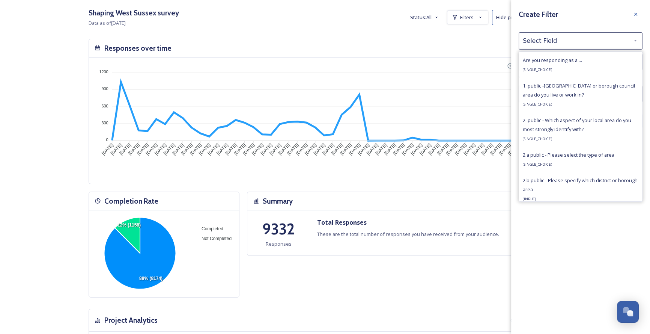
scroll to position [478, 0]
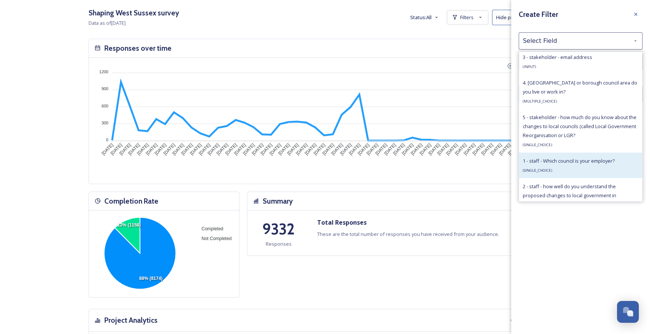
click at [550, 161] on span "1 - staff - Which council is your employer?" at bounding box center [569, 160] width 92 height 7
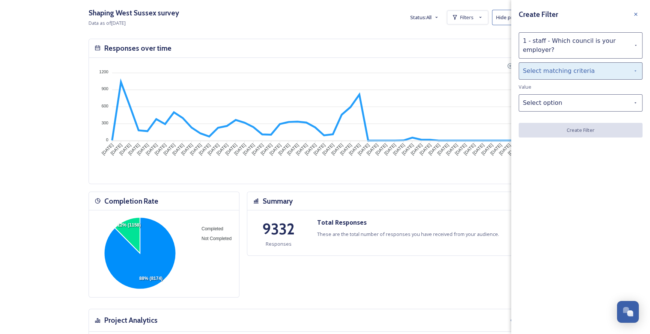
click at [534, 71] on div "Select matching criteria" at bounding box center [581, 70] width 124 height 17
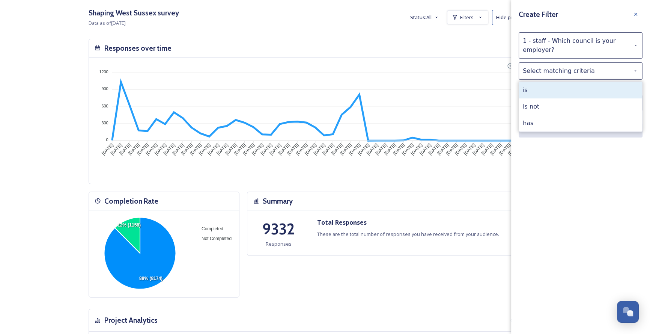
click at [541, 92] on div "is" at bounding box center [580, 90] width 123 height 17
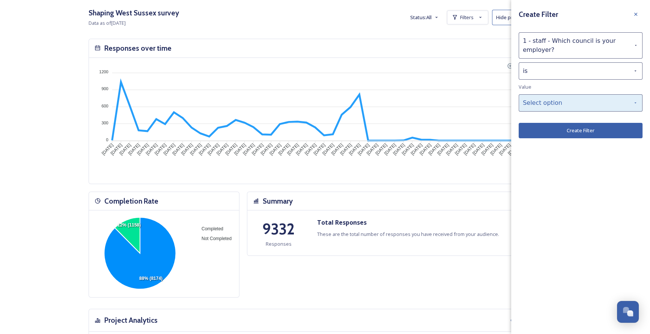
click at [544, 99] on div "Select option" at bounding box center [581, 102] width 124 height 17
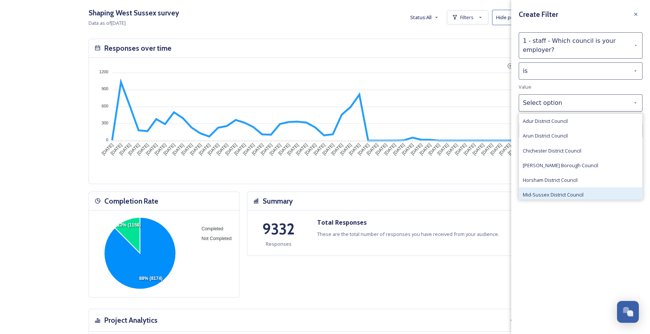
scroll to position [32, 0]
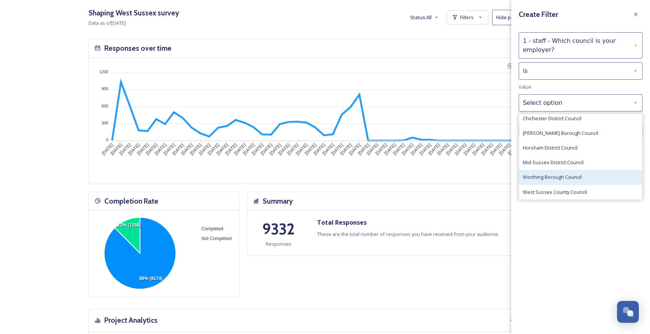
click at [550, 173] on span "Worthing Borough Council" at bounding box center [552, 176] width 59 height 7
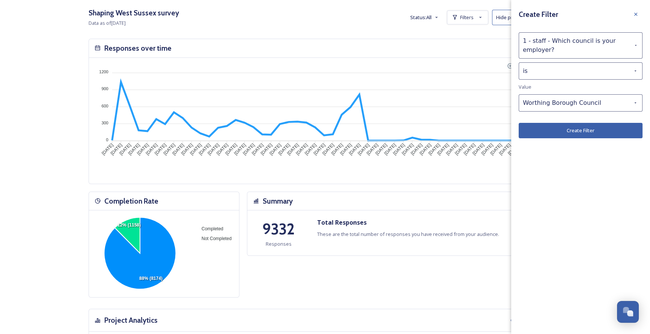
click at [554, 133] on button "Create Filter" at bounding box center [581, 130] width 124 height 15
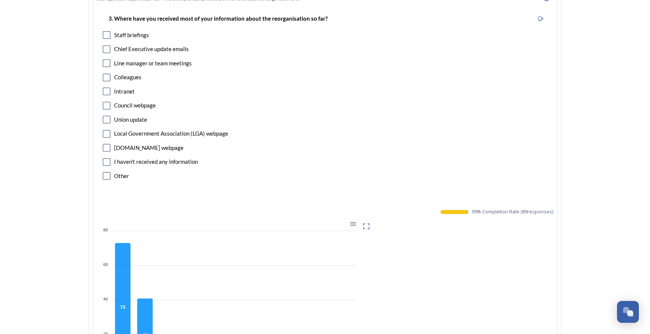
scroll to position [990, 0]
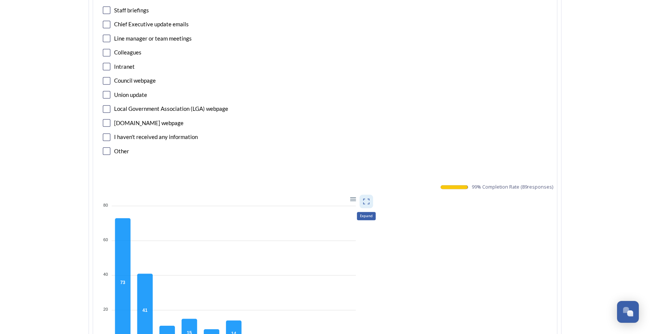
click at [369, 202] on icon at bounding box center [367, 202] width 8 height 8
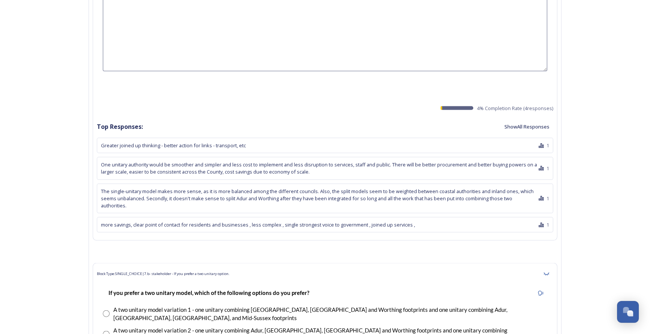
scroll to position [1945, 0]
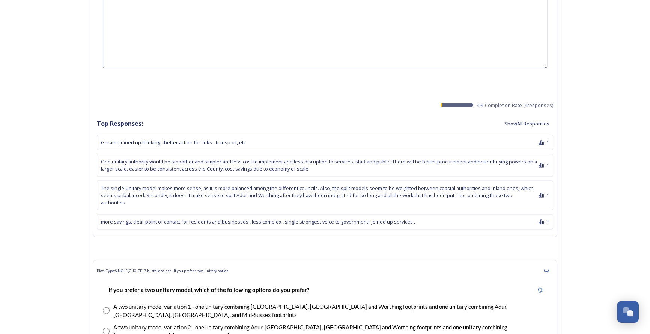
click at [523, 122] on button "Show All Responses" at bounding box center [527, 123] width 53 height 15
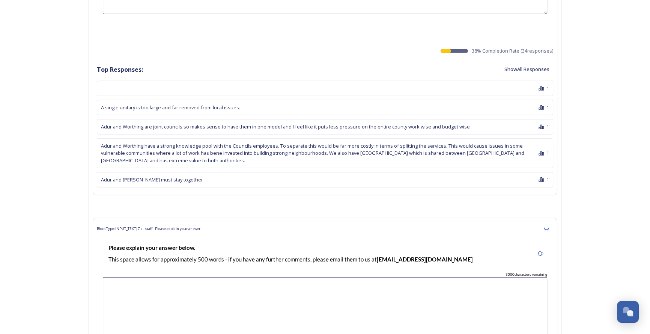
scroll to position [2662, 0]
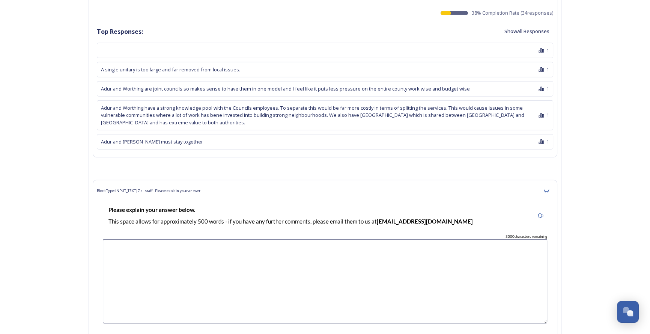
click at [523, 24] on button "Show All Responses" at bounding box center [527, 31] width 53 height 15
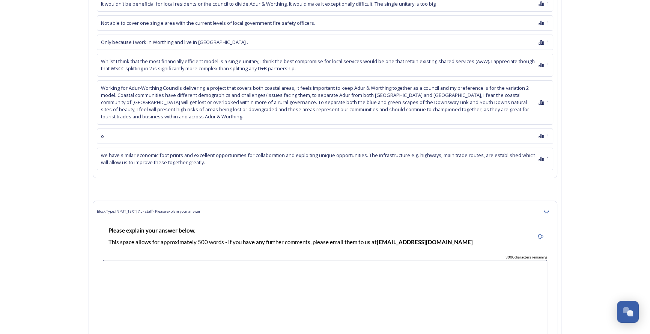
scroll to position [3516, 0]
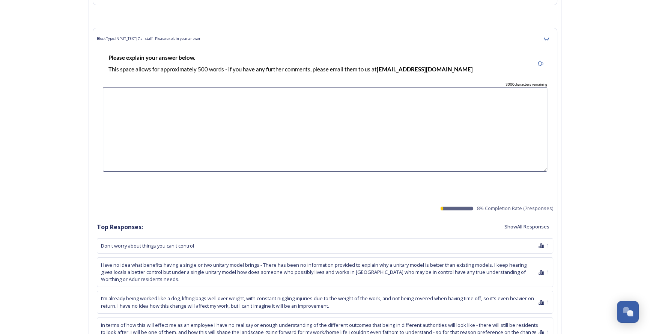
click at [525, 219] on button "Show All Responses" at bounding box center [527, 226] width 53 height 15
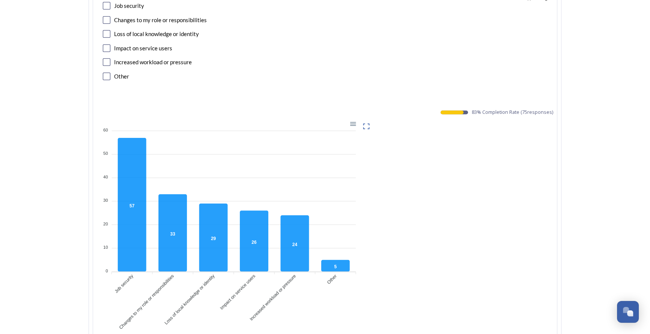
scroll to position [4301, 0]
click at [369, 122] on icon at bounding box center [367, 126] width 8 height 8
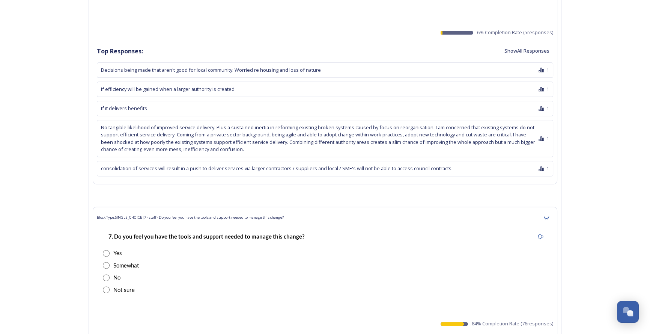
scroll to position [4574, 0]
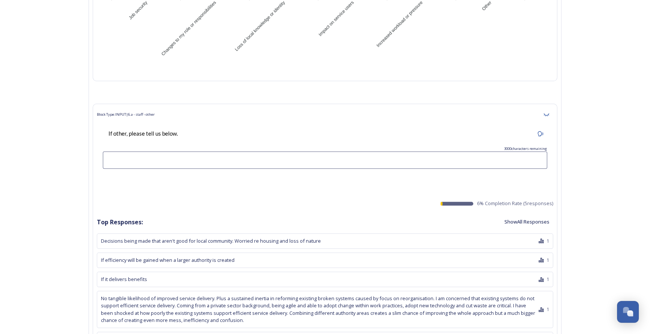
click at [541, 214] on button "Show All Responses" at bounding box center [527, 221] width 53 height 15
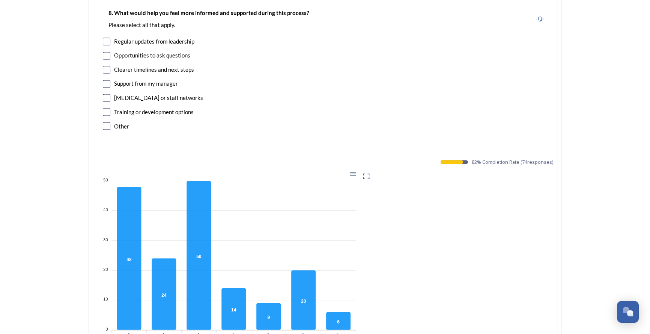
scroll to position [5257, 0]
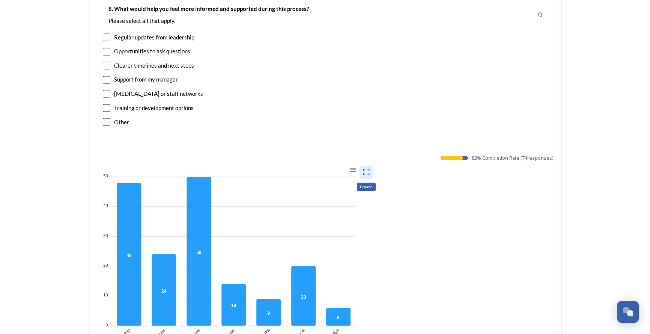
click at [368, 168] on icon at bounding box center [367, 172] width 8 height 8
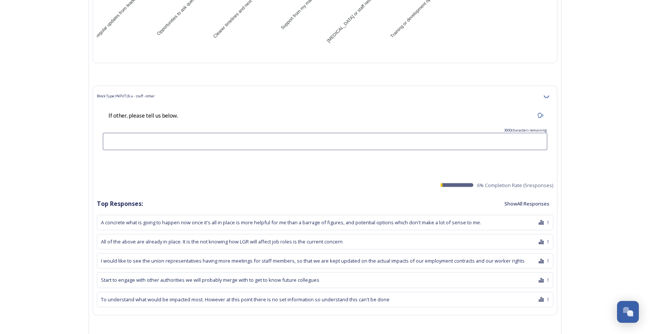
scroll to position [5598, 0]
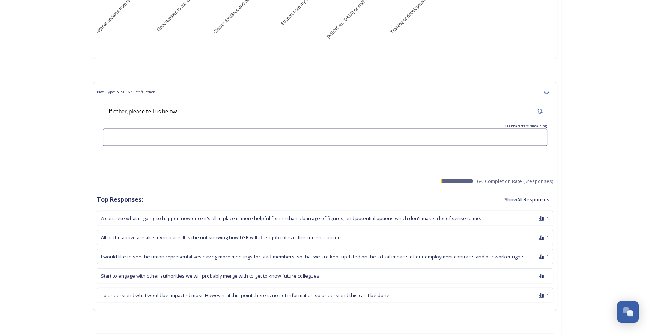
click at [527, 192] on button "Show All Responses" at bounding box center [527, 199] width 53 height 15
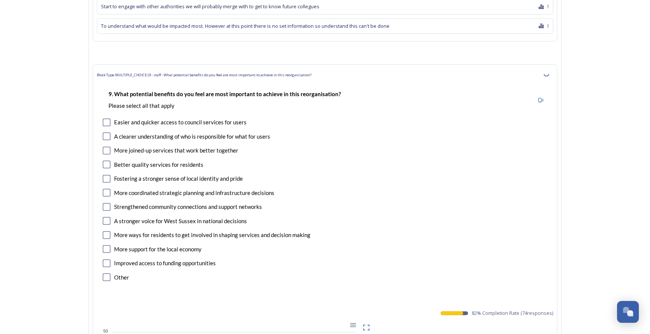
scroll to position [5940, 0]
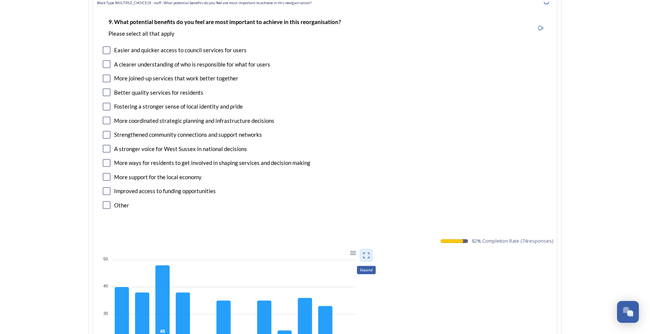
click at [369, 252] on icon at bounding box center [367, 256] width 8 height 8
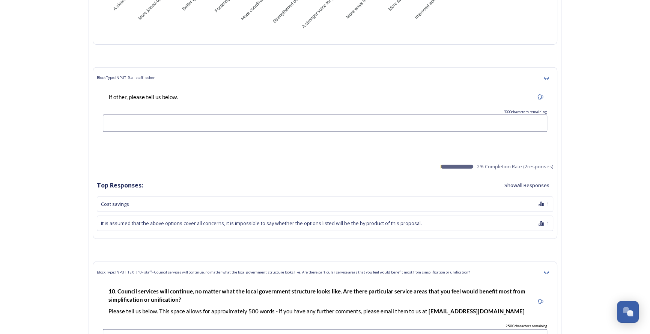
scroll to position [6383, 0]
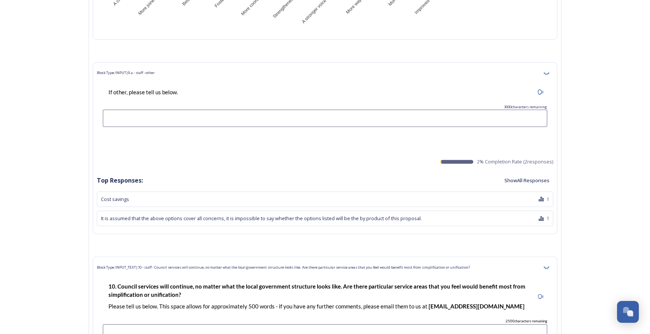
click at [511, 173] on button "Show All Responses" at bounding box center [527, 180] width 53 height 15
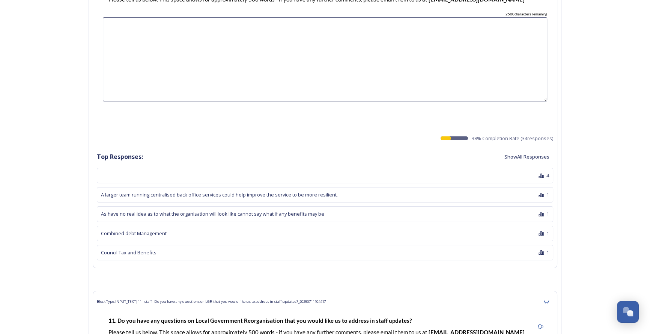
scroll to position [6691, 0]
click at [518, 149] on button "Show All Responses" at bounding box center [527, 156] width 53 height 15
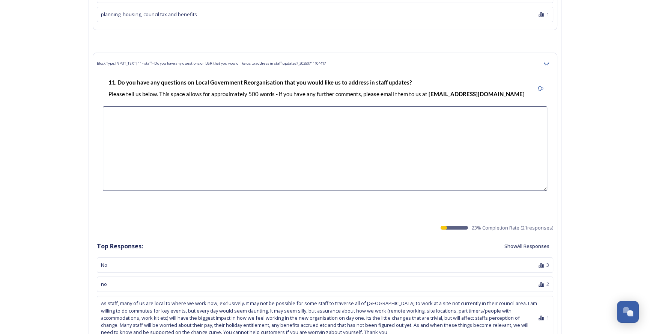
scroll to position [7544, 0]
click at [521, 238] on button "Show All Responses" at bounding box center [527, 245] width 53 height 15
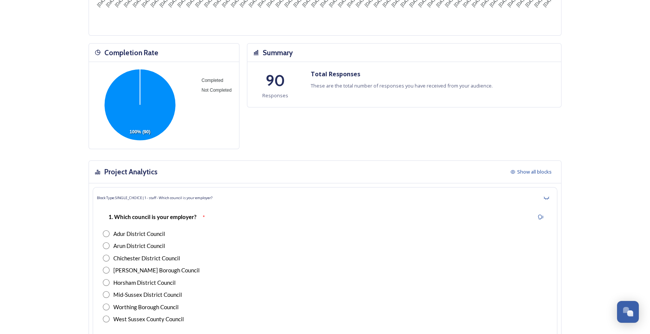
scroll to position [0, 0]
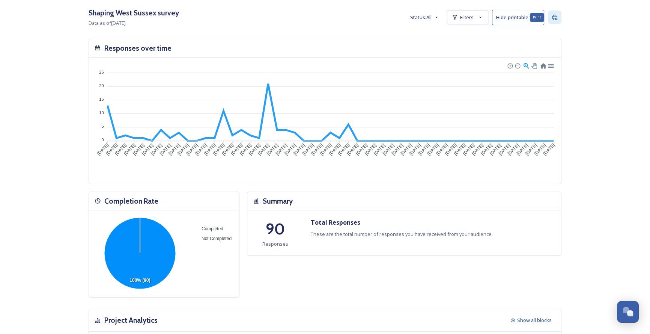
click at [558, 20] on icon at bounding box center [554, 17] width 5 height 5
click at [465, 18] on span "Filters" at bounding box center [467, 17] width 14 height 7
click at [481, 36] on icon at bounding box center [478, 37] width 6 height 6
checkbox input "false"
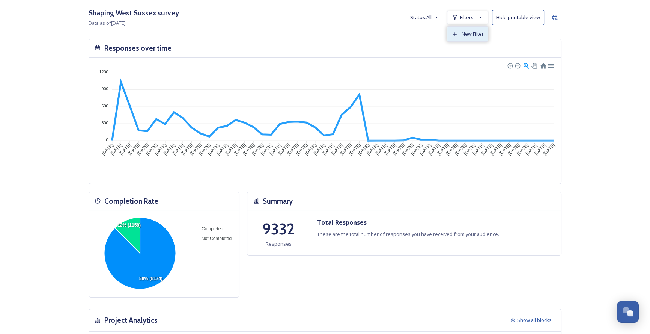
click at [474, 35] on span "New Filter" at bounding box center [473, 33] width 22 height 7
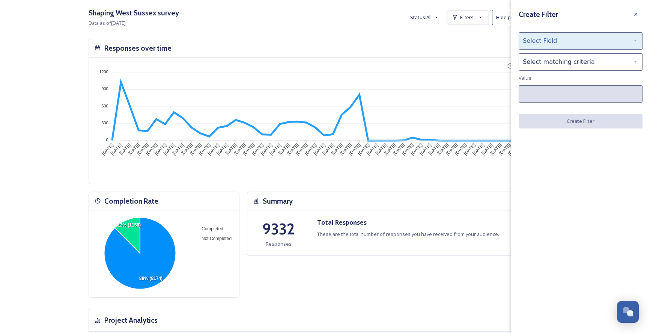
click at [543, 42] on div "Select Field" at bounding box center [581, 40] width 124 height 17
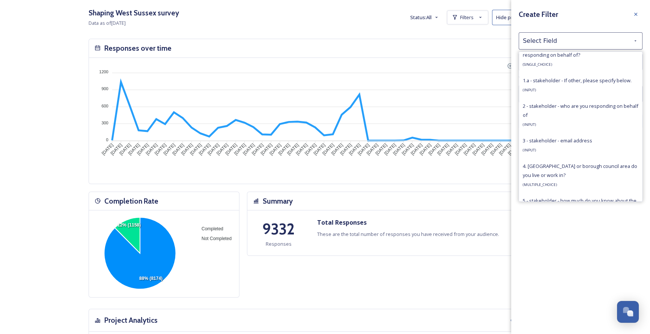
scroll to position [512, 0]
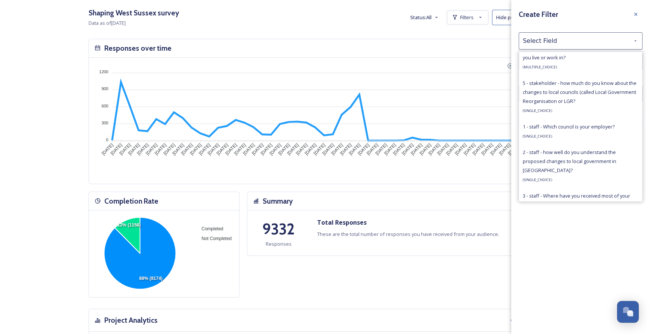
click at [543, 135] on span "( SINGLE_CHOICE )" at bounding box center [537, 136] width 29 height 5
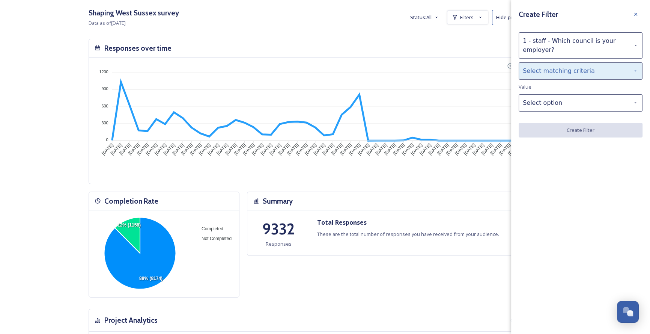
click at [536, 69] on div "Select matching criteria" at bounding box center [581, 70] width 124 height 17
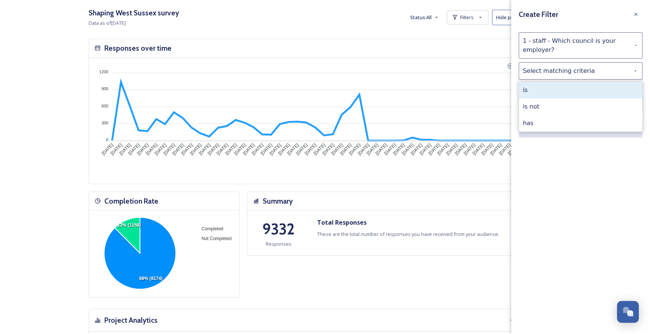
click at [545, 95] on div "is" at bounding box center [580, 90] width 123 height 17
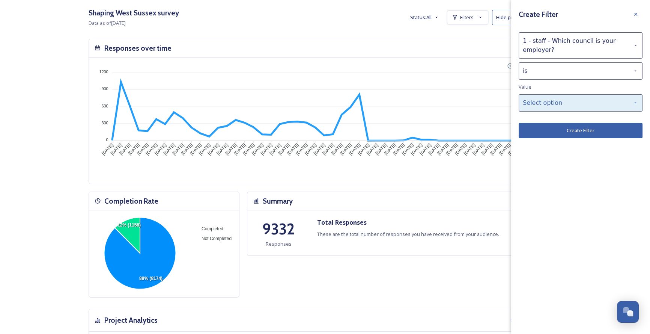
click at [547, 98] on div "Select option" at bounding box center [581, 102] width 124 height 17
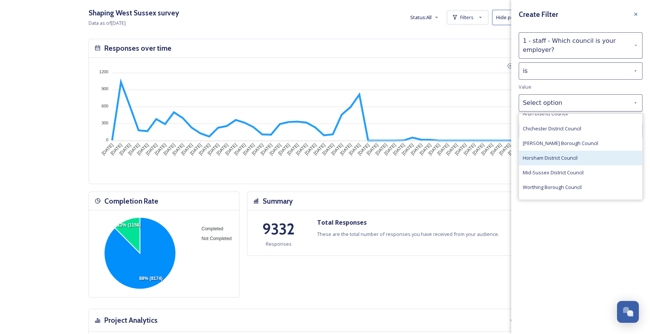
scroll to position [32, 0]
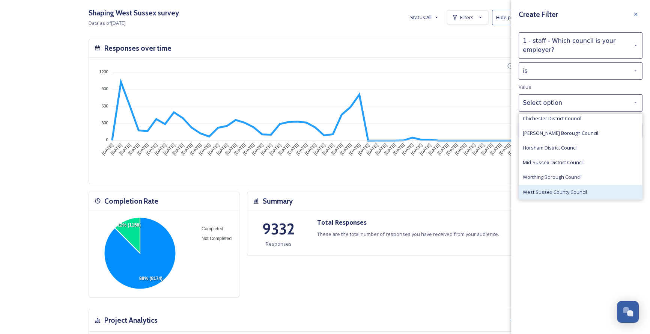
click at [551, 188] on span "West Sussex County Council" at bounding box center [555, 191] width 64 height 7
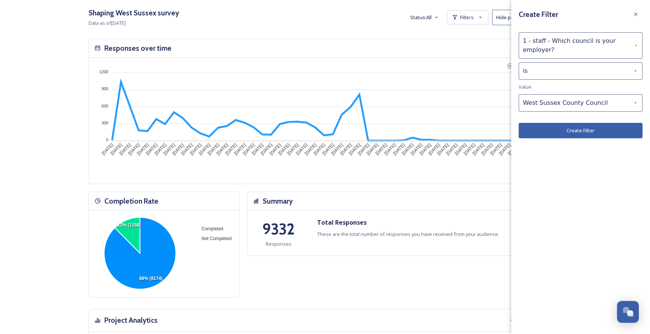
click at [561, 130] on button "Create Filter" at bounding box center [581, 130] width 124 height 15
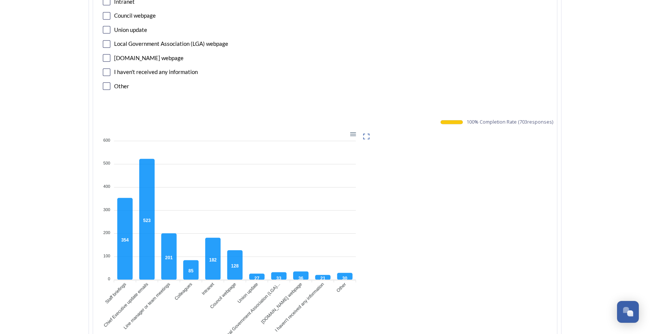
scroll to position [1058, 0]
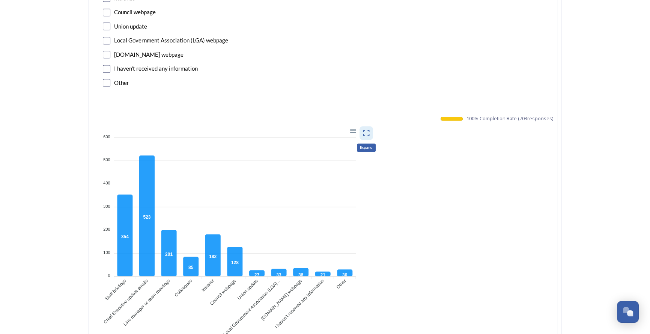
click at [366, 131] on icon at bounding box center [367, 133] width 8 height 8
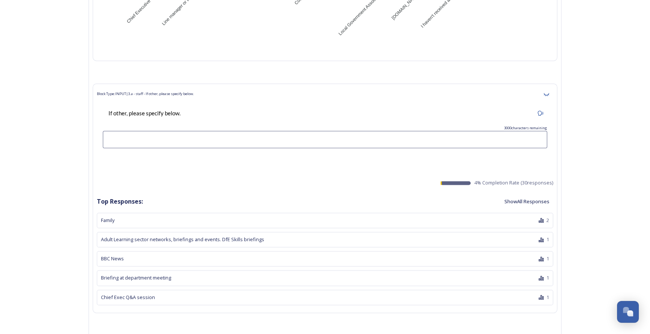
scroll to position [1365, 0]
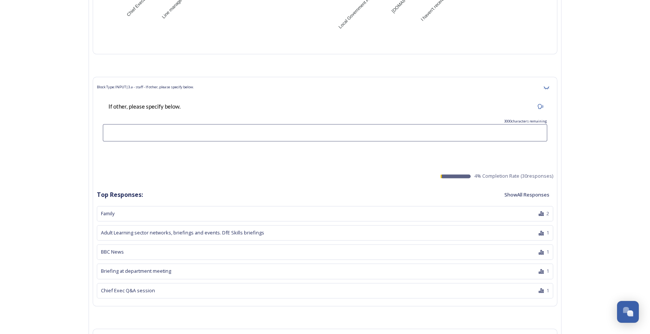
click at [526, 193] on button "Show All Responses" at bounding box center [527, 194] width 53 height 15
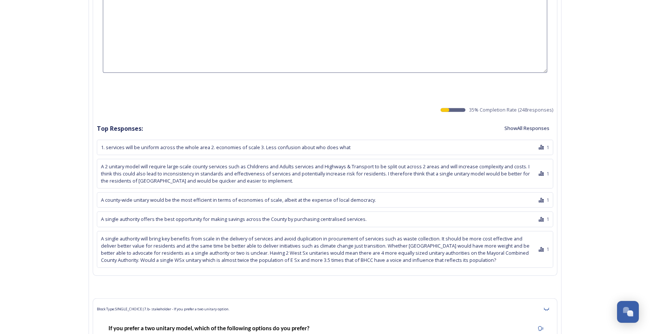
scroll to position [2492, 0]
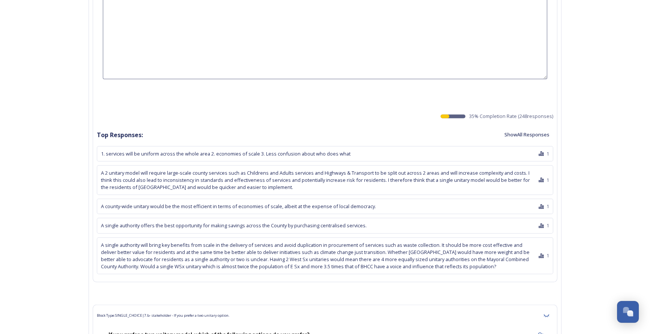
click at [527, 133] on button "Show All Responses" at bounding box center [527, 134] width 53 height 15
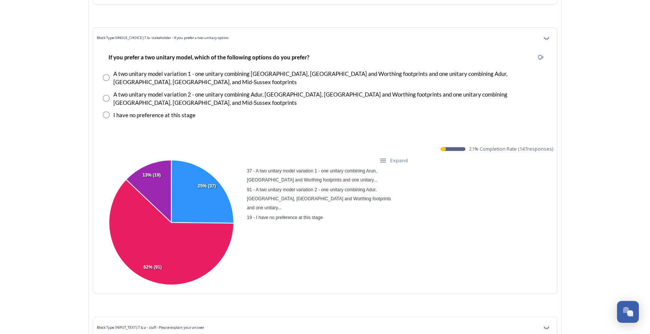
scroll to position [9421, 0]
click at [394, 156] on small "Expand" at bounding box center [399, 160] width 18 height 9
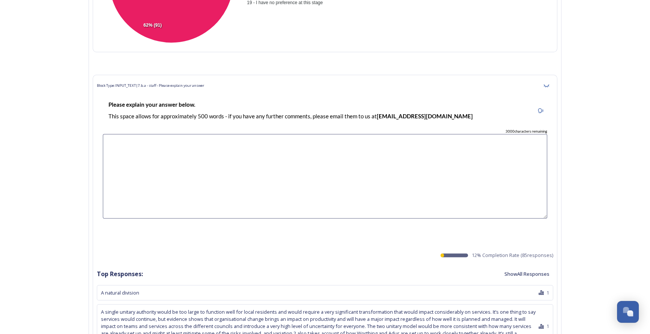
scroll to position [9695, 0]
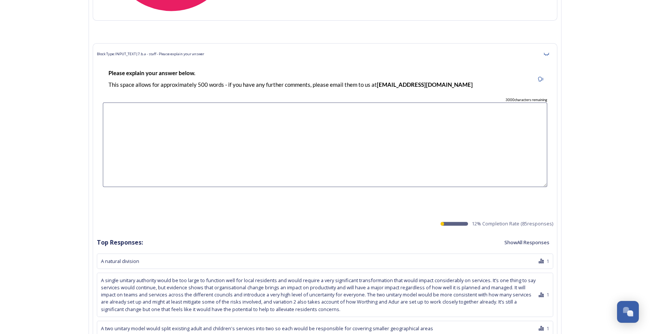
click at [516, 235] on button "Show All Responses" at bounding box center [527, 242] width 53 height 15
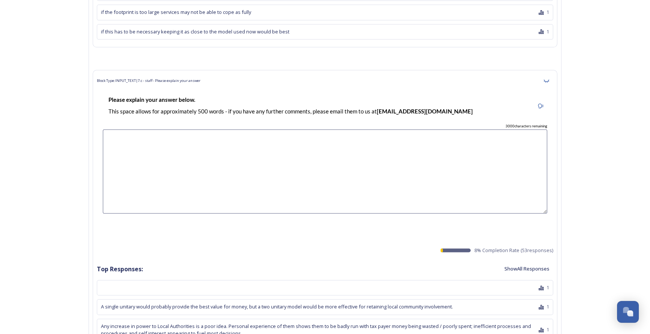
scroll to position [11982, 0]
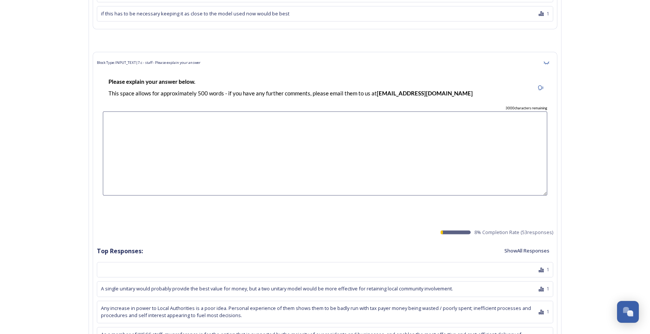
click at [516, 243] on button "Show All Responses" at bounding box center [527, 250] width 53 height 15
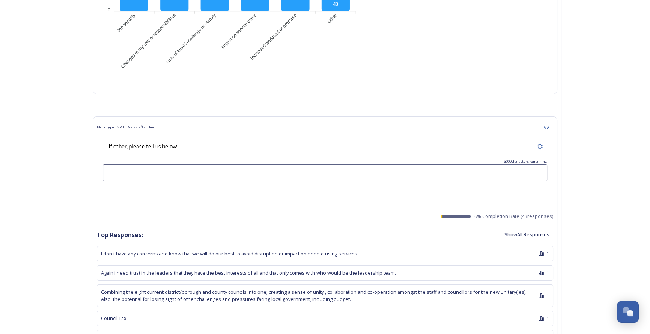
scroll to position [14030, 0]
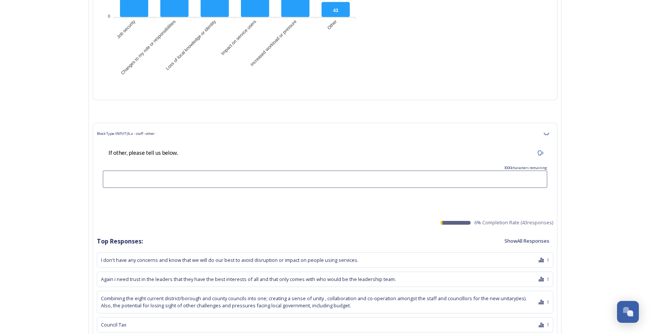
click at [522, 234] on button "Show All Responses" at bounding box center [527, 241] width 53 height 15
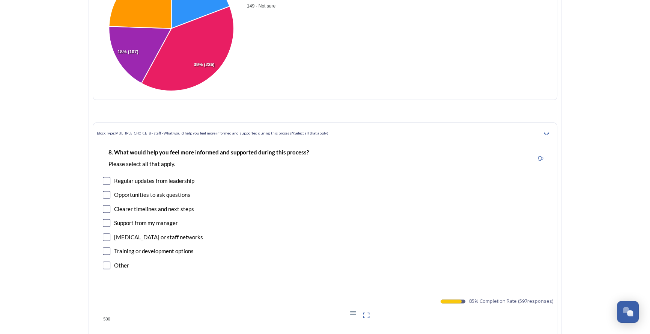
scroll to position [15463, 0]
click at [367, 311] on icon at bounding box center [367, 315] width 8 height 8
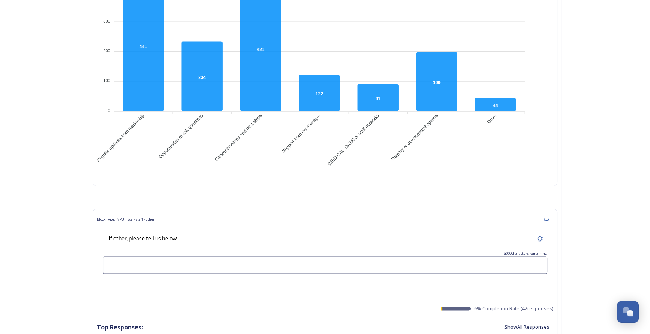
scroll to position [15873, 0]
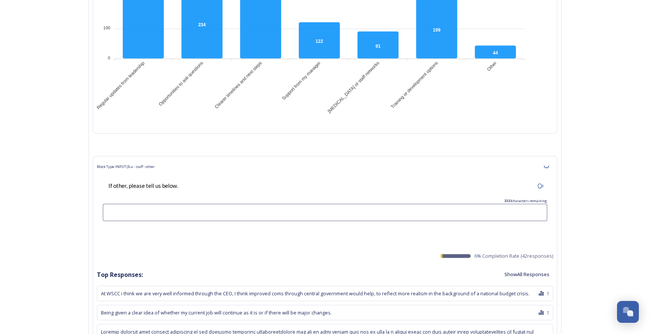
click at [525, 267] on button "Show All Responses" at bounding box center [527, 274] width 53 height 15
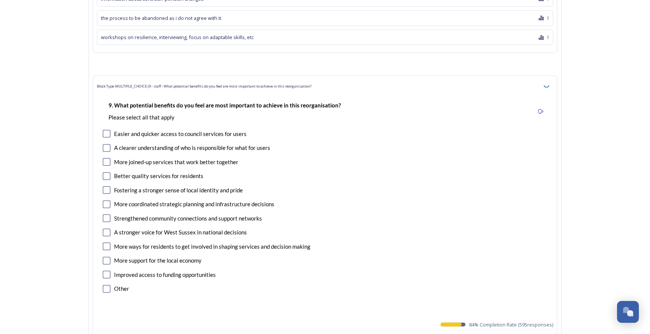
scroll to position [17102, 0]
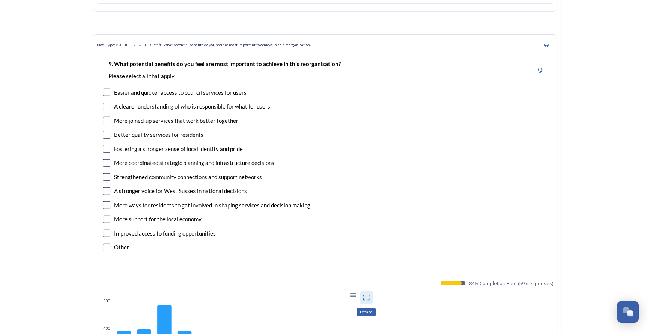
click at [367, 294] on icon at bounding box center [367, 298] width 8 height 8
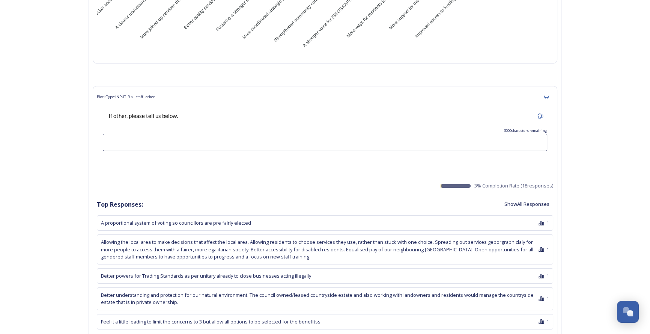
scroll to position [17580, 0]
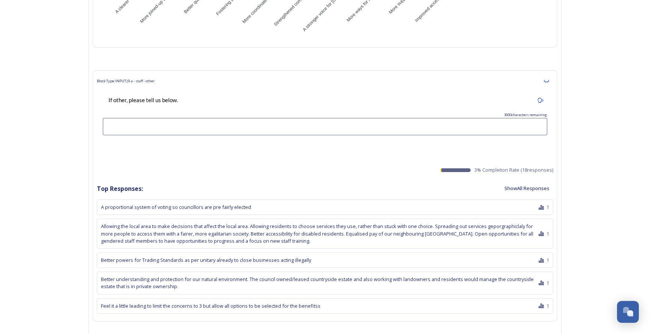
click at [516, 181] on button "Show All Responses" at bounding box center [527, 188] width 53 height 15
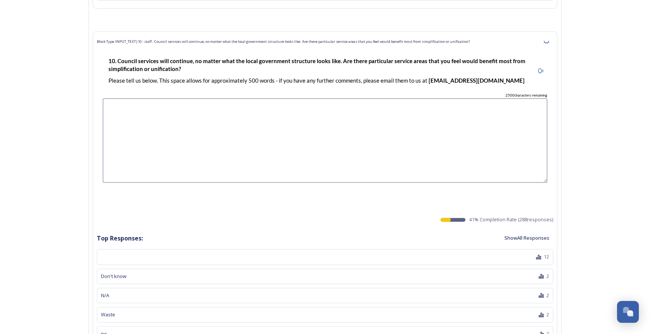
scroll to position [18160, 0]
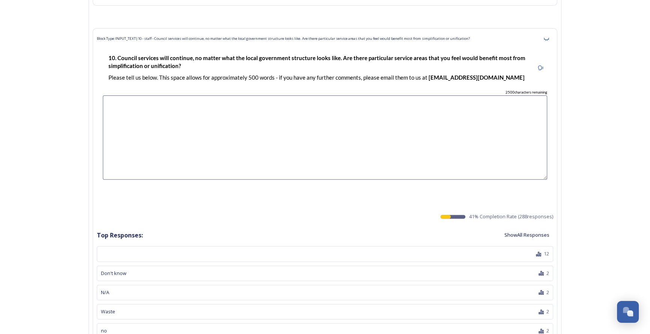
click at [533, 228] on button "Show All Responses" at bounding box center [527, 235] width 53 height 15
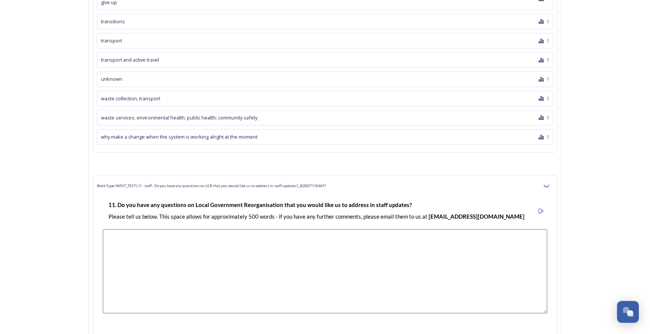
scroll to position [24680, 0]
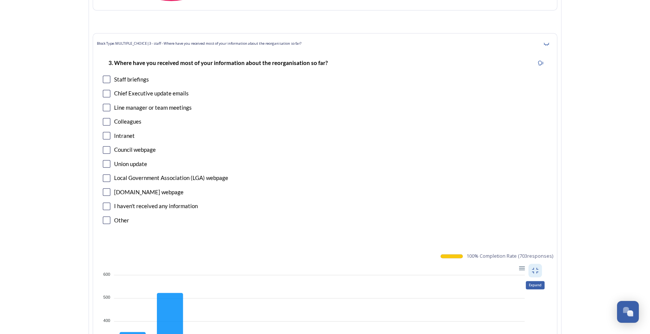
scroll to position [0, 0]
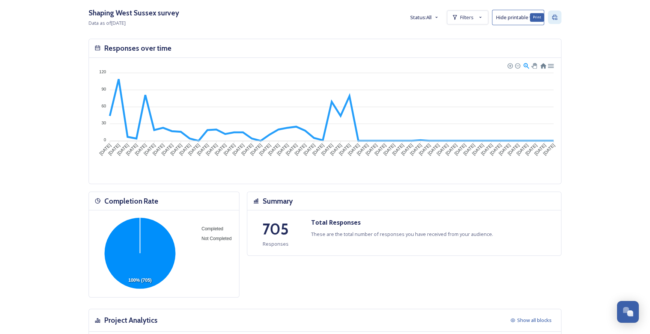
click at [559, 20] on div "Print" at bounding box center [555, 18] width 14 height 14
